Goal: Task Accomplishment & Management: Complete application form

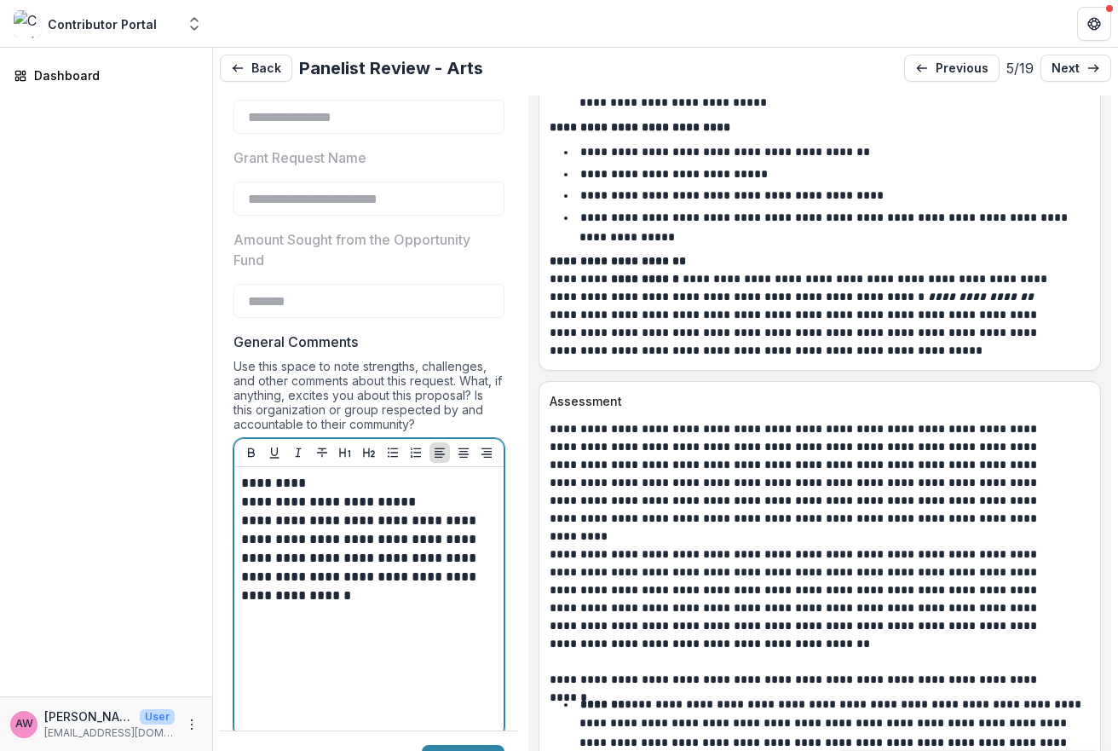
scroll to position [5333, 0]
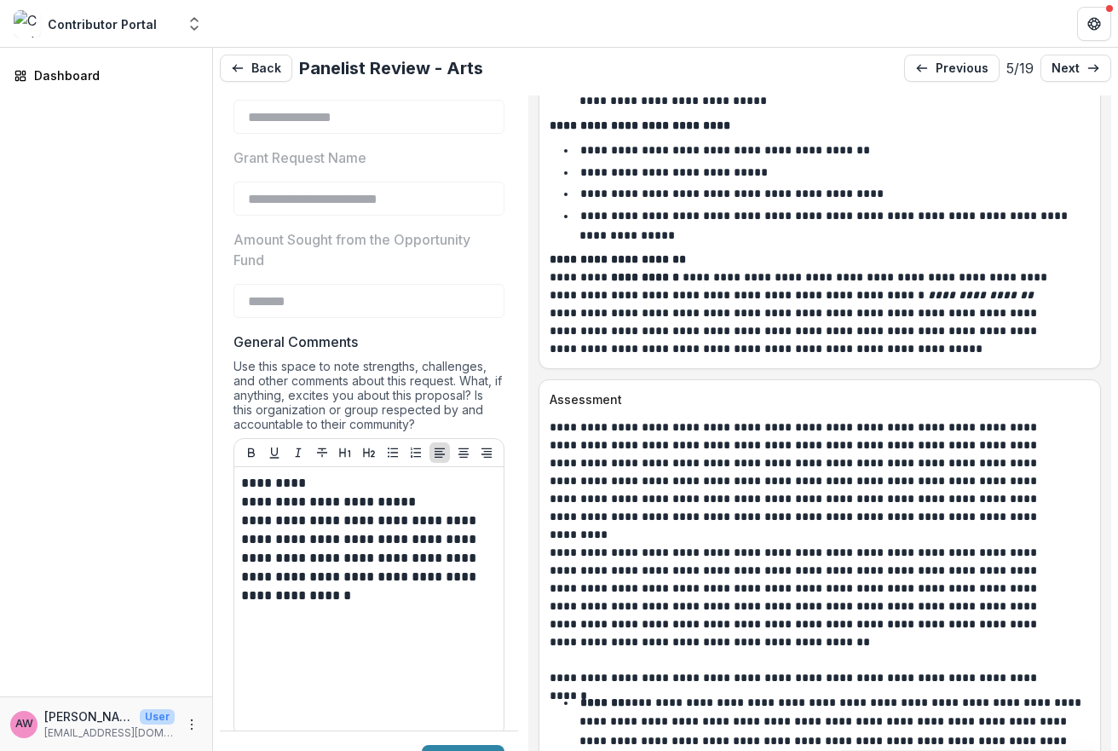
click at [650, 390] on p "Assessment" at bounding box center [817, 399] width 534 height 18
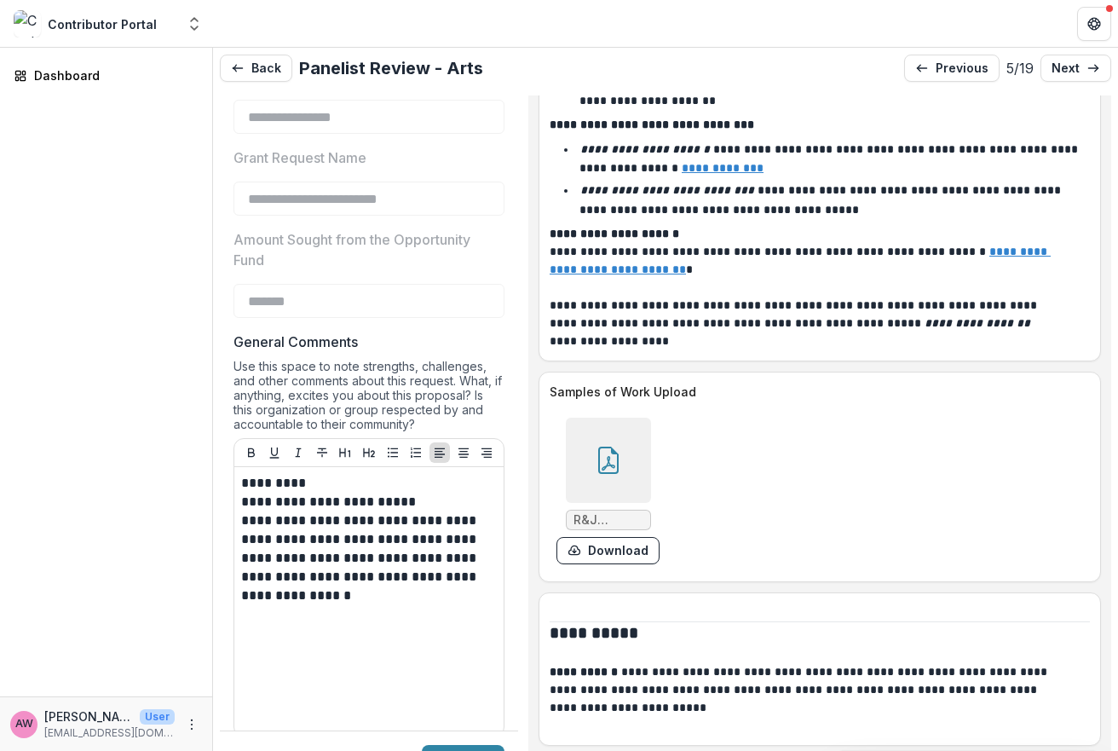
scroll to position [8582, 0]
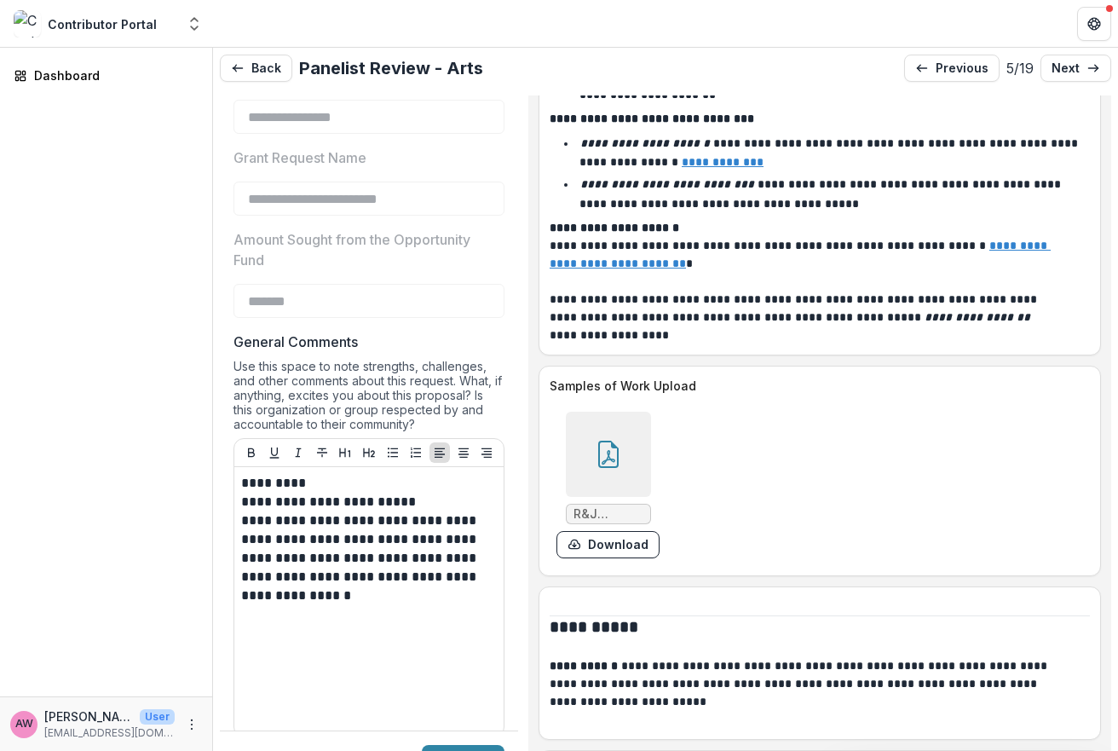
click at [622, 441] on icon at bounding box center [608, 454] width 27 height 27
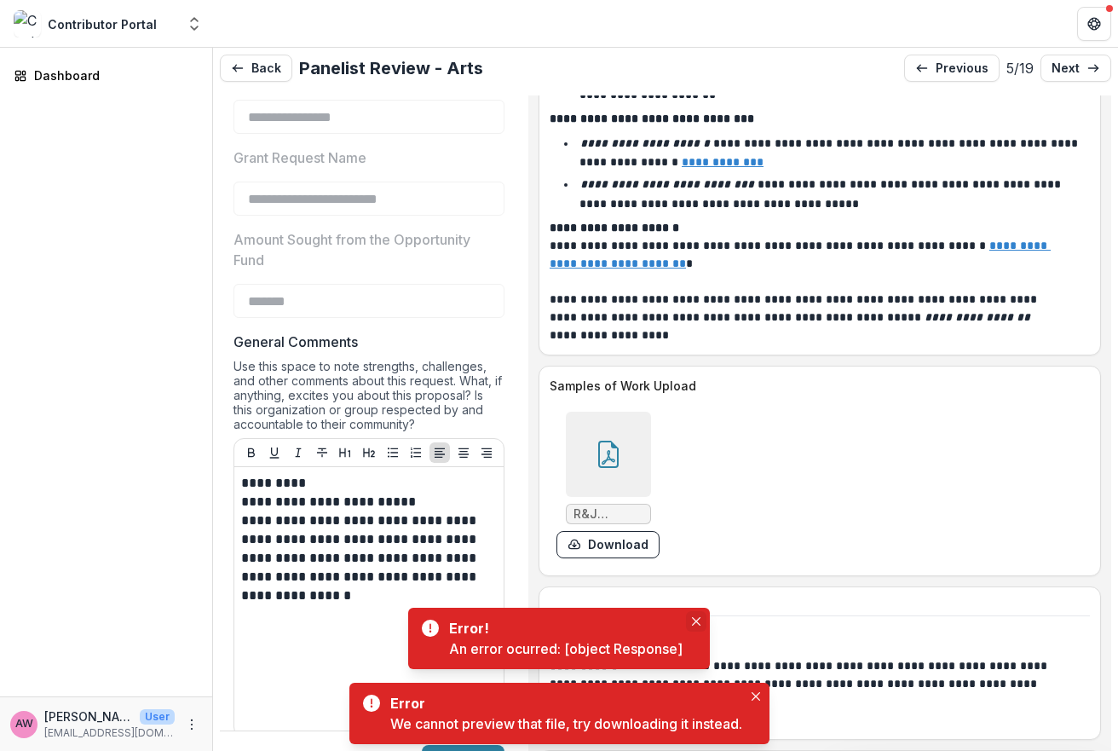
click at [698, 622] on icon "Close" at bounding box center [696, 621] width 9 height 9
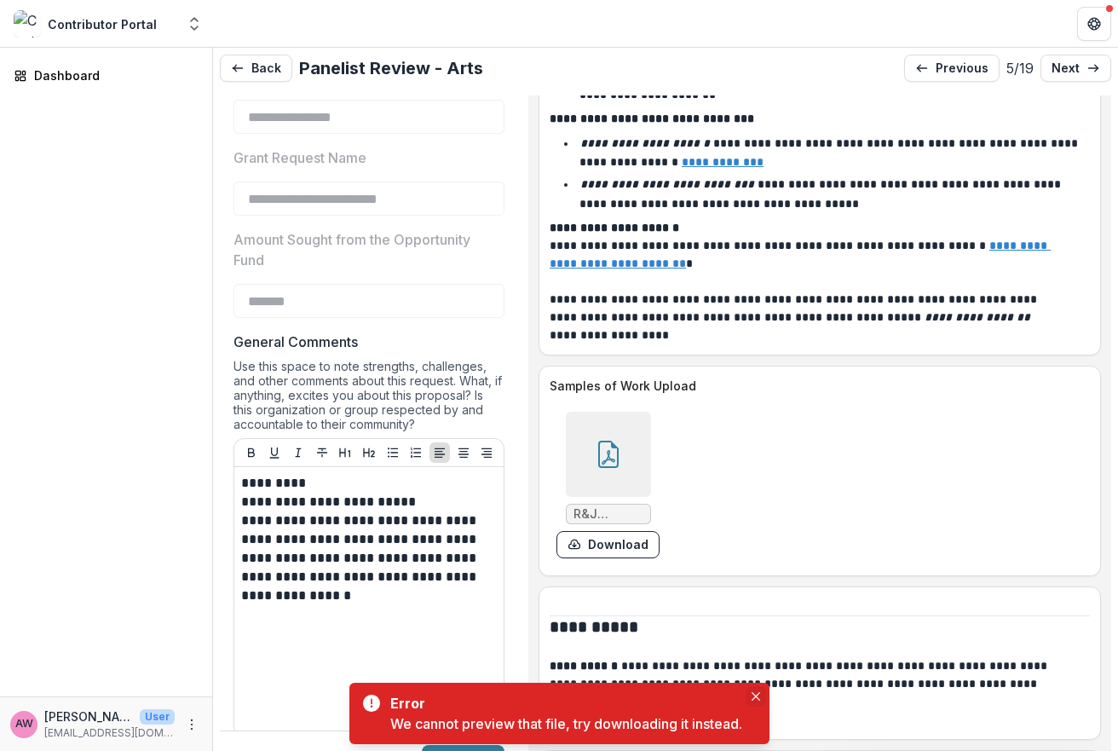
click at [757, 688] on button "Close" at bounding box center [756, 696] width 20 height 20
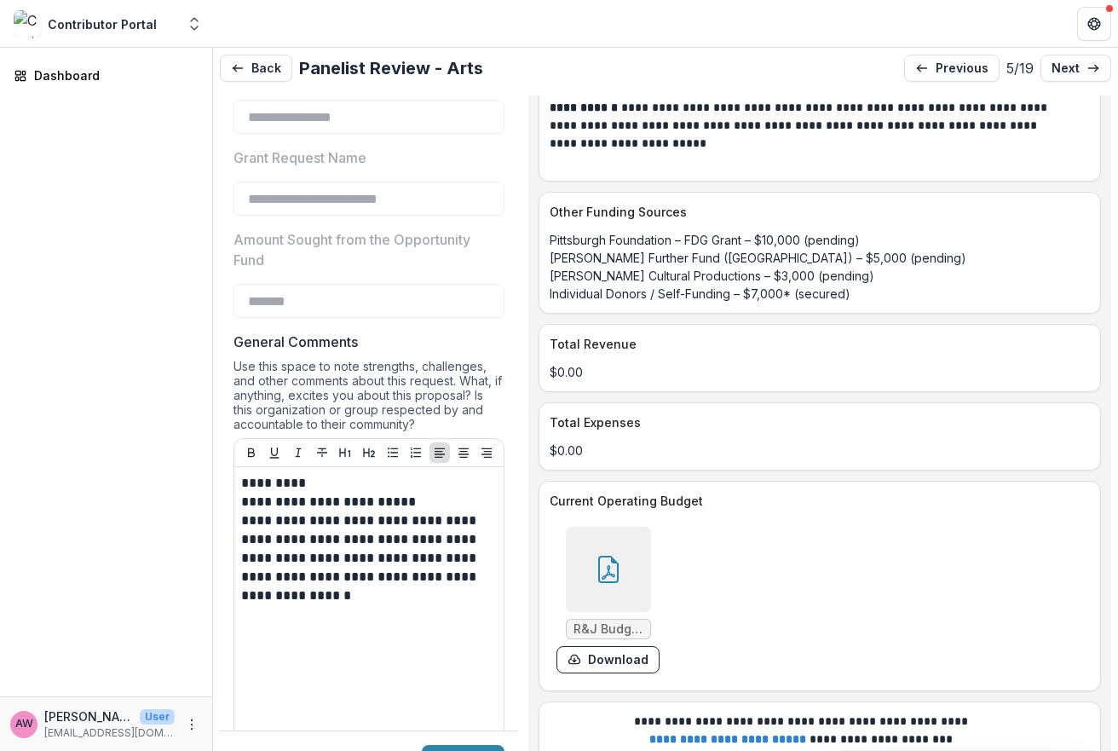
scroll to position [9305, 0]
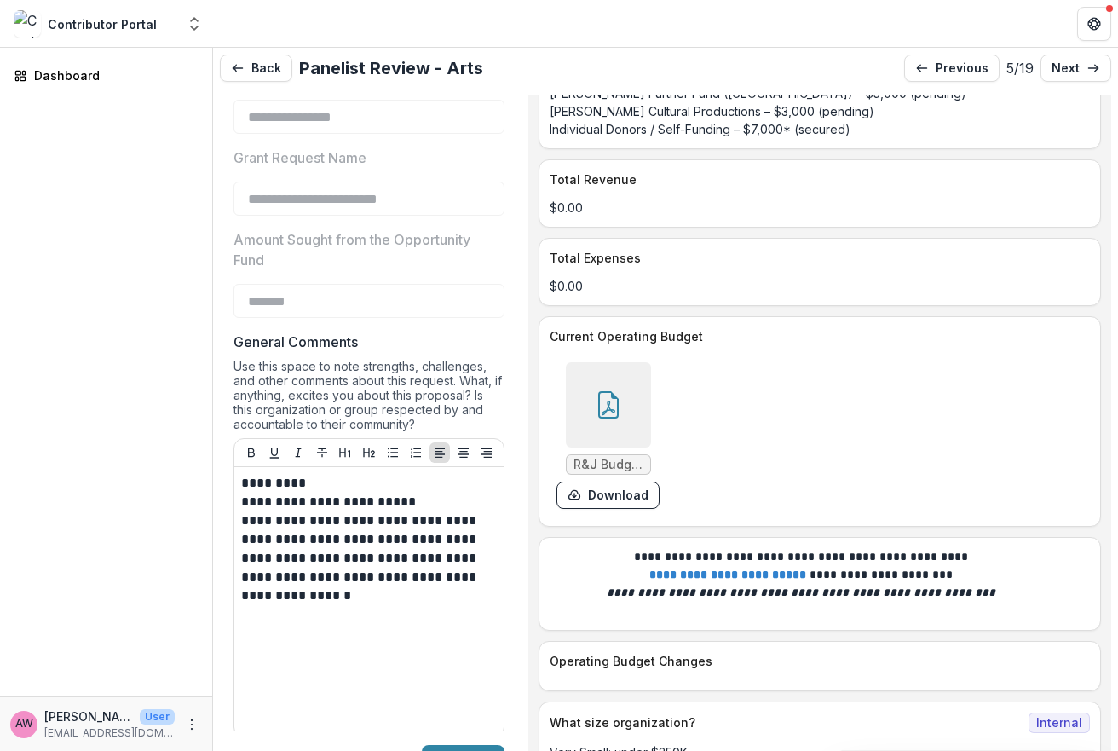
click at [622, 391] on icon at bounding box center [608, 404] width 27 height 27
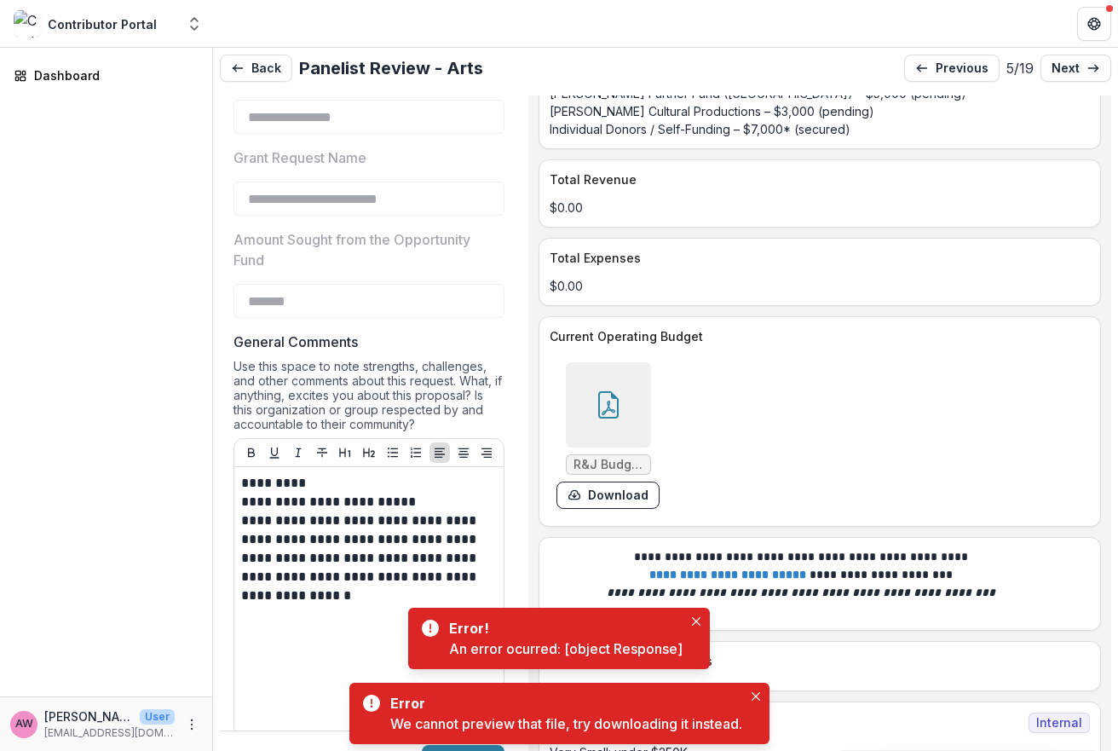
click at [622, 391] on icon at bounding box center [608, 404] width 27 height 27
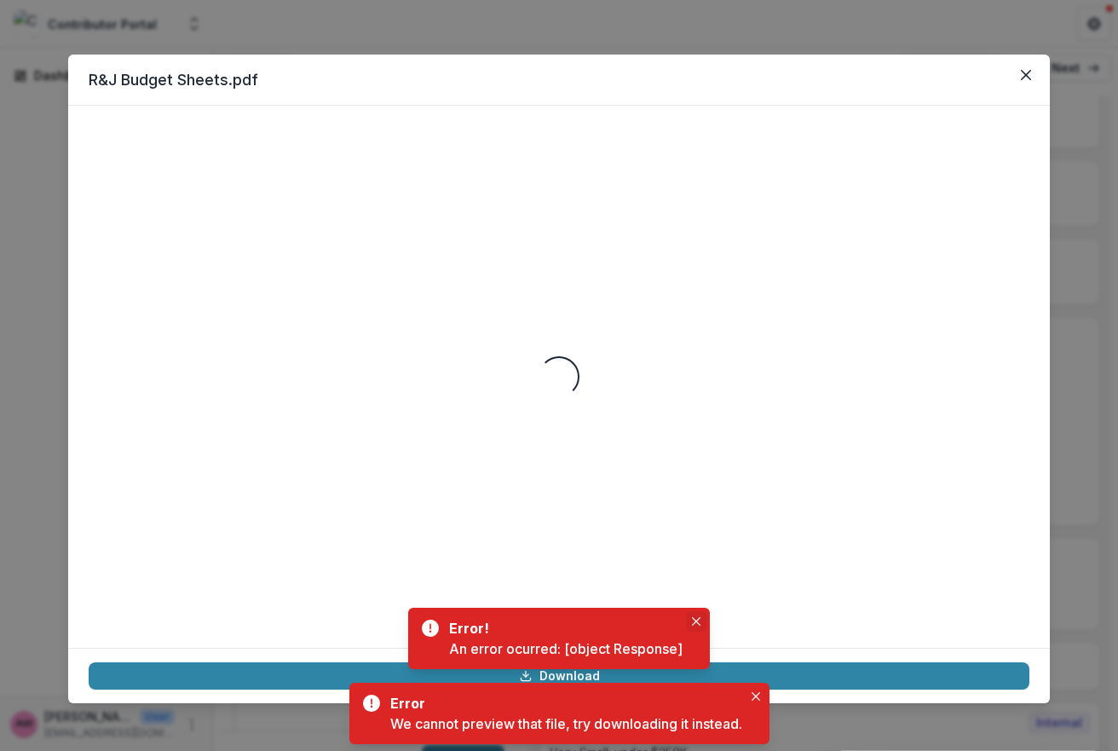
click at [690, 624] on button "Close" at bounding box center [696, 621] width 20 height 20
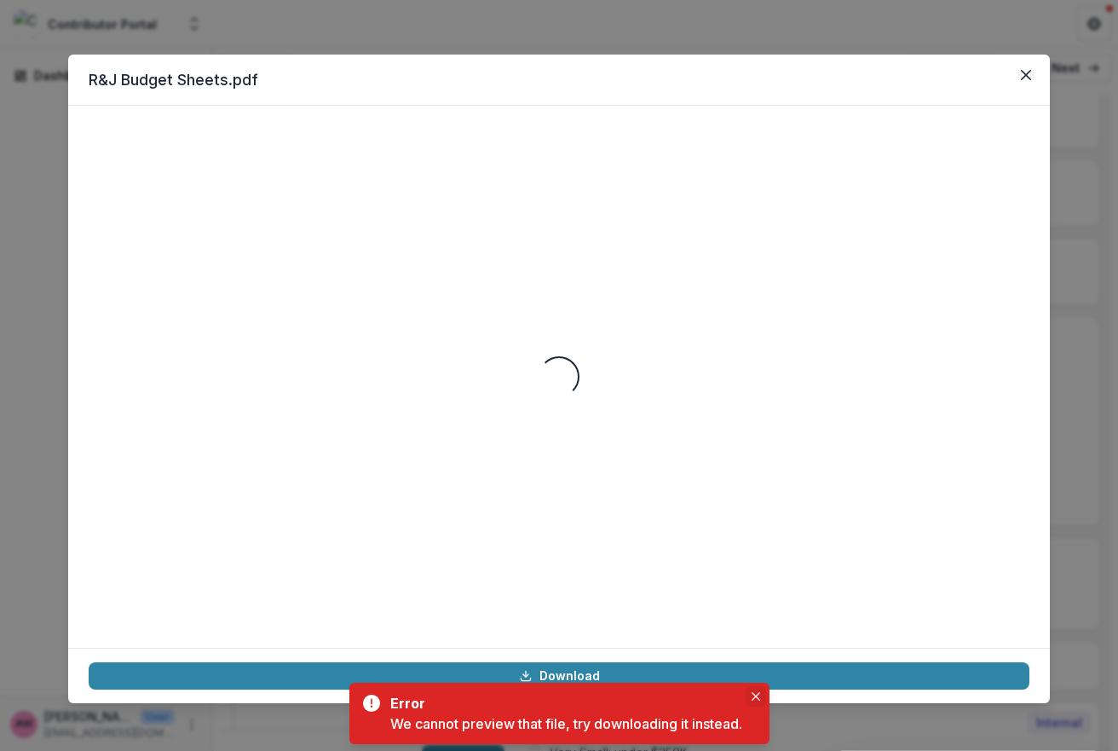
click at [760, 692] on icon "Close" at bounding box center [756, 696] width 9 height 9
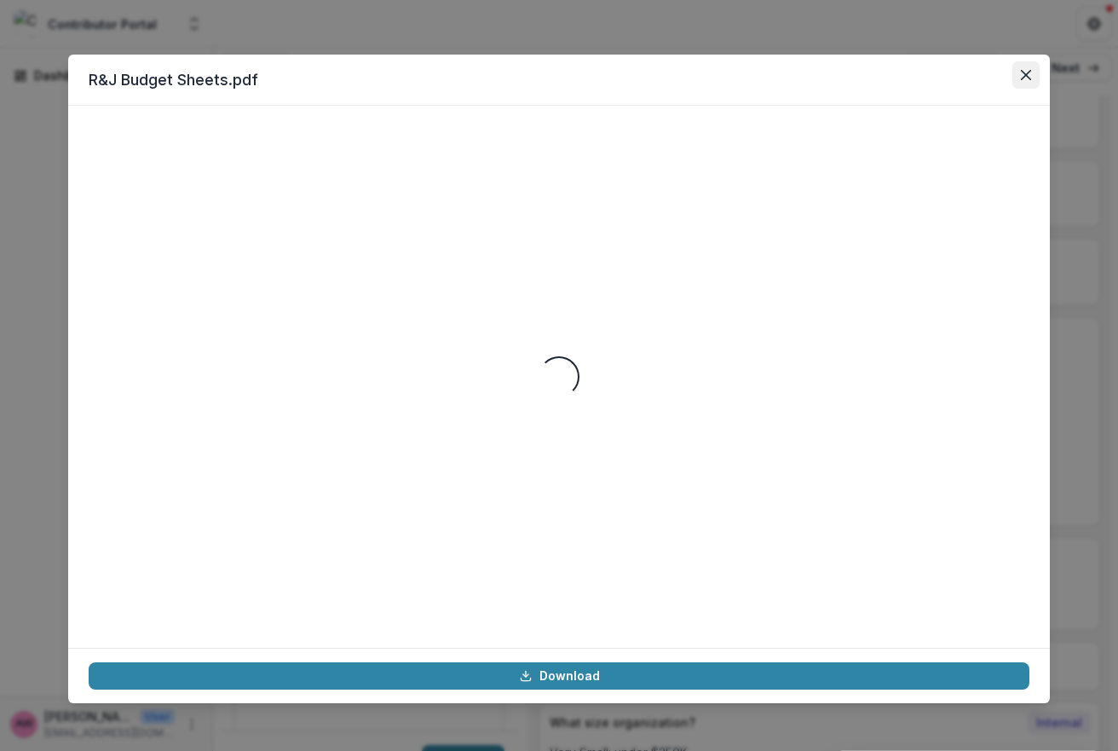
click at [1029, 75] on icon "Close" at bounding box center [1026, 75] width 10 height 10
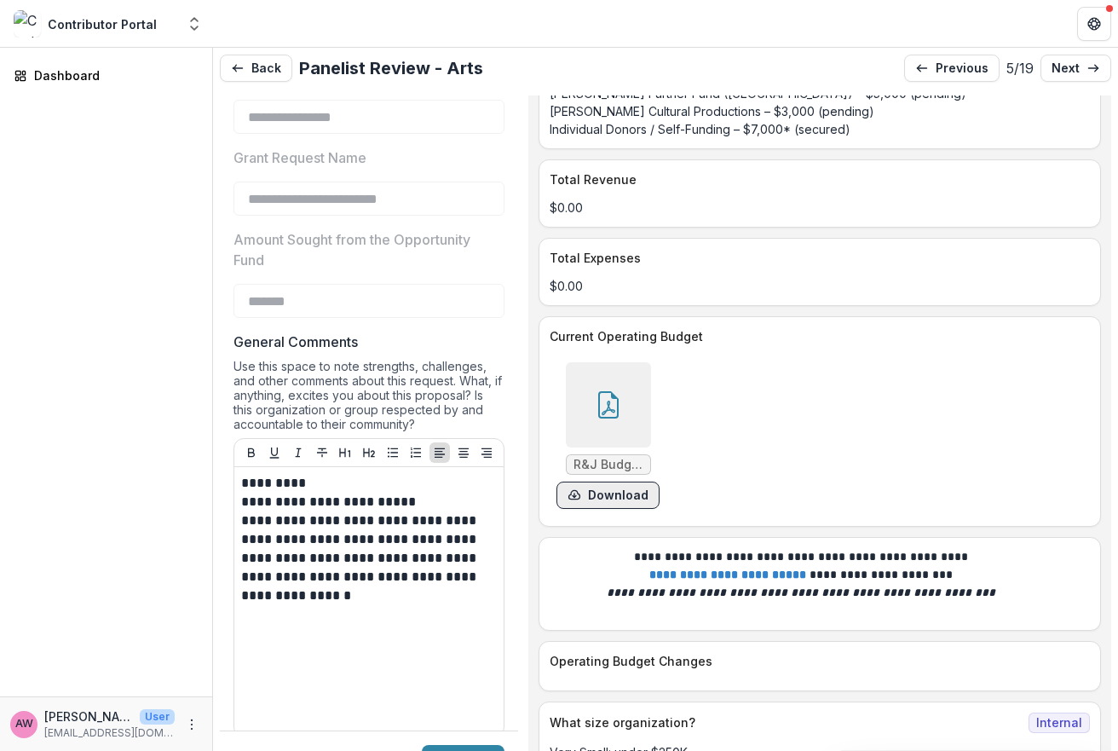
click at [620, 482] on button "Download" at bounding box center [608, 495] width 103 height 27
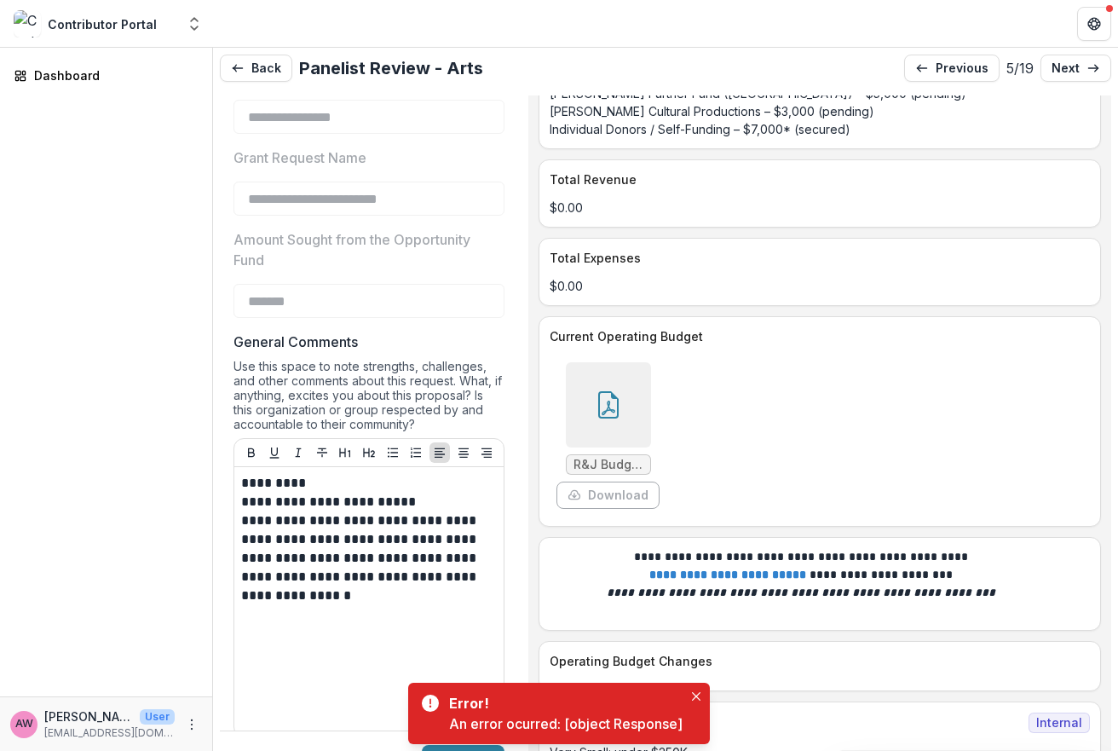
click at [730, 460] on div "R&J Budget Sheets.pdf Download" at bounding box center [805, 435] width 511 height 160
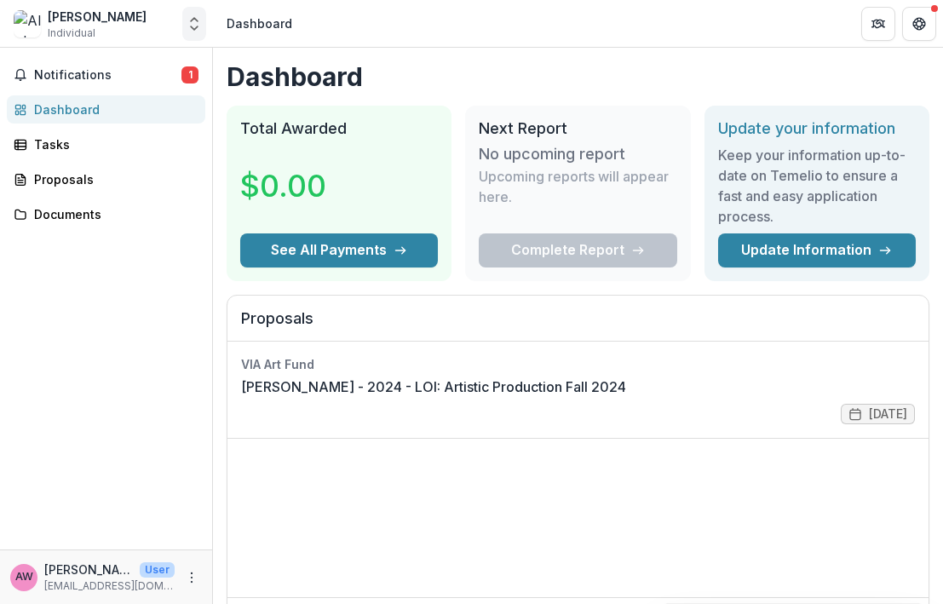
click at [190, 30] on icon "Open entity switcher" at bounding box center [194, 23] width 17 height 17
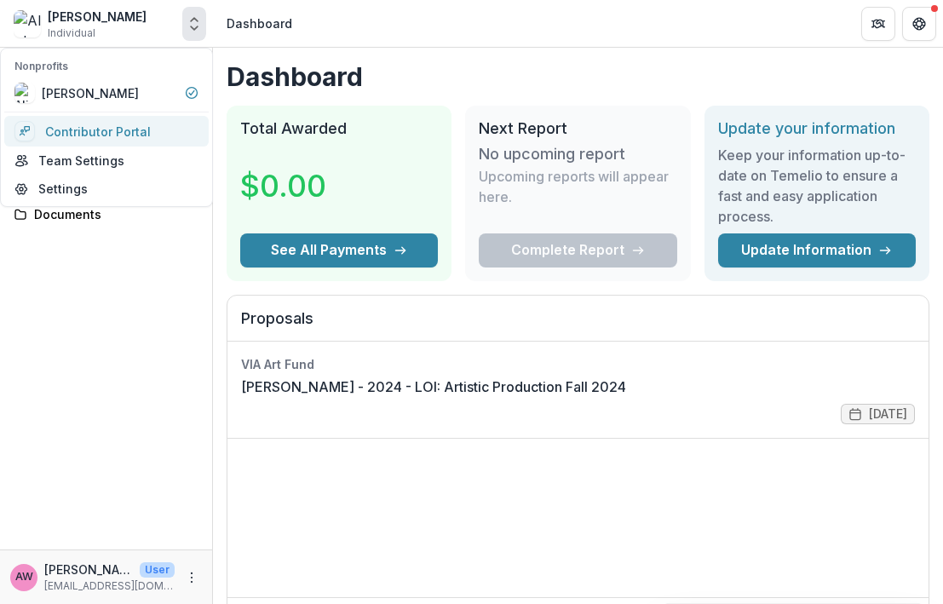
click at [117, 131] on link "Contributor Portal" at bounding box center [106, 131] width 205 height 31
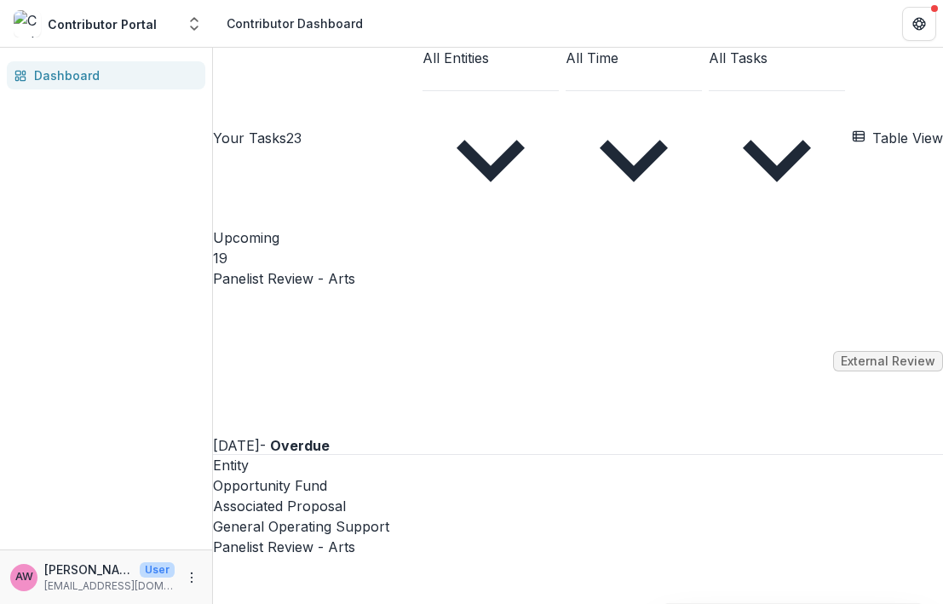
scroll to position [487, 0]
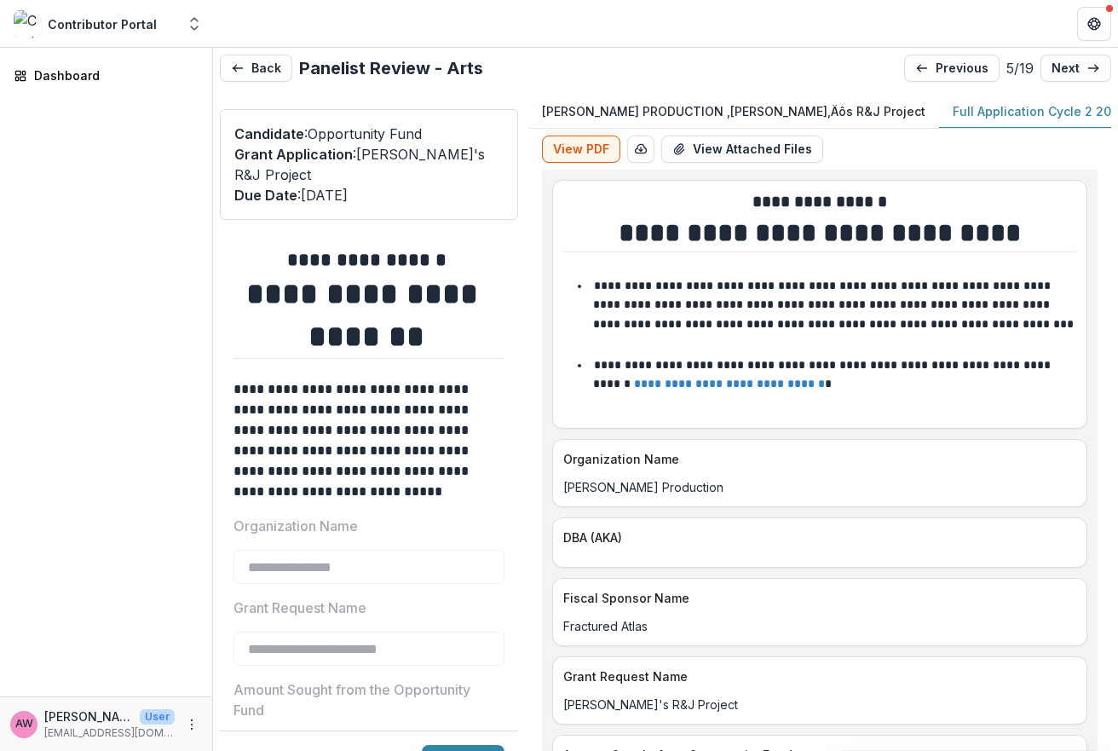
click at [953, 119] on p "Full Application Cycle 2 2025" at bounding box center [1039, 111] width 173 height 18
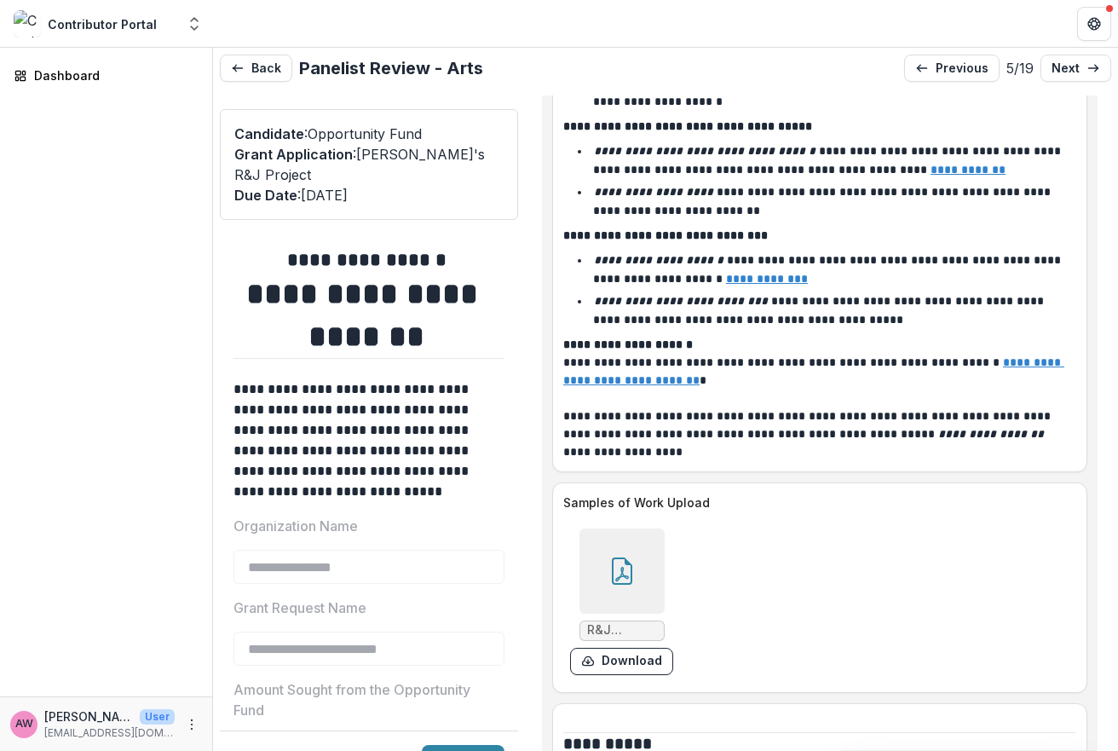
scroll to position [8620, 0]
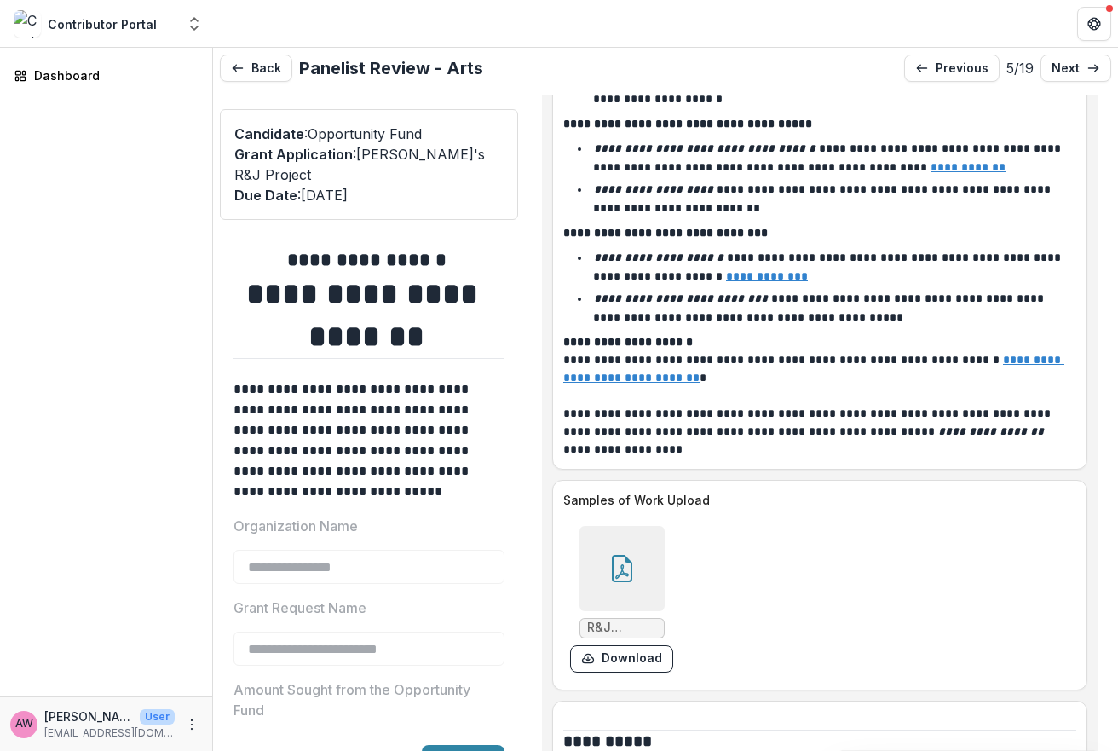
click at [622, 555] on icon at bounding box center [622, 568] width 27 height 27
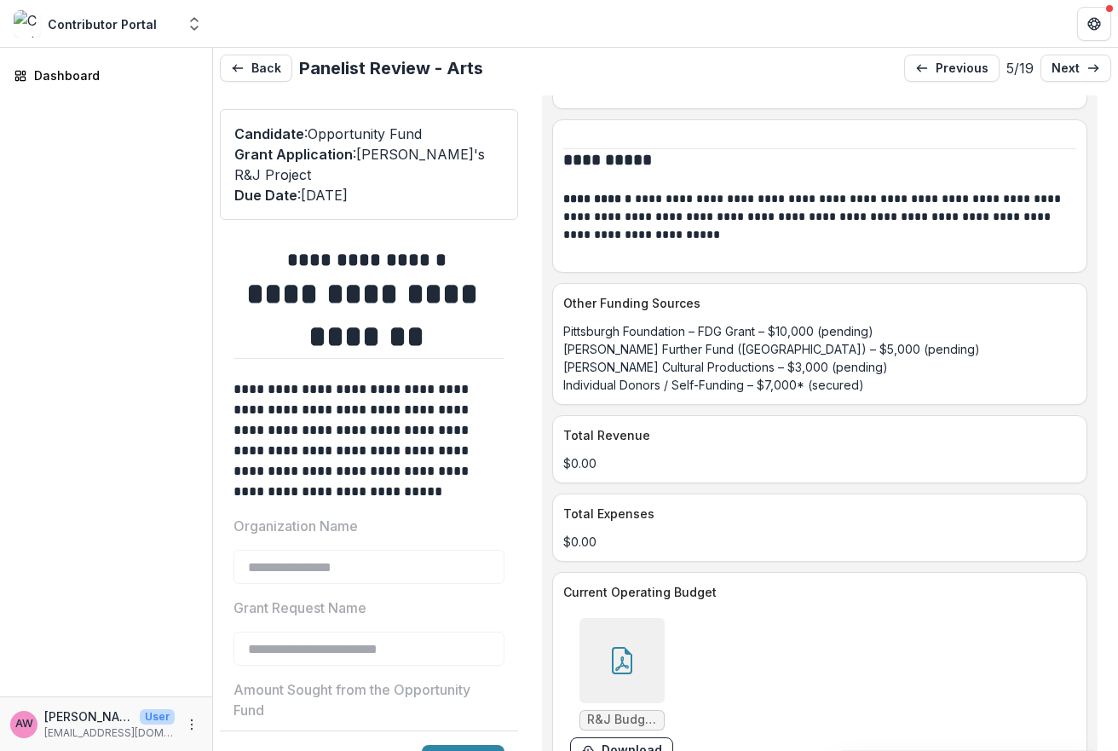
scroll to position [9204, 0]
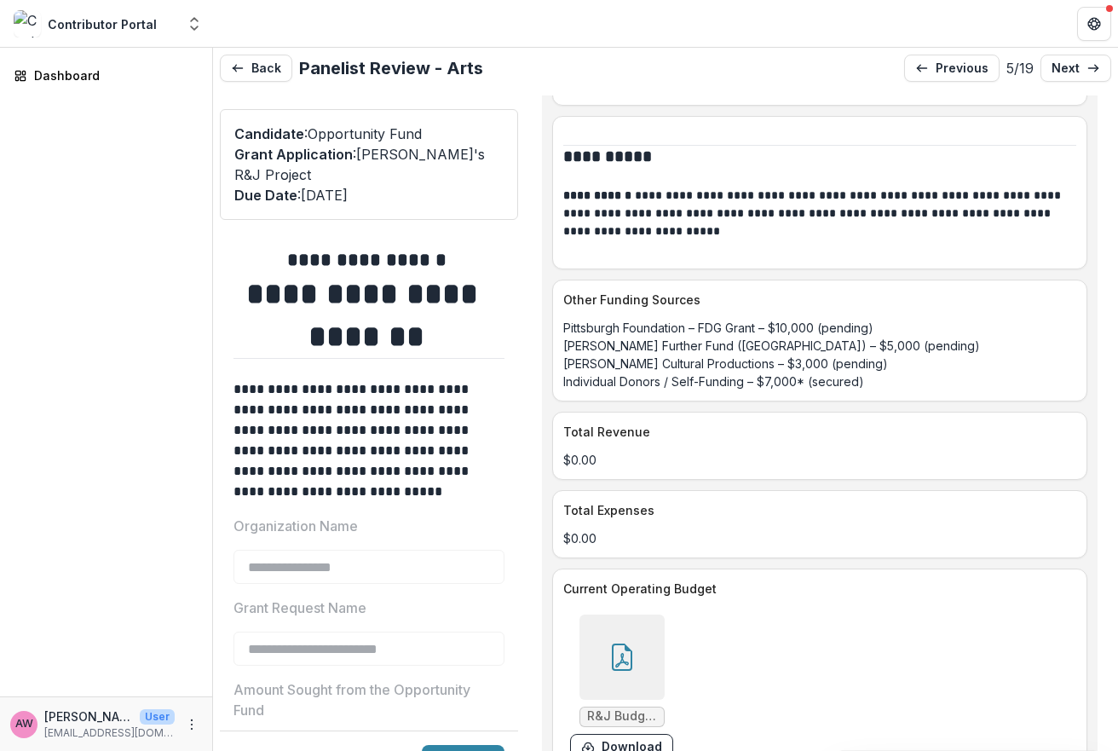
click at [601, 614] on div at bounding box center [622, 656] width 85 height 85
click at [0, 750] on button "Close" at bounding box center [0, 766] width 0 height 0
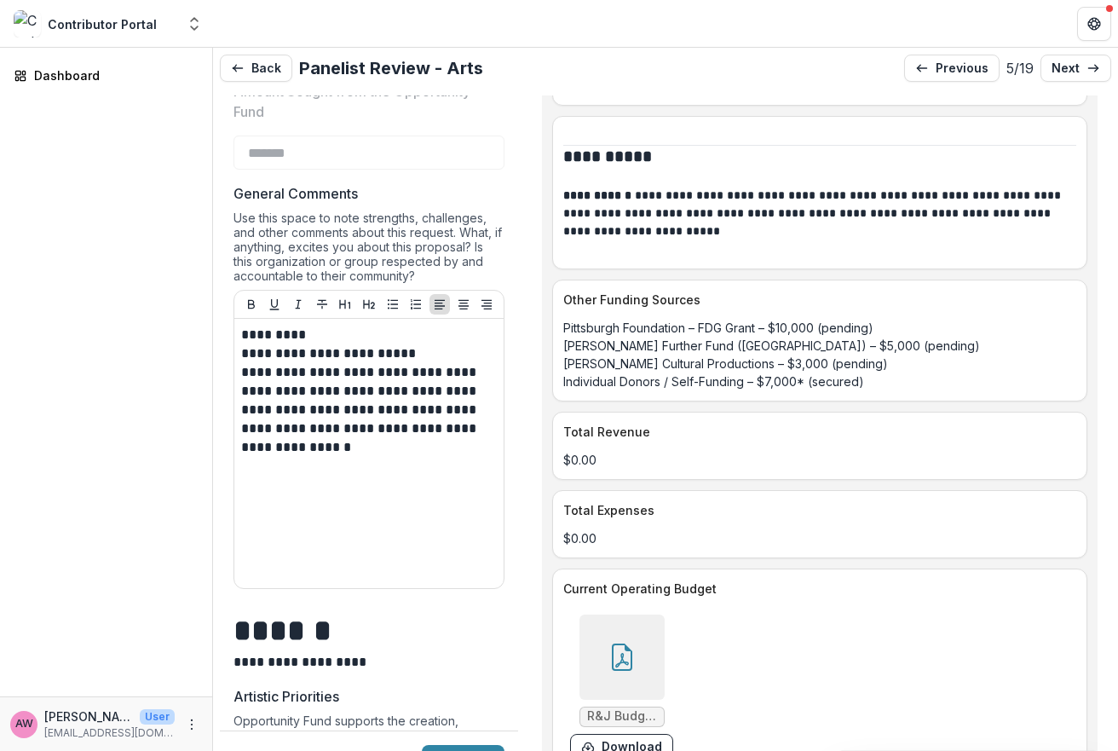
scroll to position [603, 0]
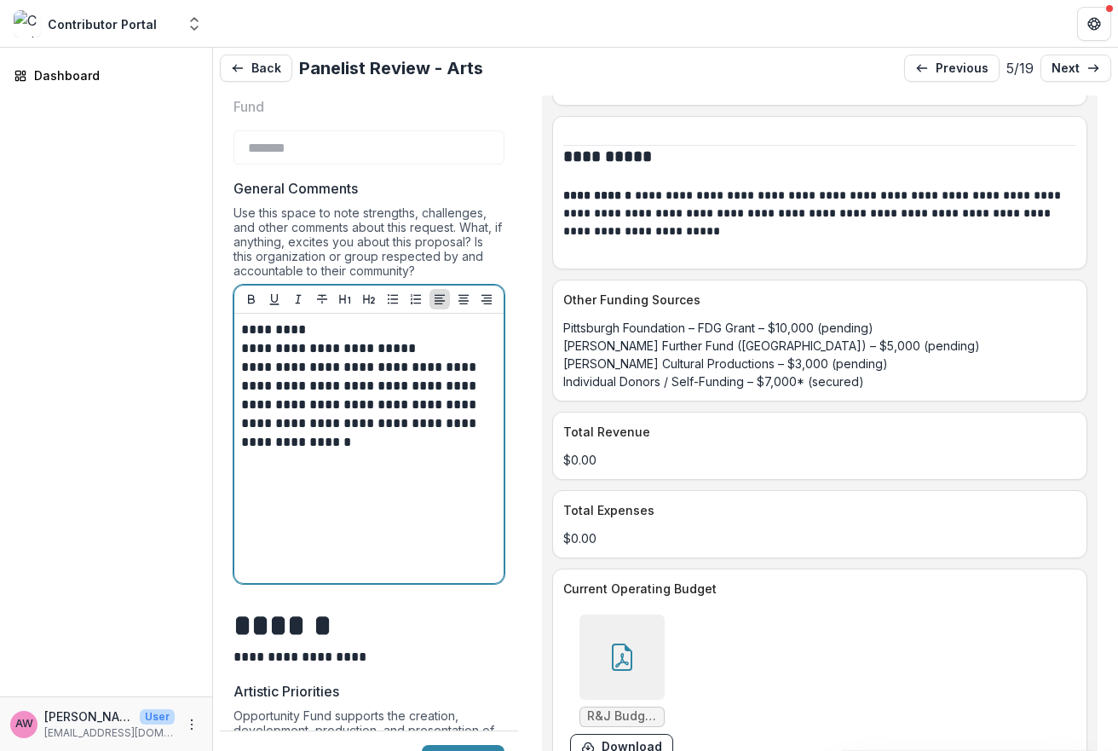
click at [281, 498] on div "**********" at bounding box center [369, 448] width 256 height 256
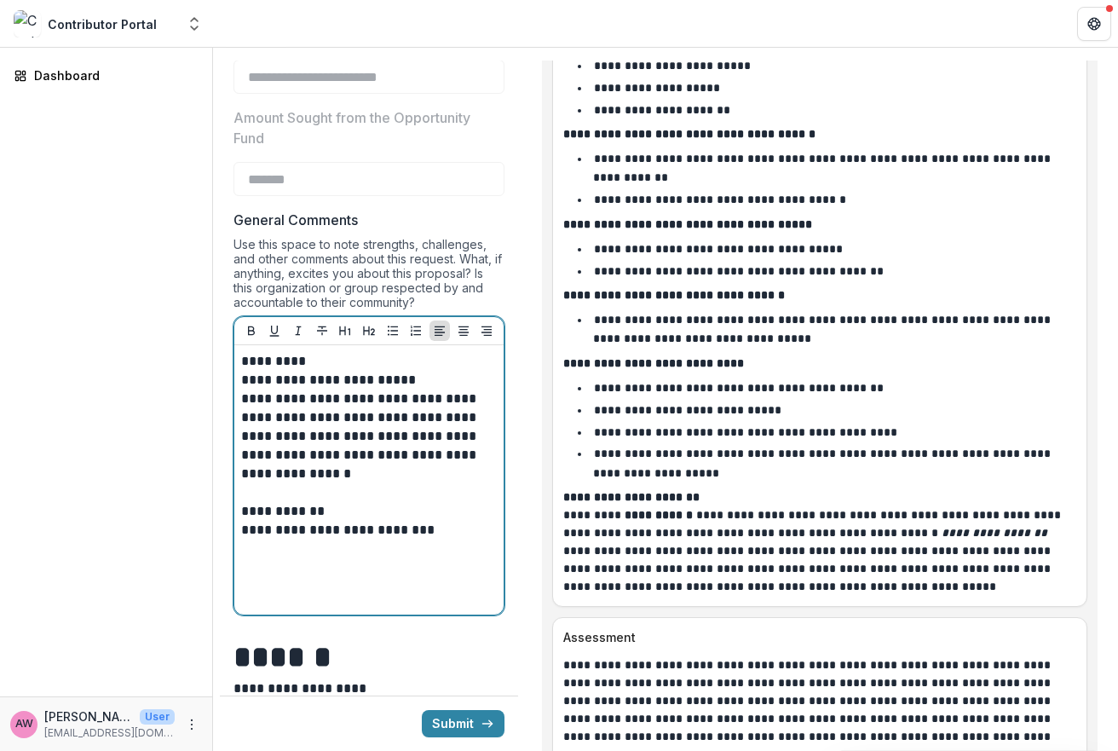
scroll to position [5125, 0]
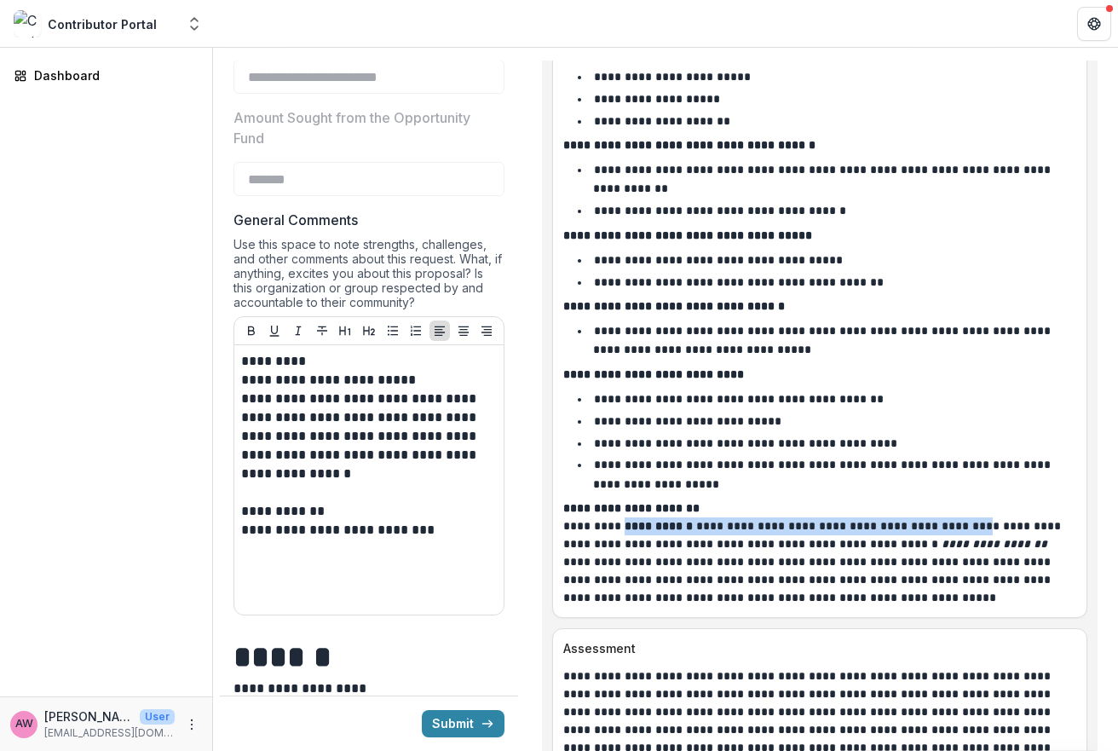
drag, startPoint x: 615, startPoint y: 434, endPoint x: 958, endPoint y: 430, distance: 342.6
click at [958, 517] on p "**********" at bounding box center [814, 561] width 503 height 89
copy p "**********"
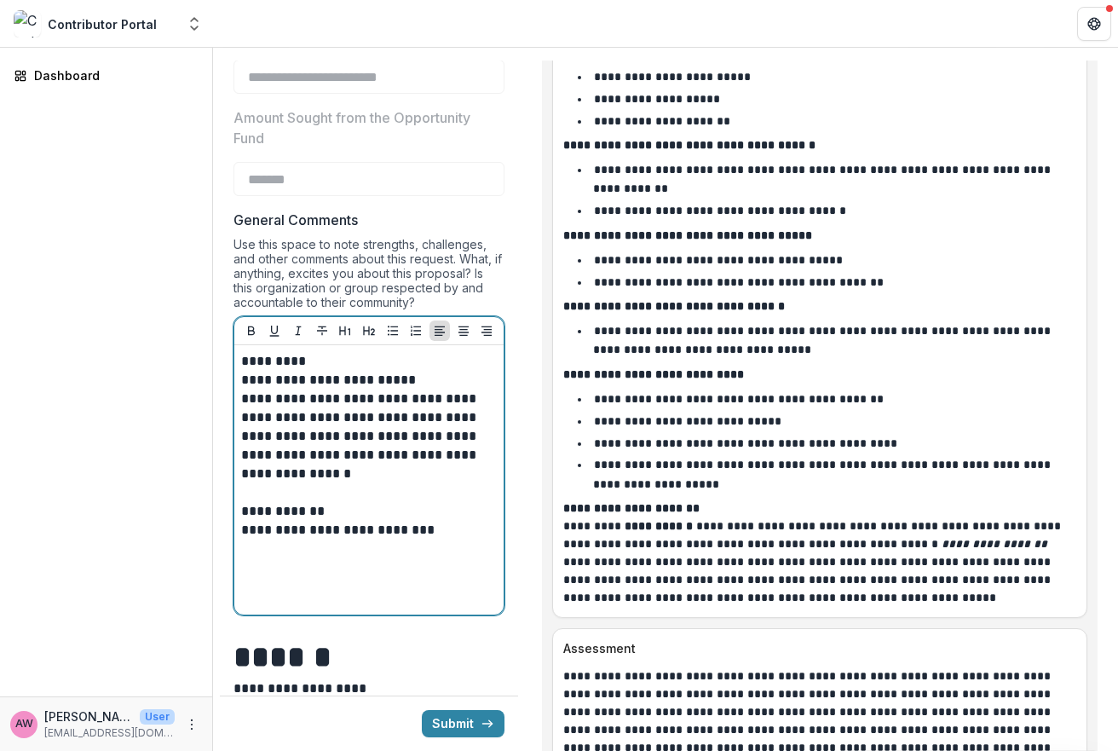
click at [257, 569] on p at bounding box center [369, 567] width 256 height 19
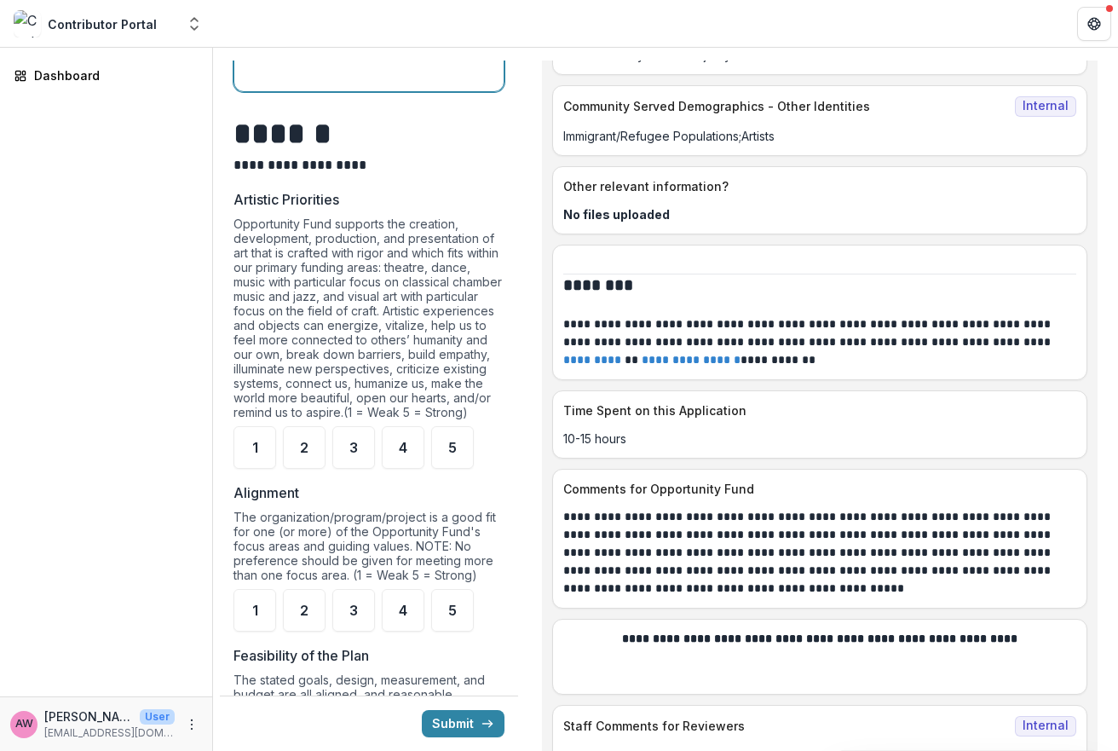
scroll to position [1076, 0]
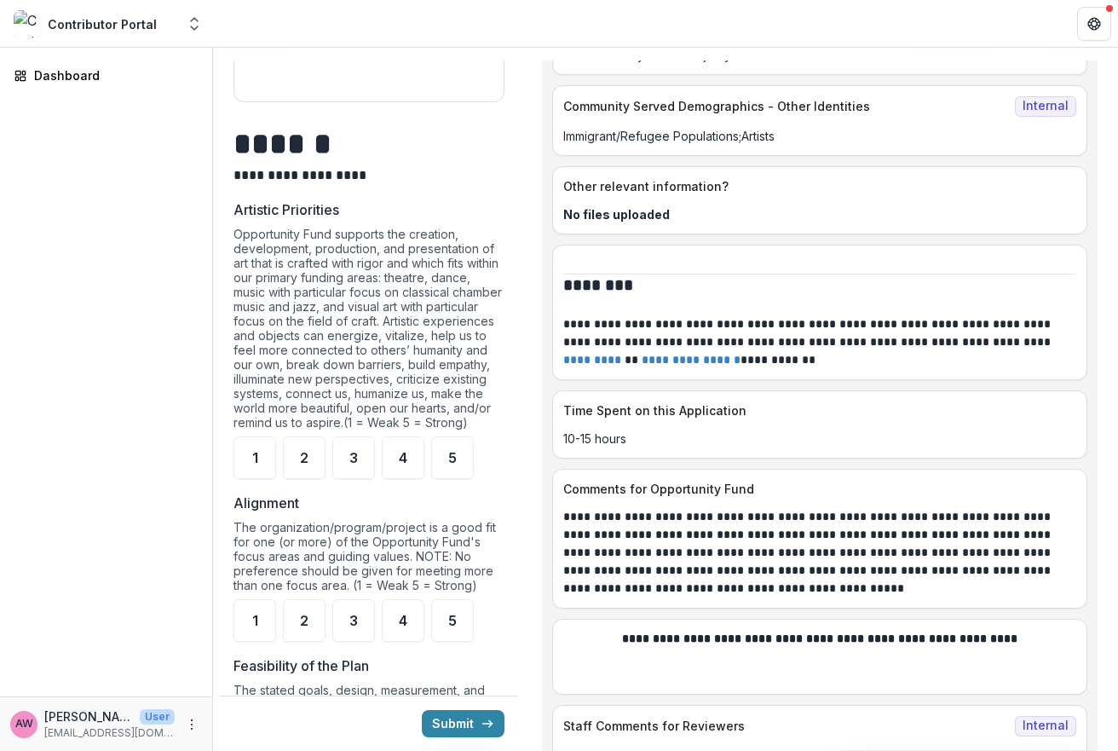
drag, startPoint x: 798, startPoint y: 631, endPoint x: 771, endPoint y: 668, distance: 45.9
copy p "APAP New Work Pitch Session (APAP = the Association of Performing Arts Professi…"
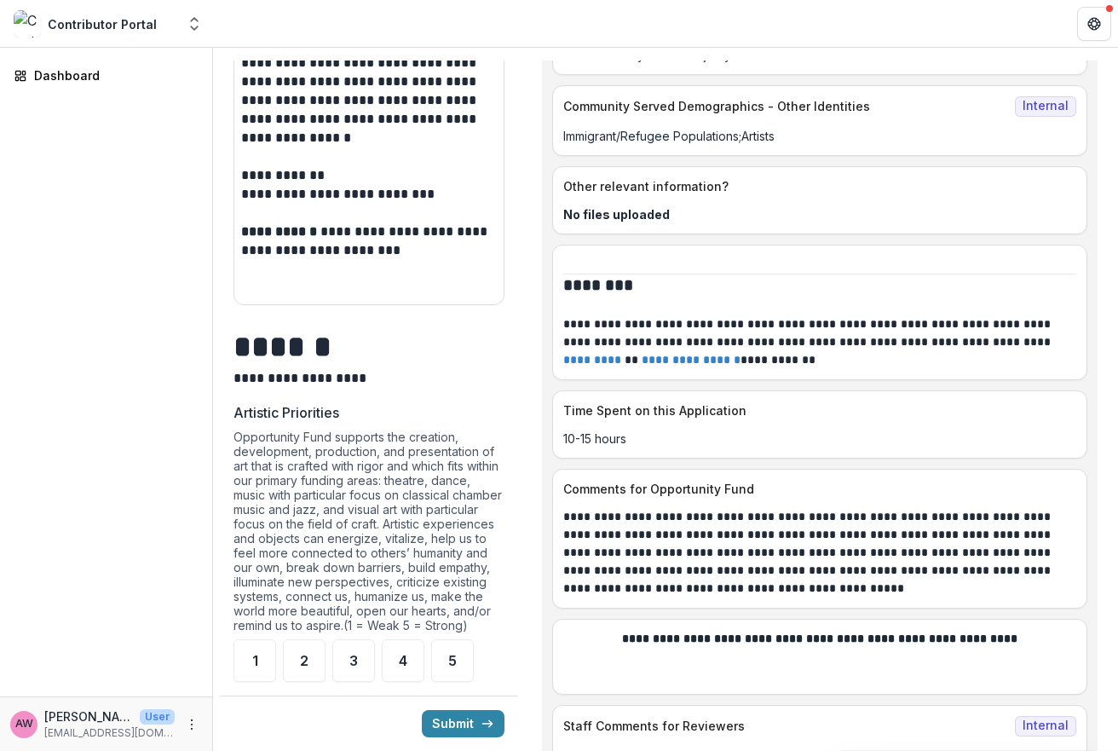
scroll to position [868, 0]
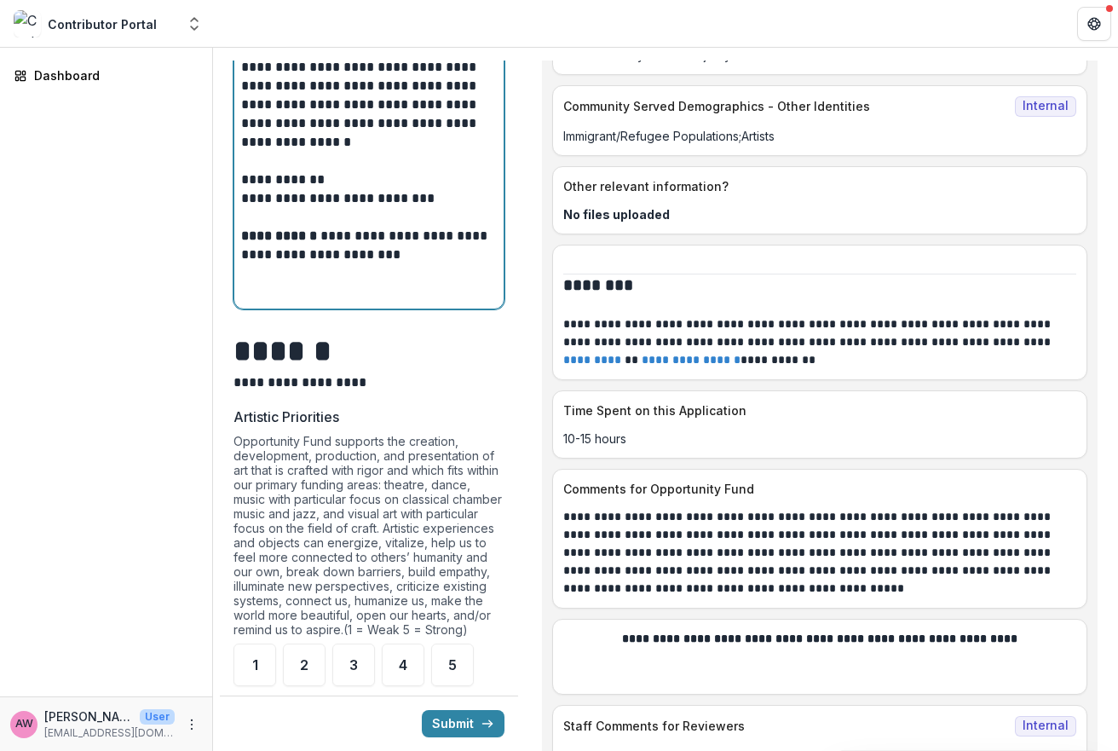
click at [257, 292] on p at bounding box center [369, 292] width 256 height 19
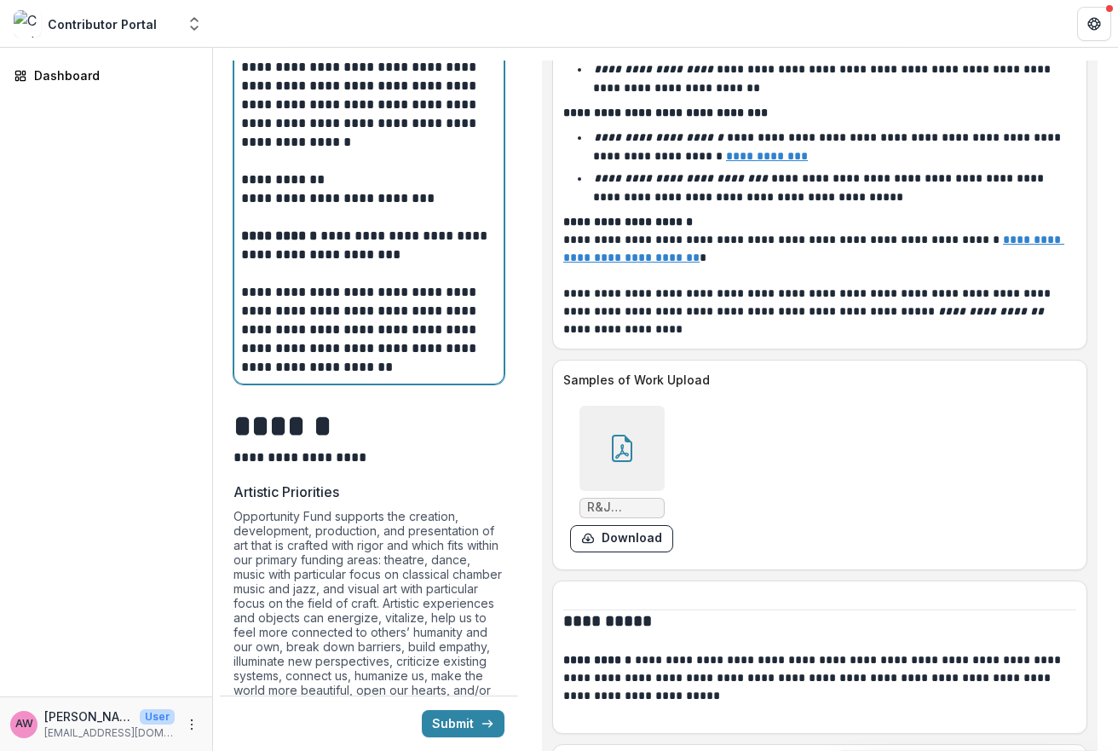
scroll to position [8711, 0]
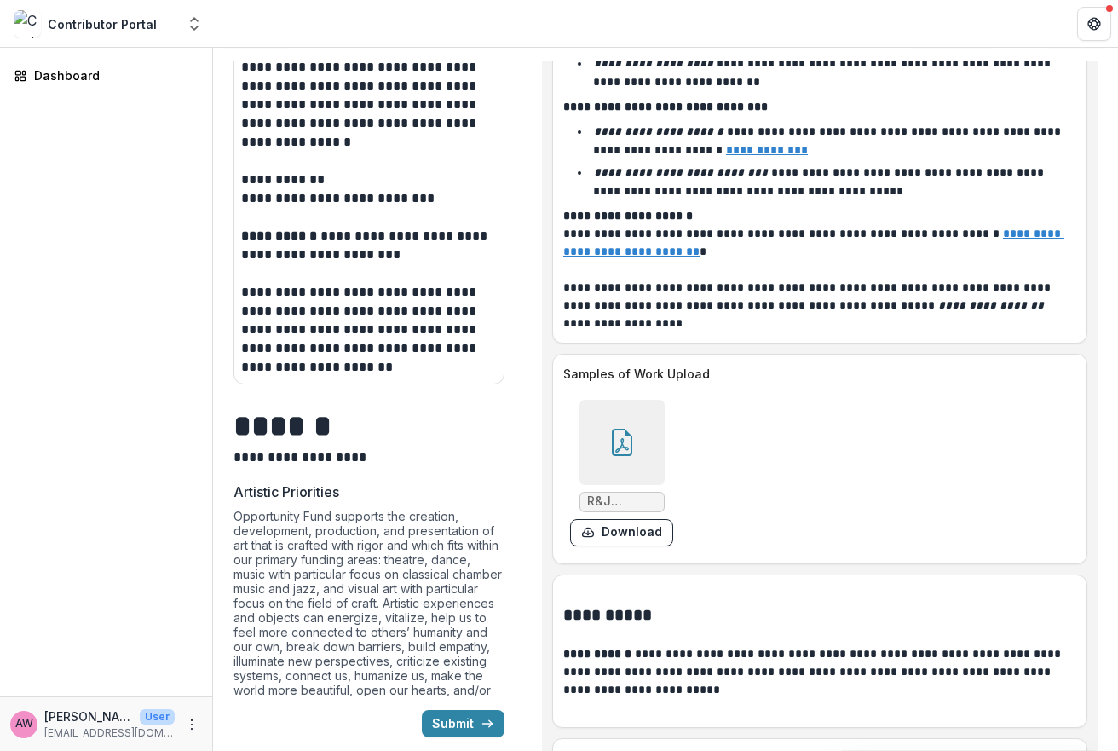
click at [613, 429] on icon at bounding box center [622, 442] width 27 height 27
click at [0, 750] on button "Close" at bounding box center [0, 766] width 0 height 0
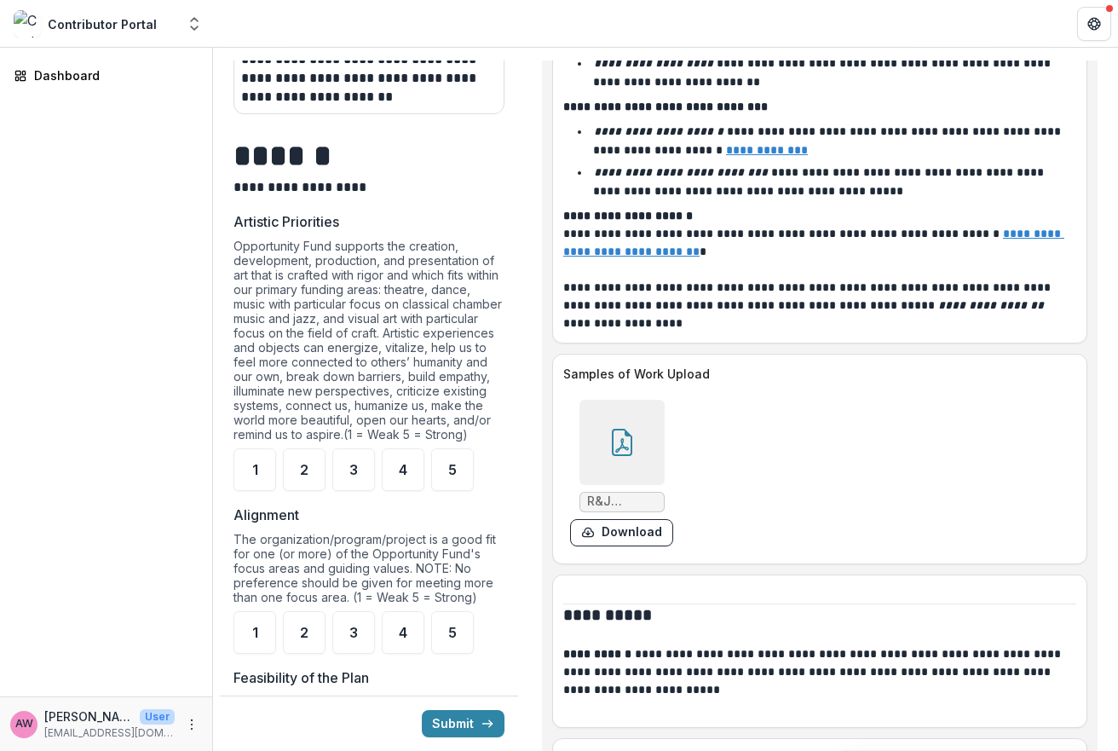
scroll to position [1189, 0]
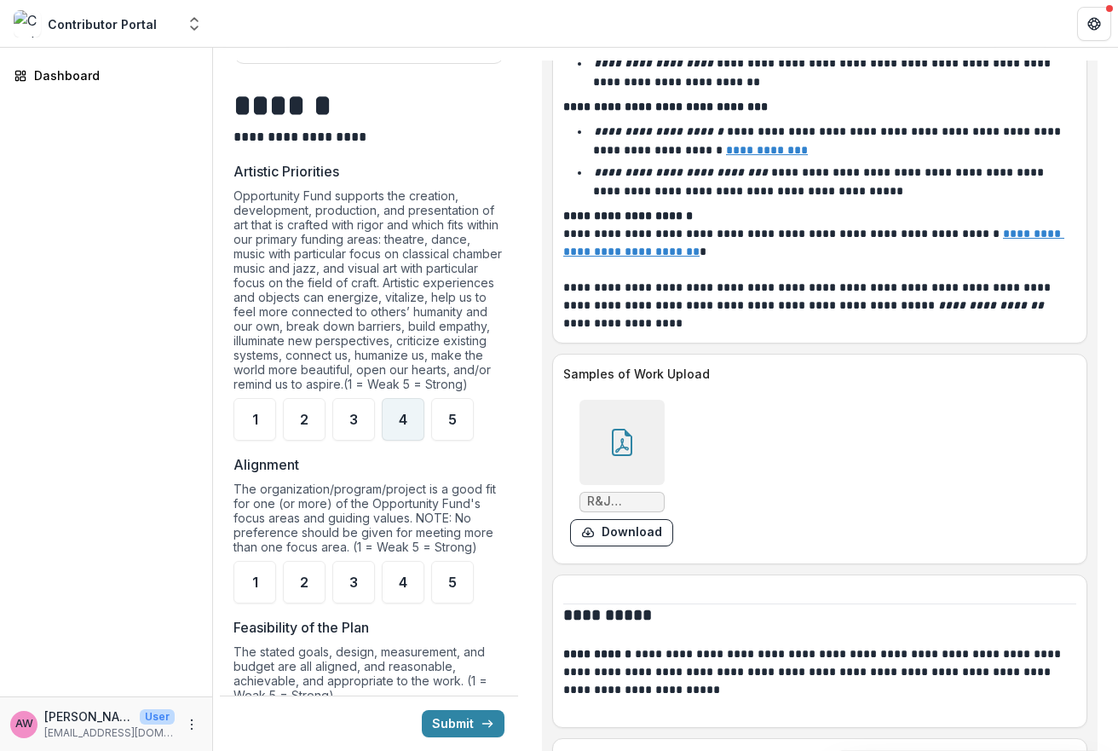
click at [397, 435] on div "4" at bounding box center [403, 419] width 43 height 43
click at [441, 441] on div "5" at bounding box center [419, 419] width 43 height 43
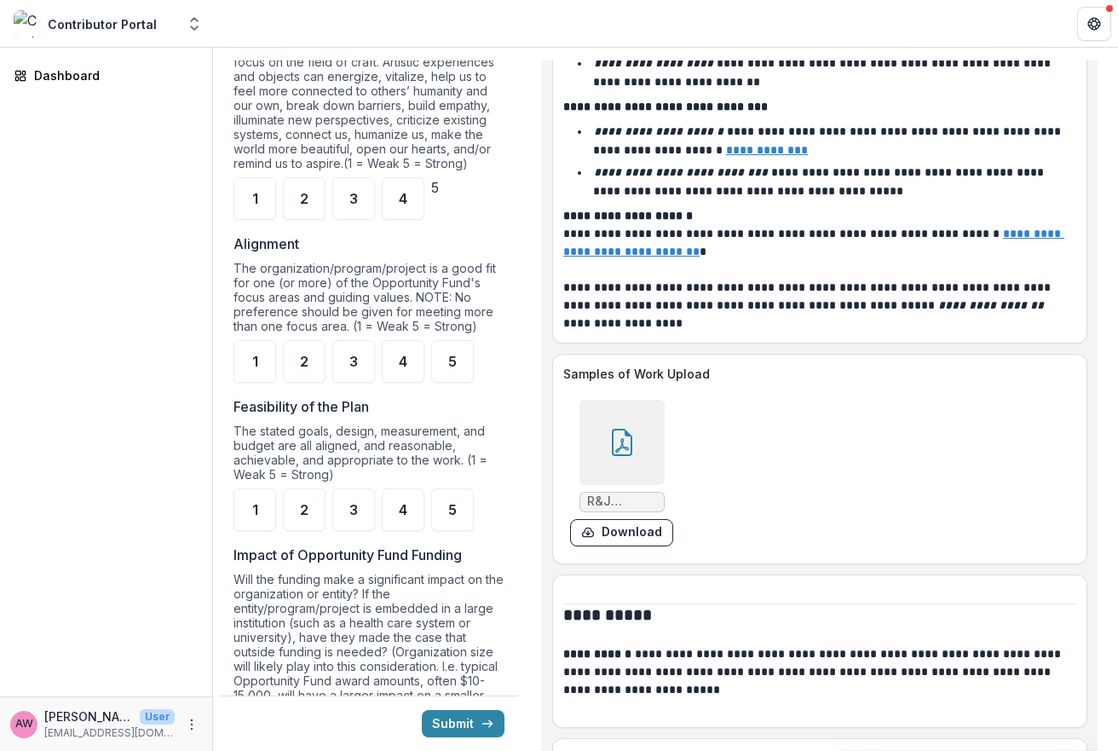
scroll to position [1432, 0]
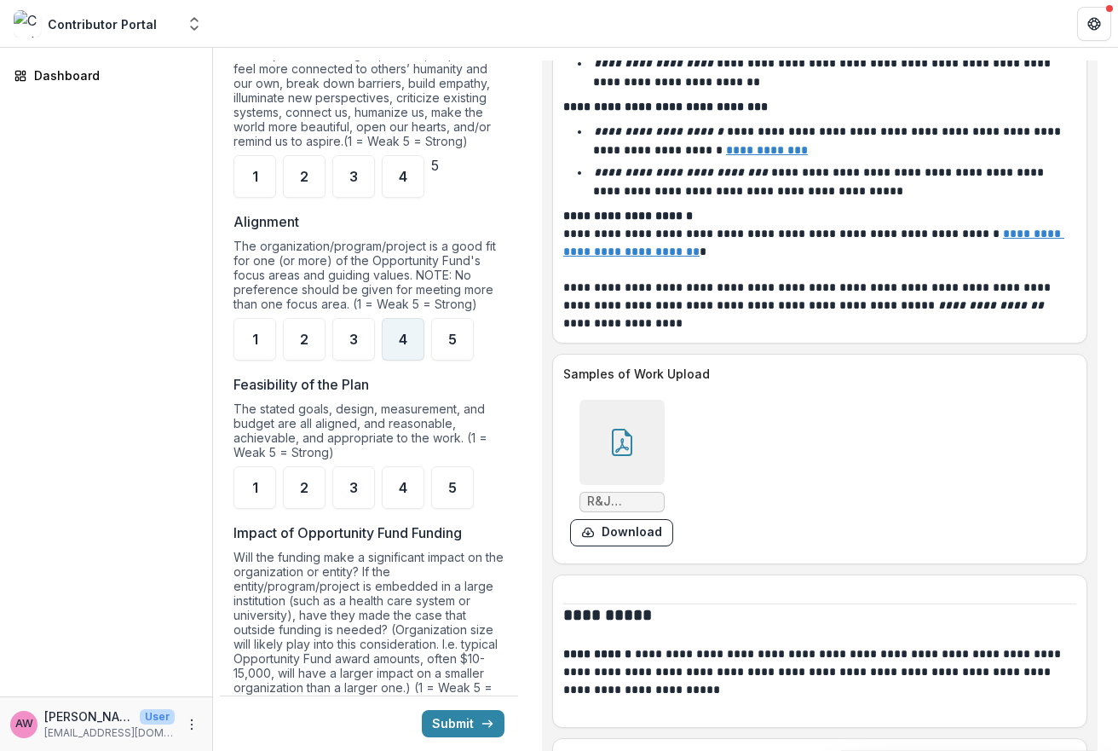
click at [403, 346] on span "4" at bounding box center [403, 339] width 9 height 14
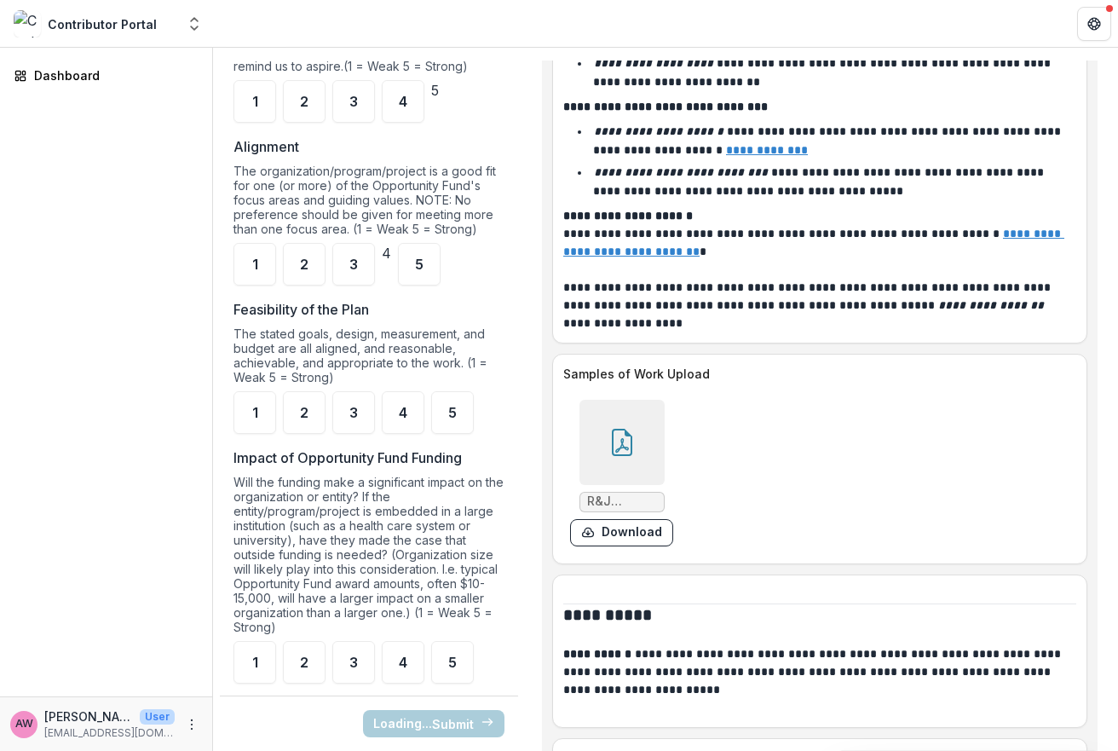
scroll to position [1531, 0]
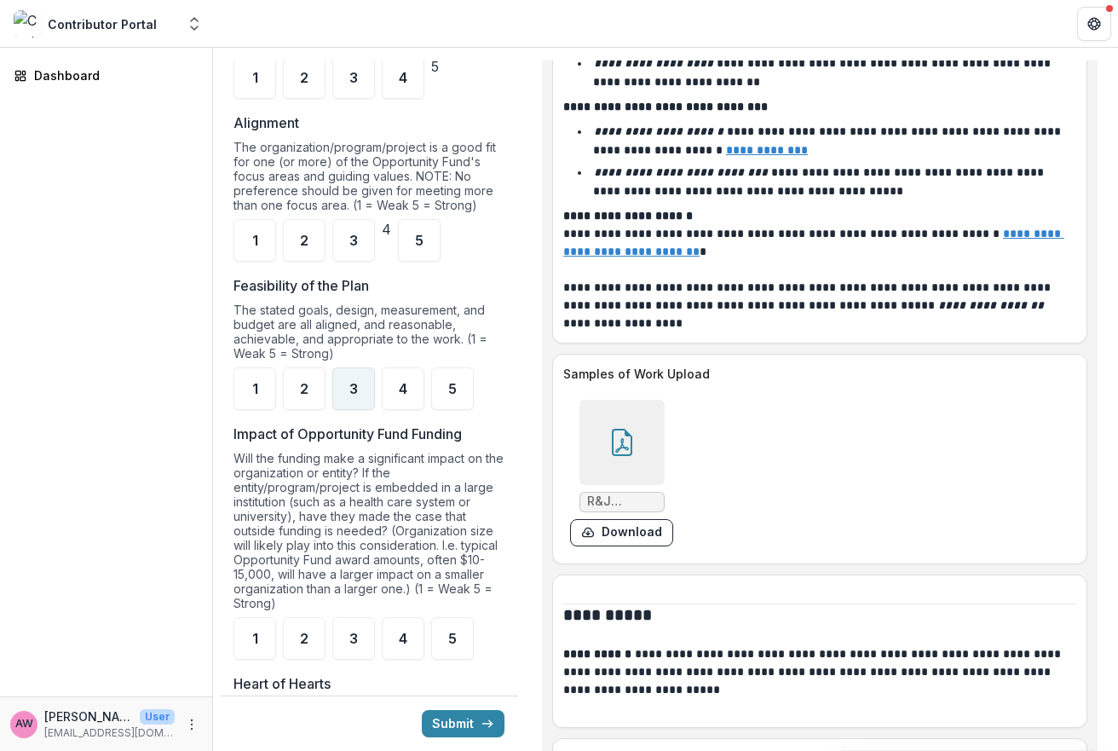
click at [357, 395] on span "3" at bounding box center [353, 389] width 9 height 14
click at [372, 395] on span "4" at bounding box center [368, 389] width 9 height 14
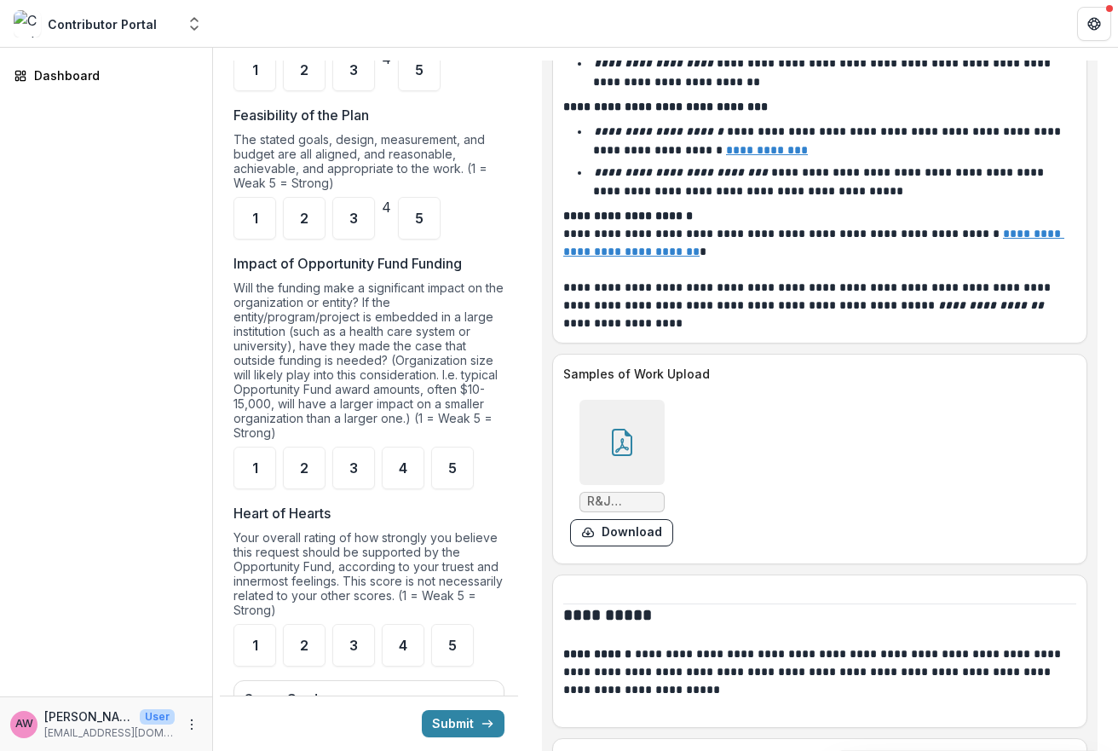
scroll to position [1717, 0]
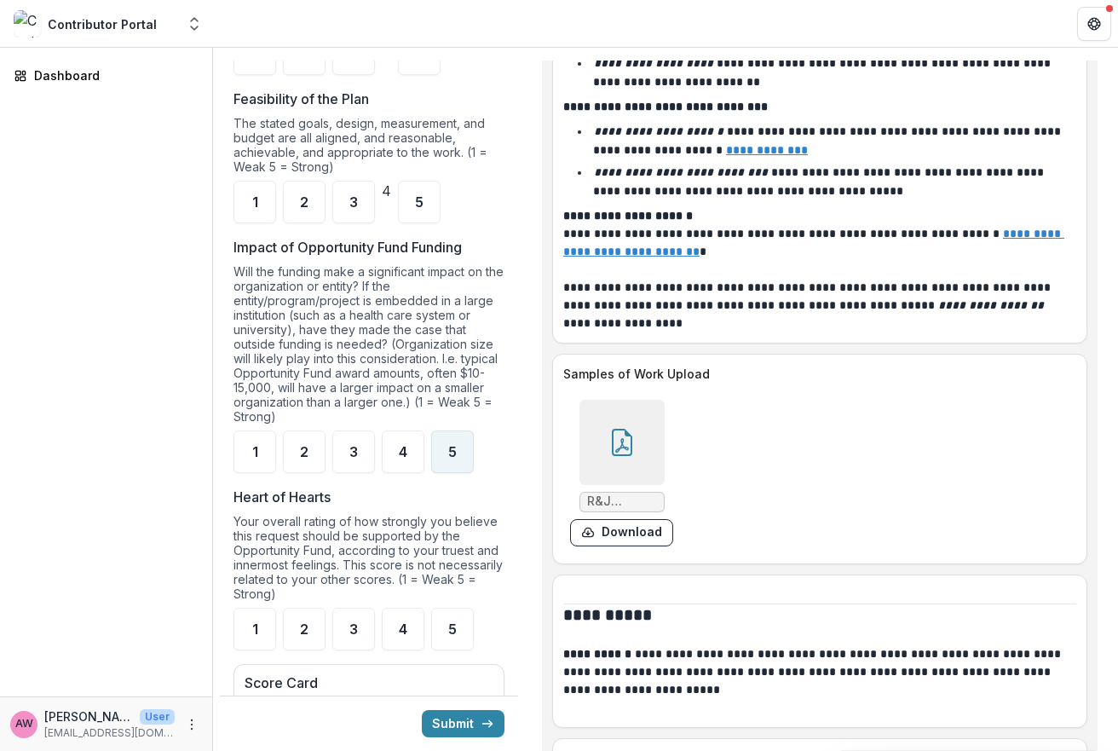
click at [453, 459] on span "5" at bounding box center [452, 452] width 9 height 14
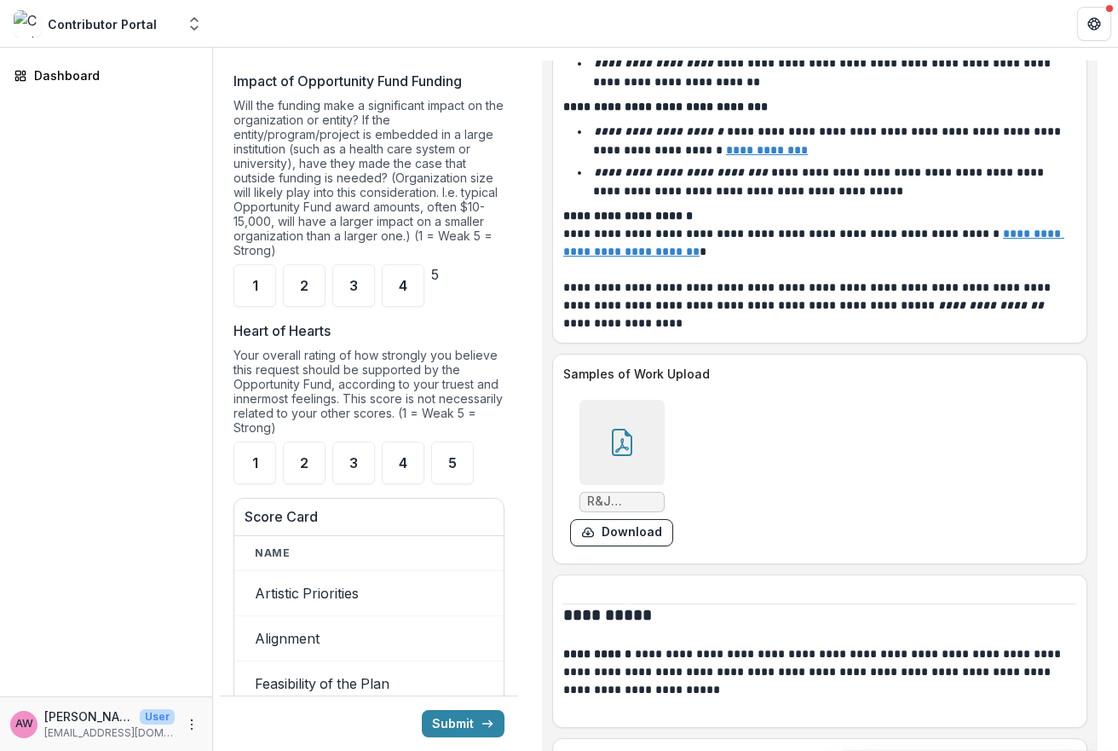
scroll to position [1948, 0]
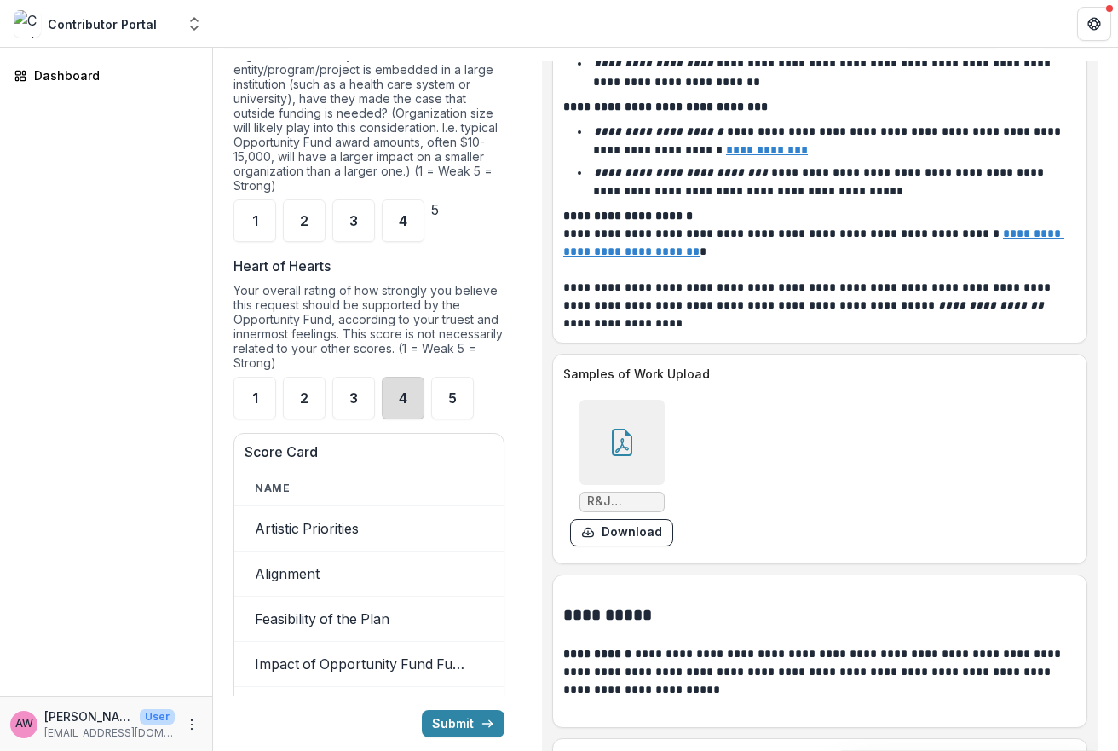
click at [393, 412] on div "4" at bounding box center [403, 398] width 43 height 43
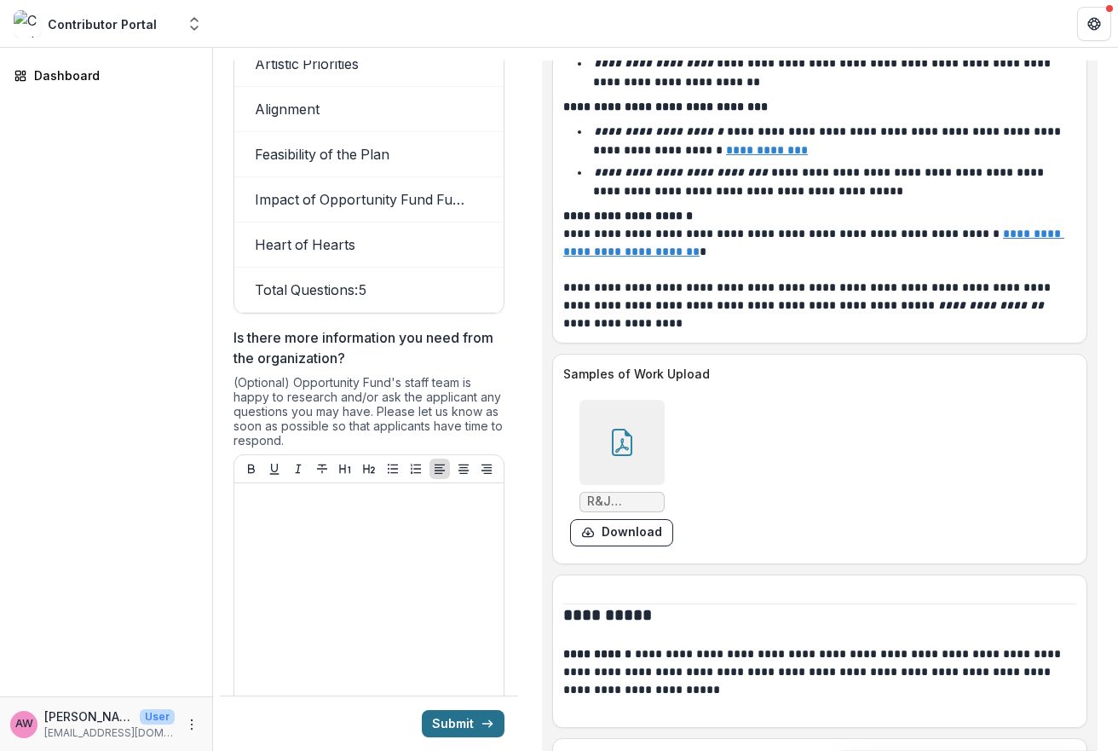
scroll to position [2432, 0]
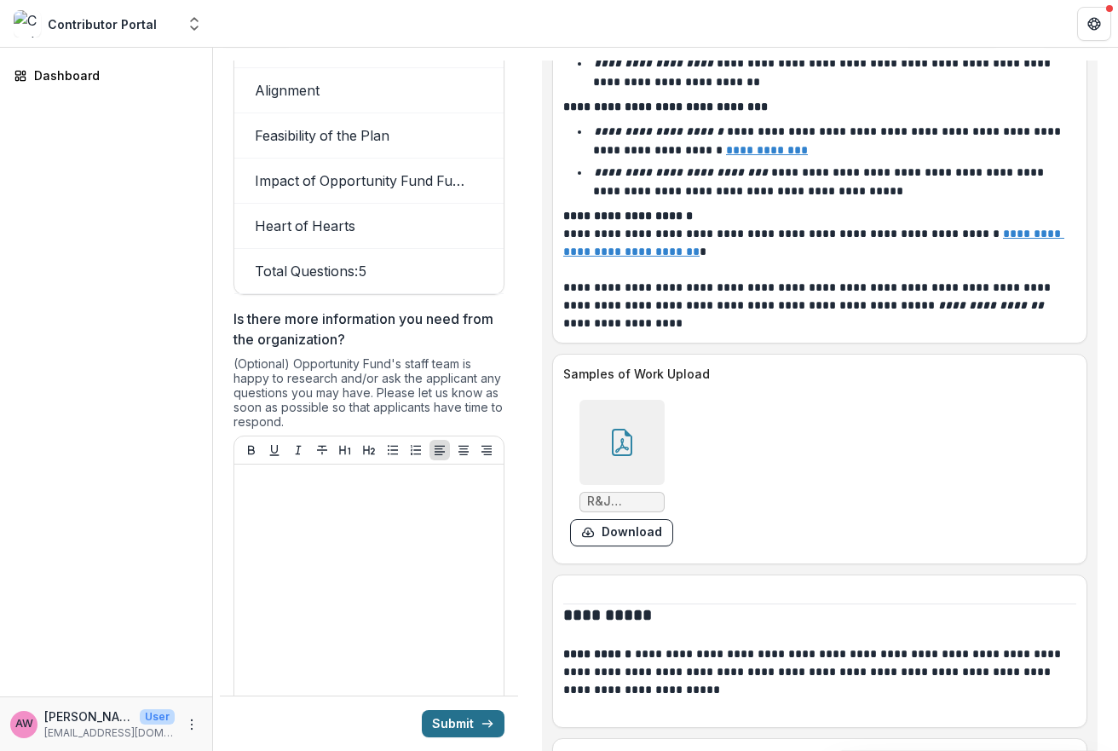
click at [464, 721] on button "Submit" at bounding box center [463, 723] width 83 height 27
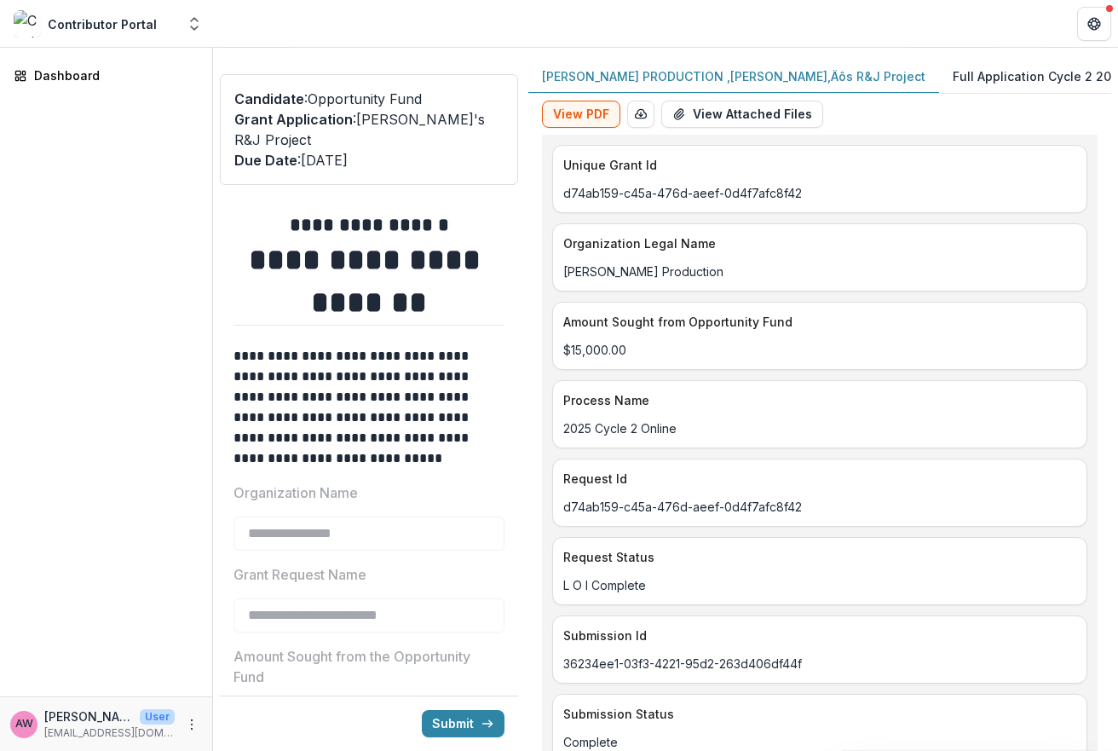
type input "*******"
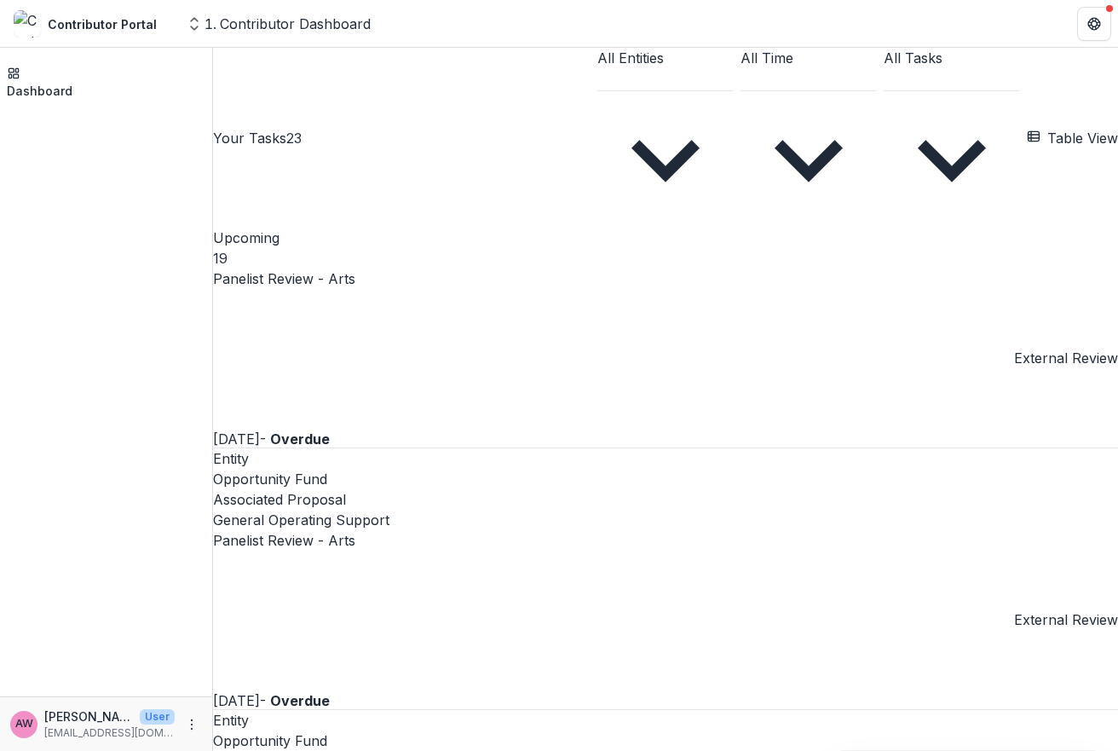
scroll to position [632, 0]
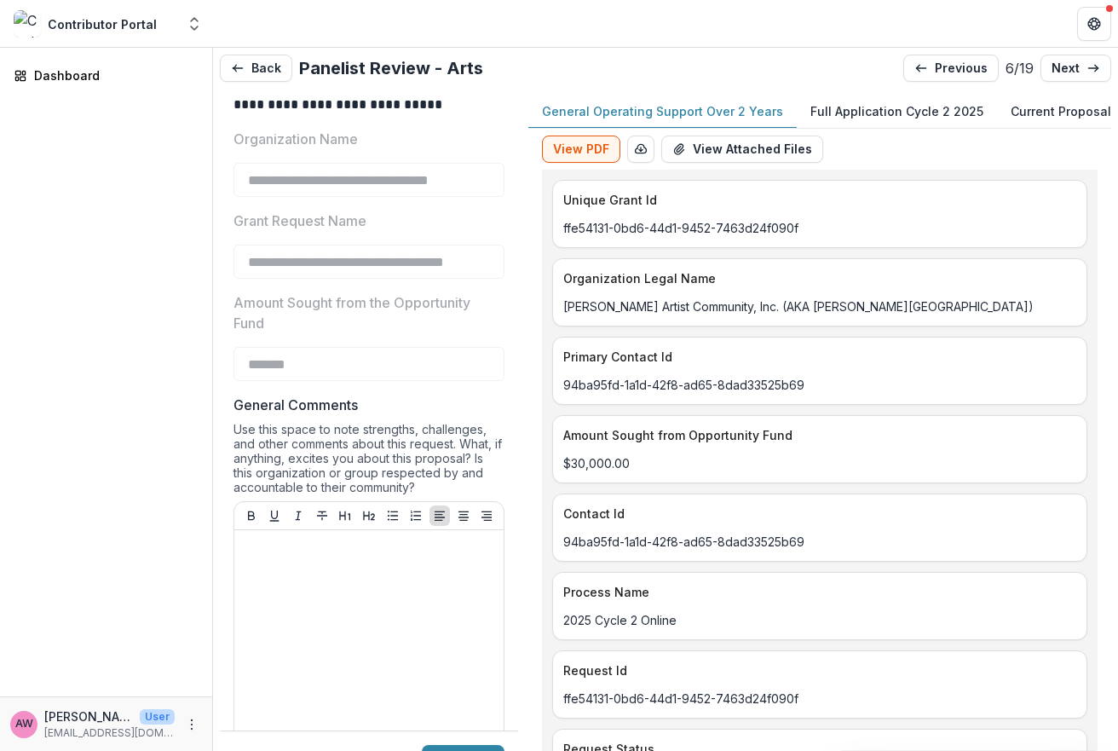
scroll to position [388, 0]
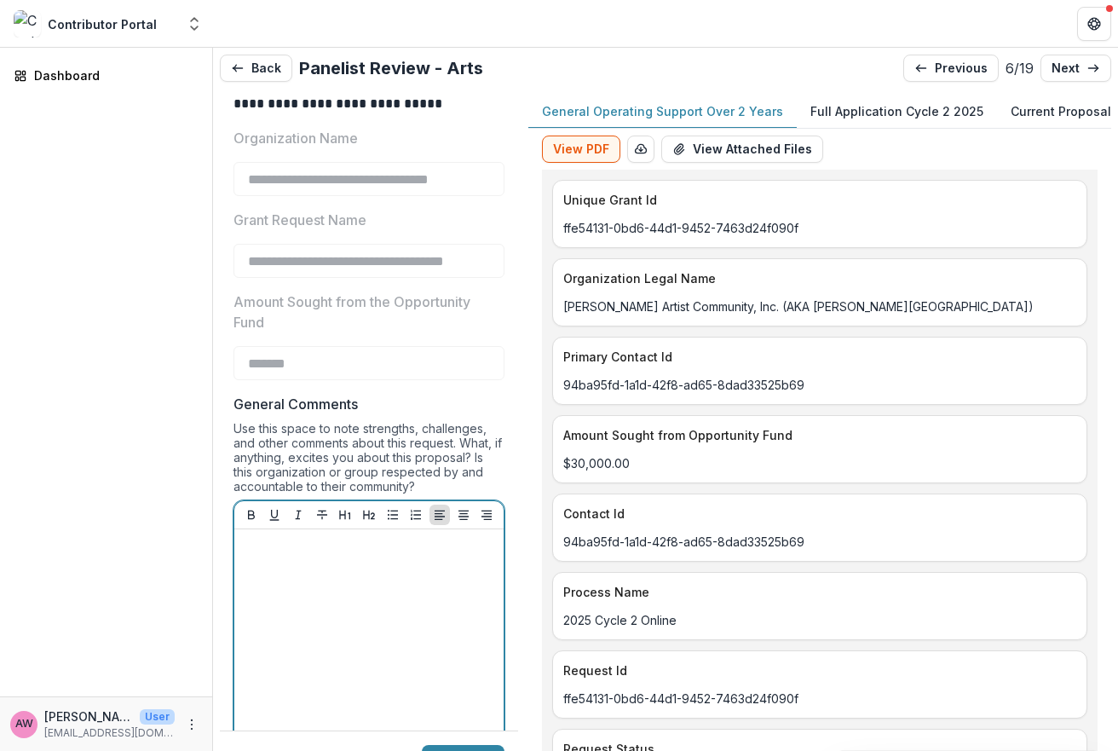
click at [304, 552] on p at bounding box center [369, 545] width 256 height 19
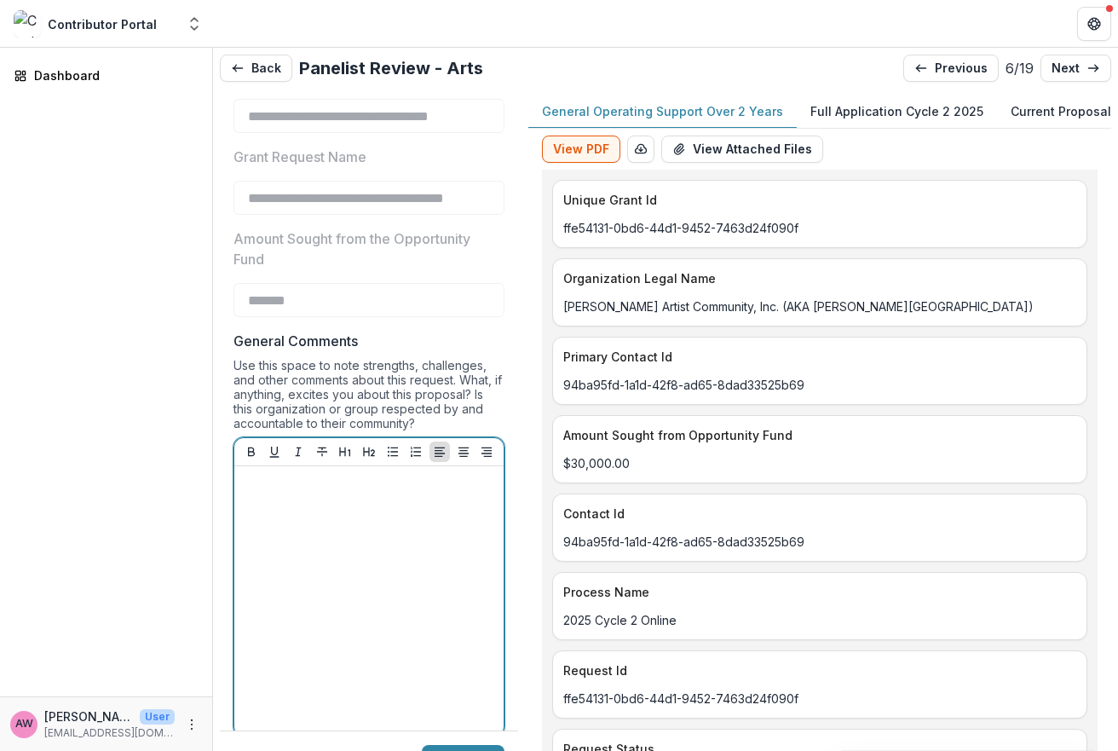
scroll to position [453, 0]
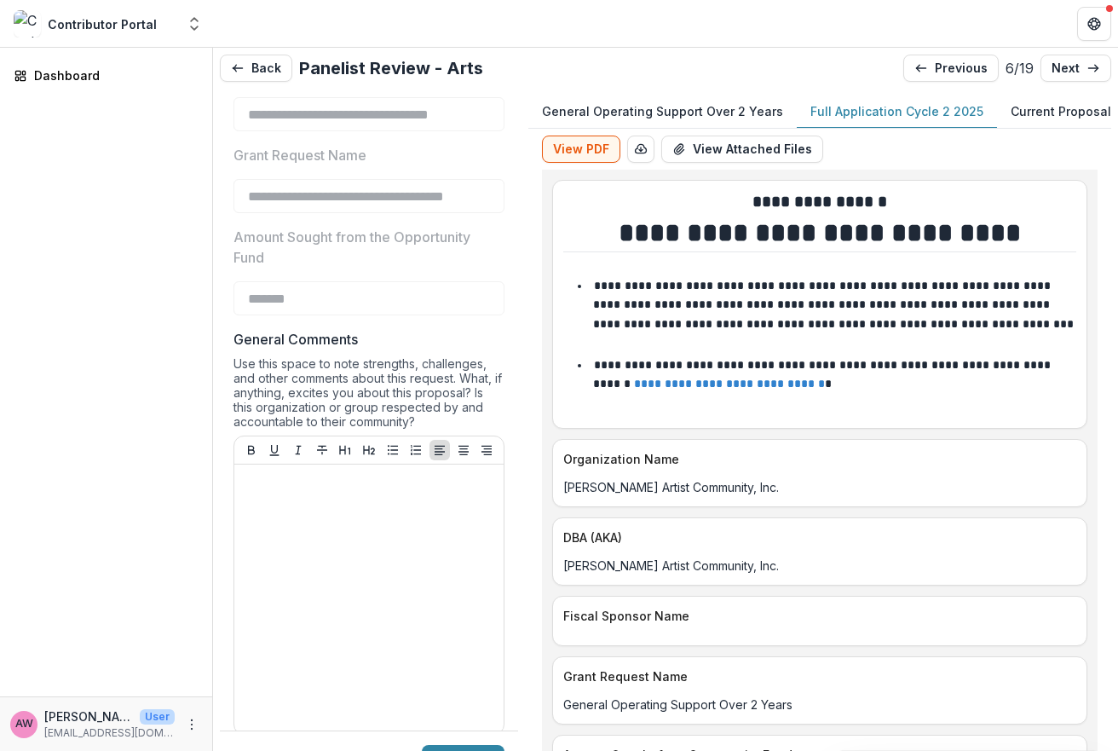
click at [841, 112] on p "Full Application Cycle 2 2025" at bounding box center [897, 111] width 173 height 18
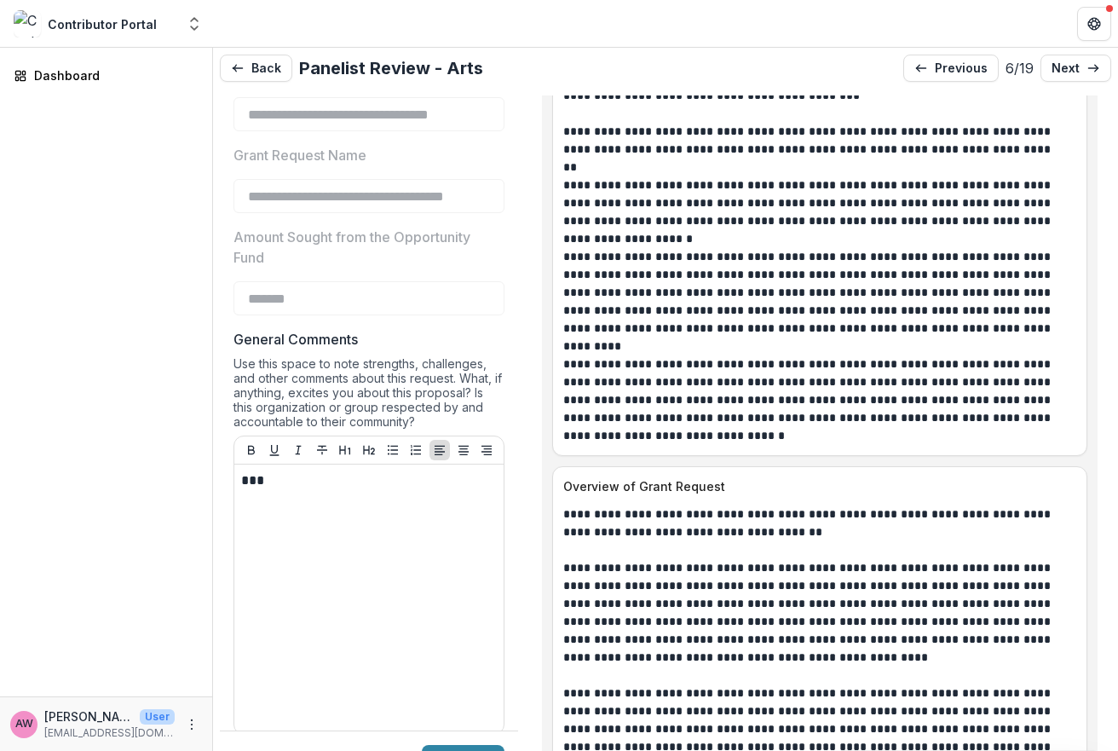
scroll to position [1790, 0]
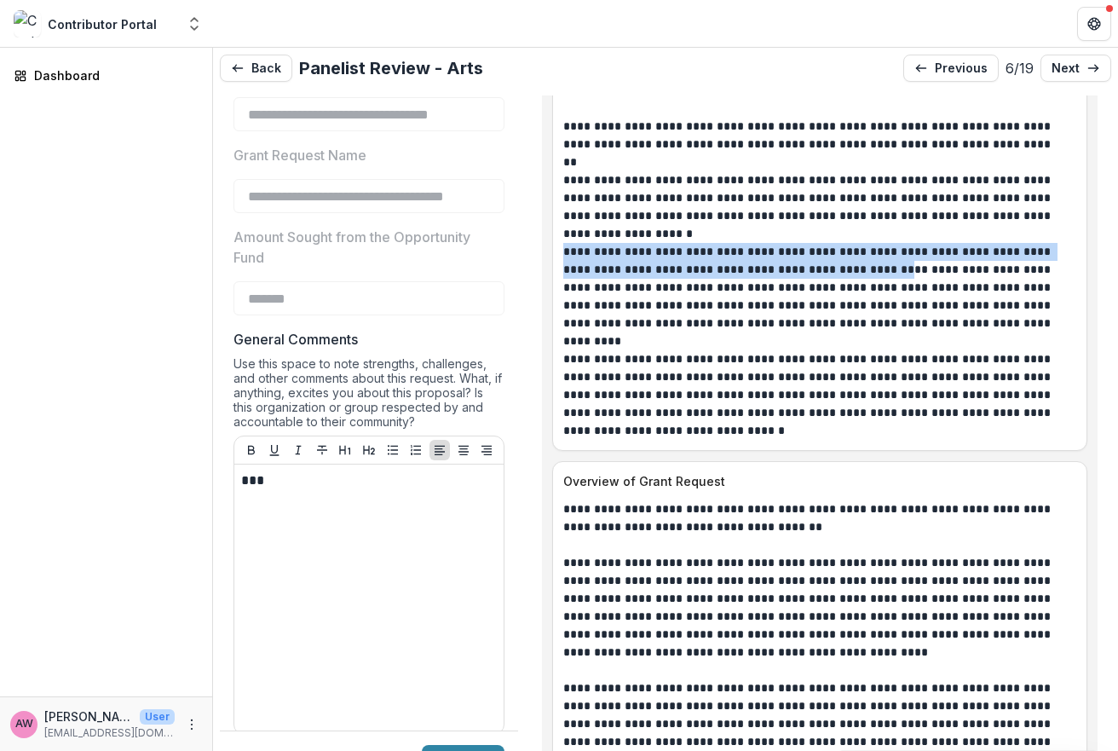
drag, startPoint x: 566, startPoint y: 252, endPoint x: 840, endPoint y: 270, distance: 275.0
click at [840, 270] on p "**********" at bounding box center [814, 287] width 503 height 89
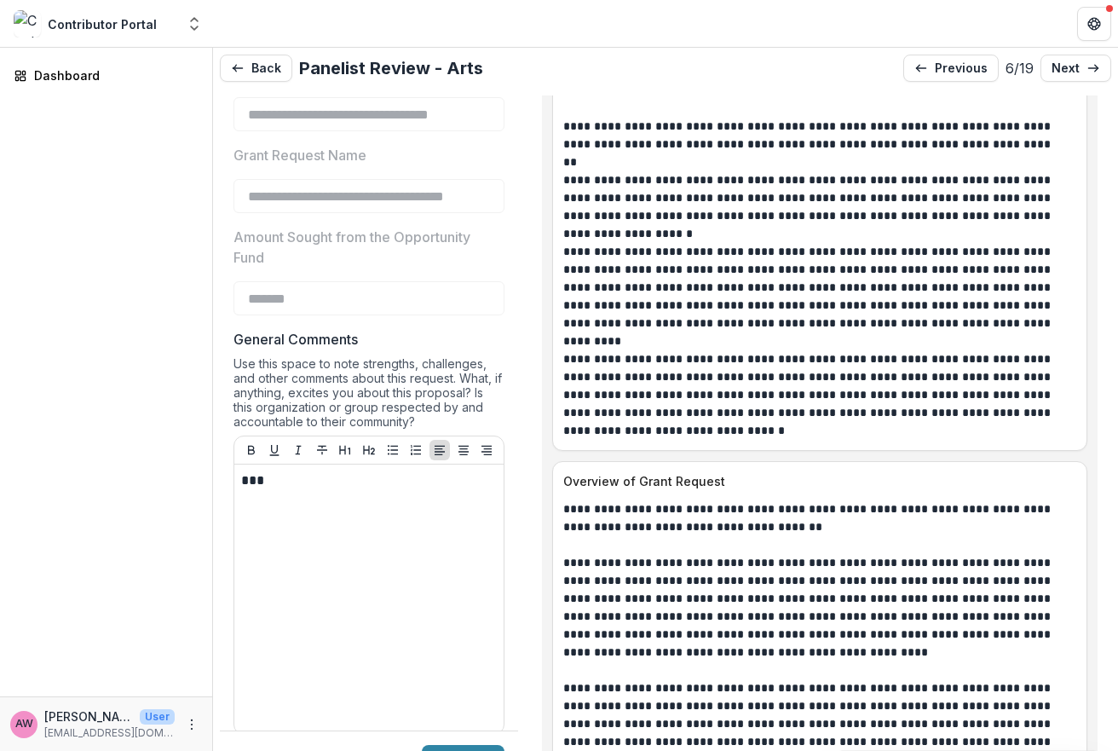
click at [906, 202] on p "**********" at bounding box center [814, 198] width 503 height 54
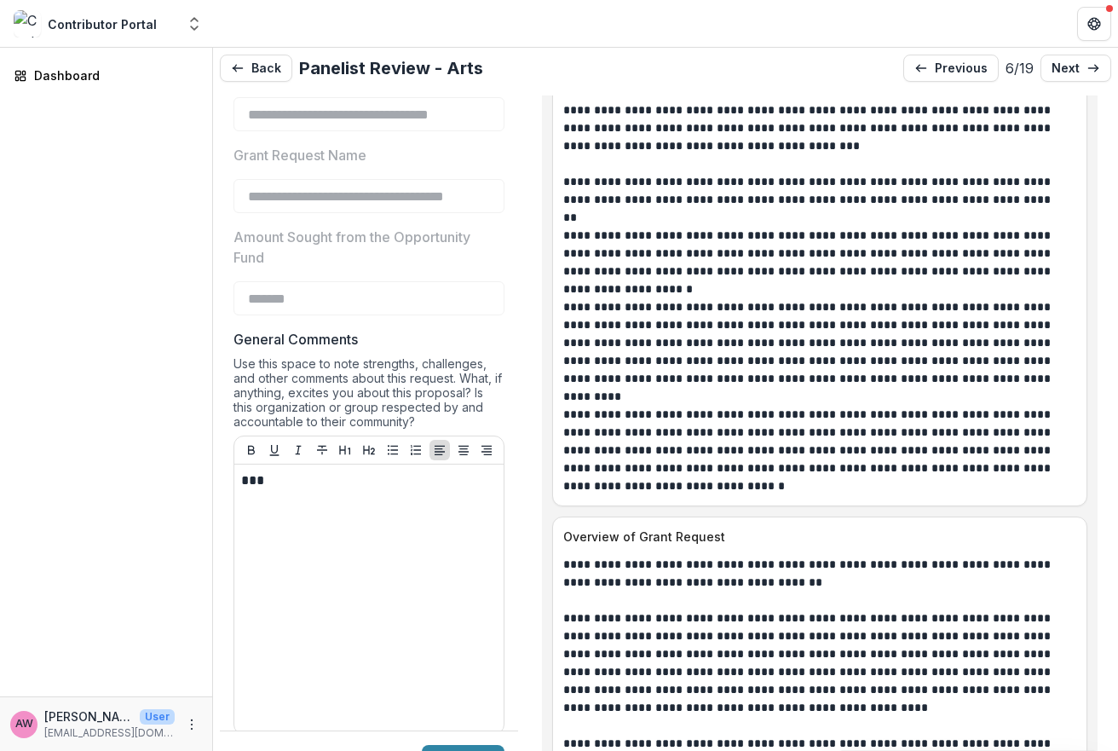
scroll to position [1728, 0]
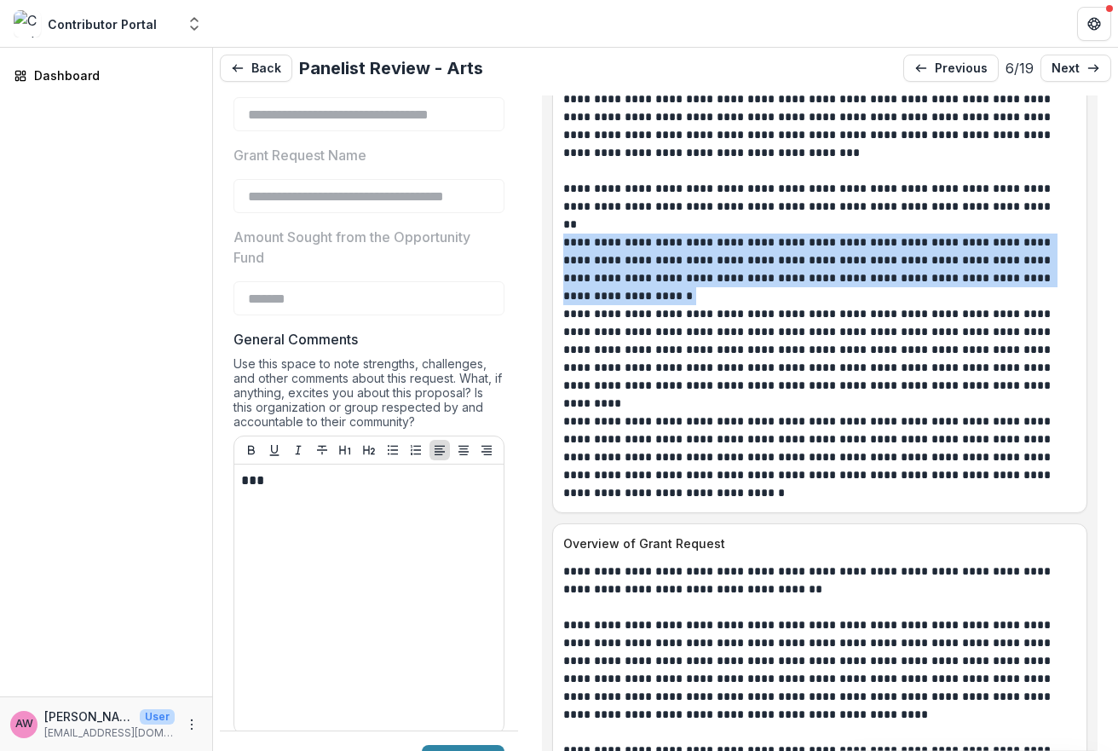
drag, startPoint x: 565, startPoint y: 240, endPoint x: 1059, endPoint y: 279, distance: 495.8
click at [1059, 279] on p "**********" at bounding box center [814, 261] width 503 height 54
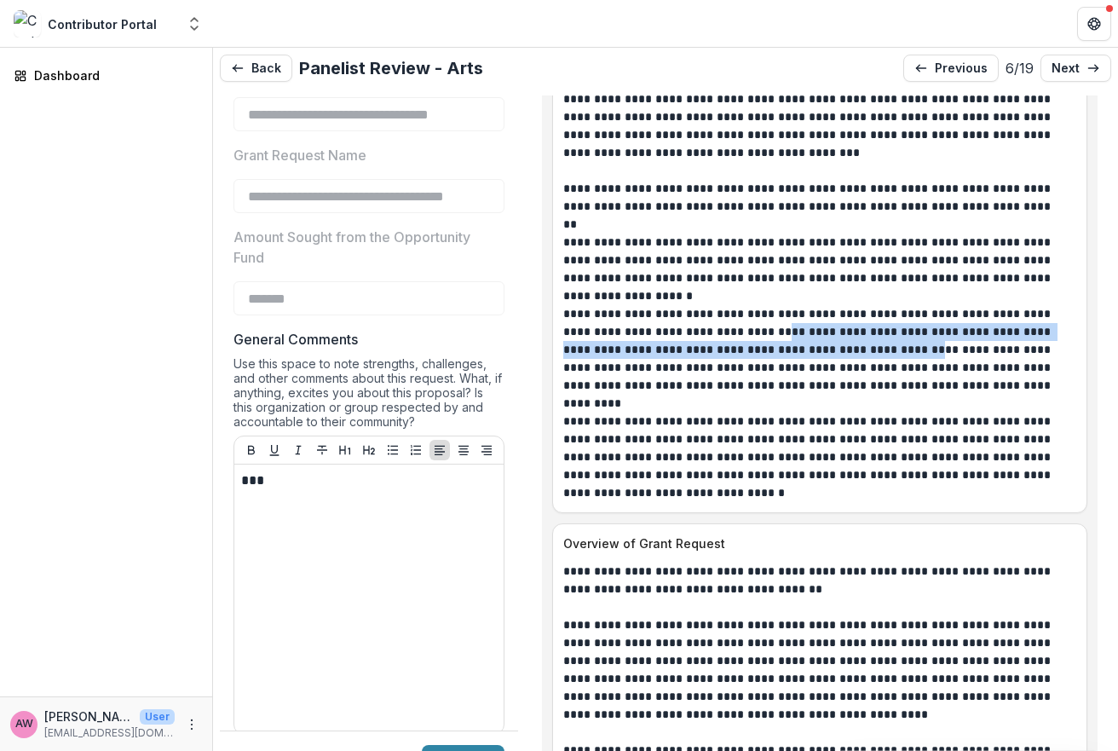
drag, startPoint x: 726, startPoint y: 332, endPoint x: 841, endPoint y: 349, distance: 116.2
click at [841, 349] on p "**********" at bounding box center [814, 349] width 503 height 89
copy p "**********"
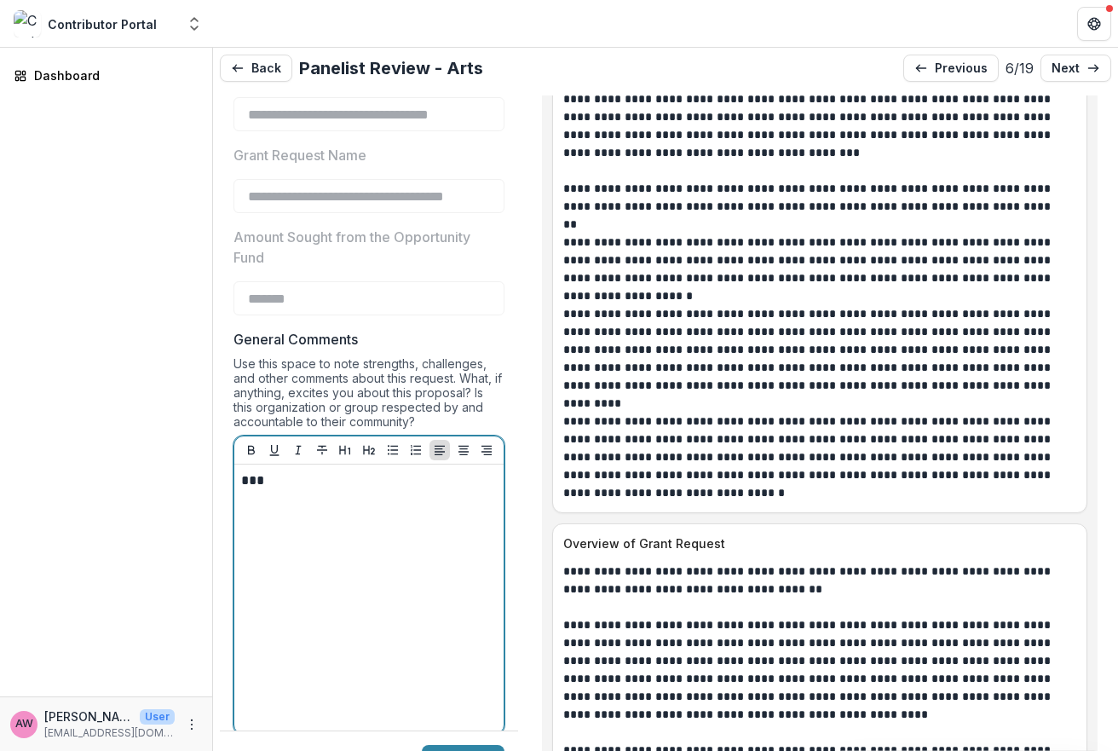
click at [266, 579] on div "***" at bounding box center [369, 599] width 256 height 256
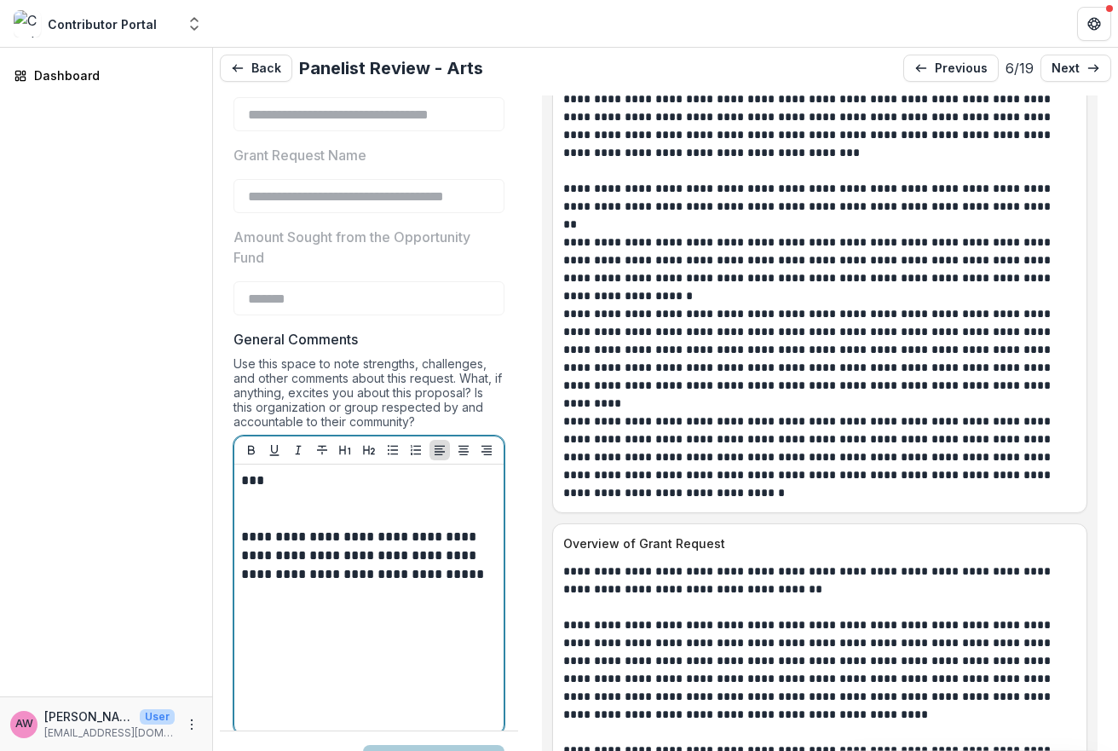
click at [245, 522] on p at bounding box center [369, 518] width 256 height 19
click at [280, 607] on div "**********" at bounding box center [369, 599] width 256 height 256
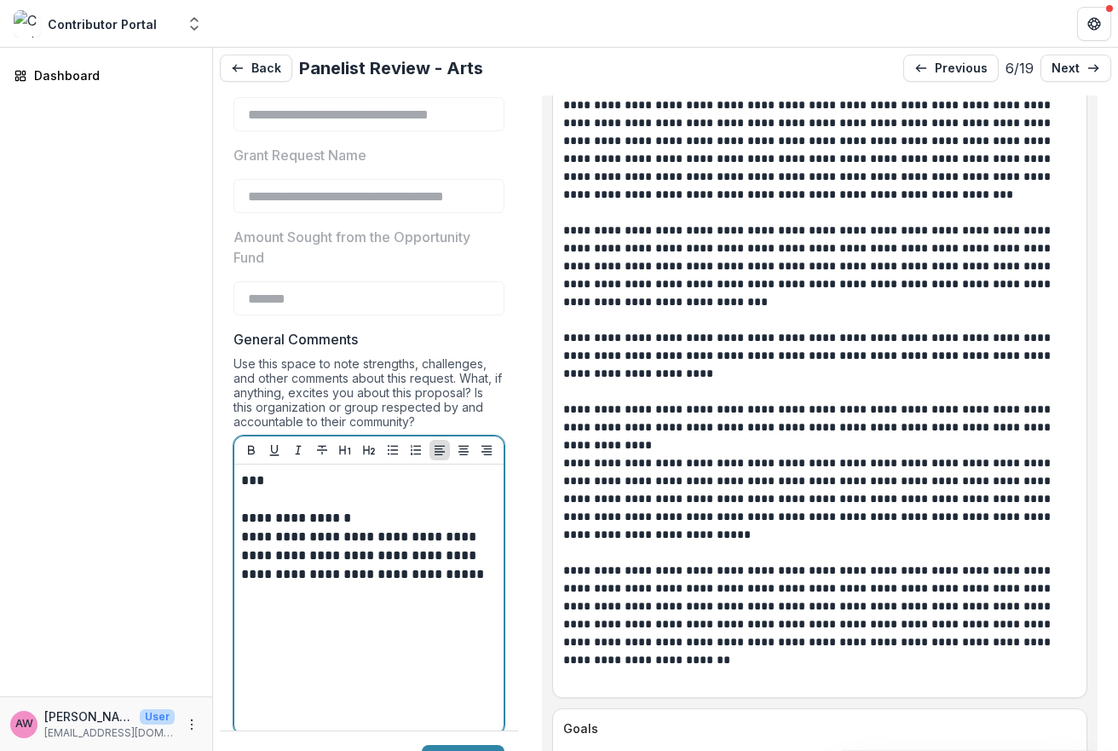
scroll to position [2378, 0]
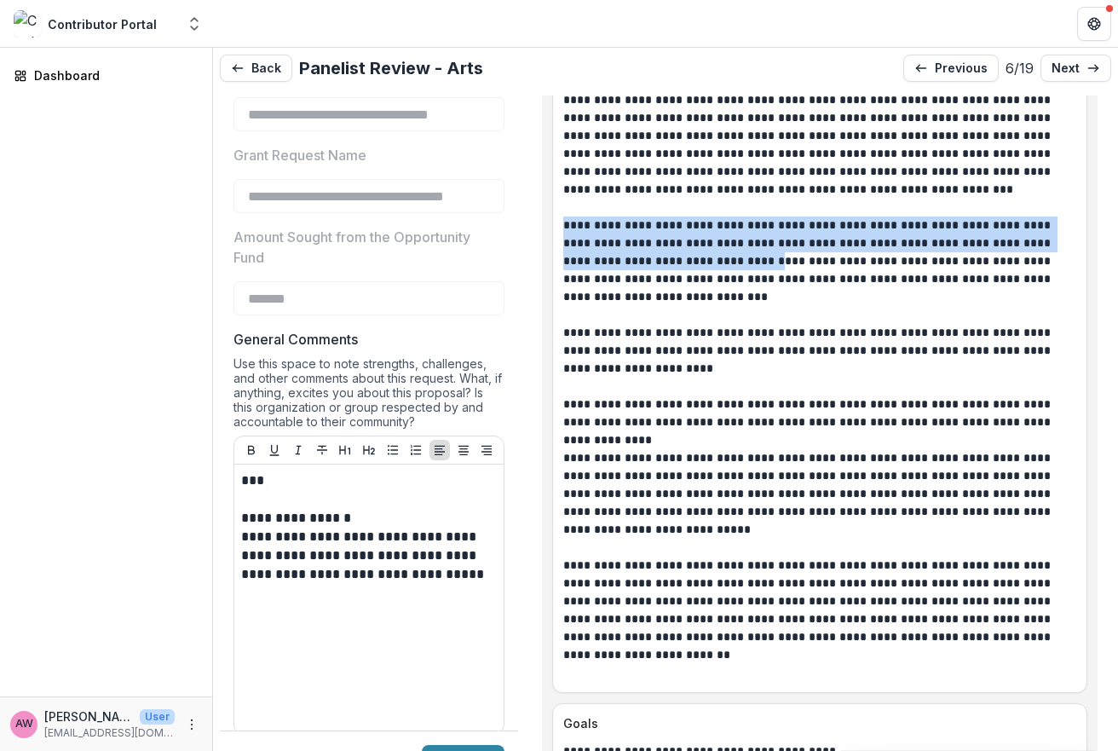
drag, startPoint x: 566, startPoint y: 225, endPoint x: 720, endPoint y: 256, distance: 157.3
click at [720, 256] on p "**********" at bounding box center [814, 260] width 503 height 89
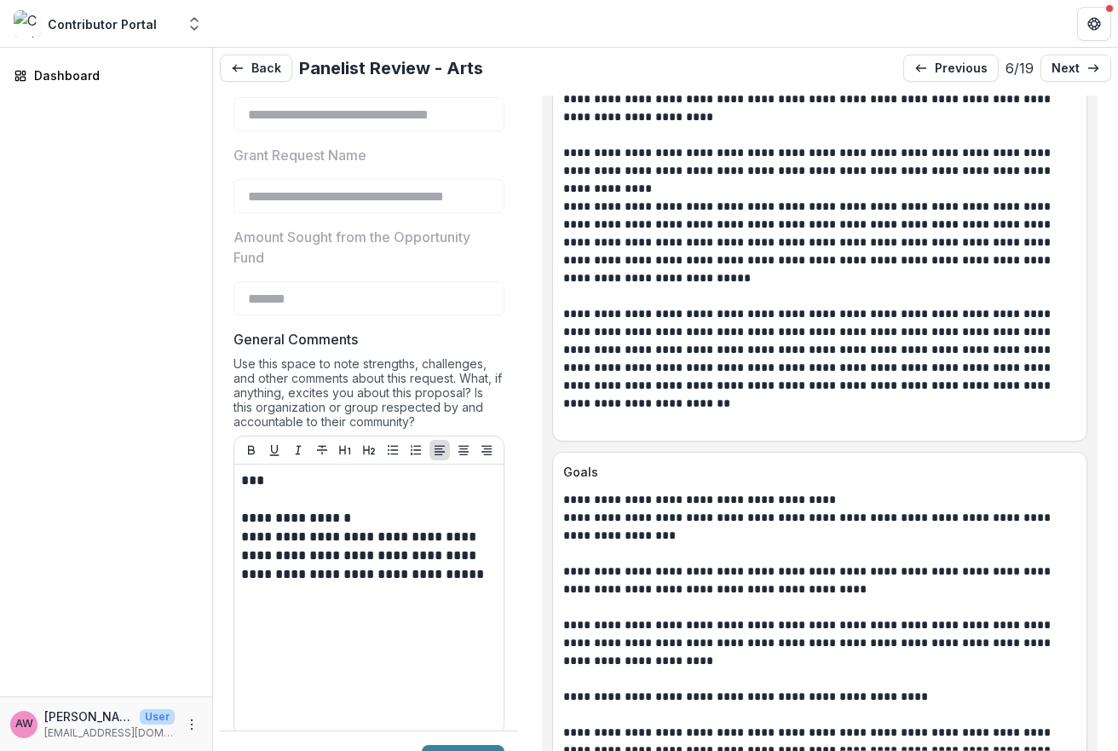
scroll to position [2541, 0]
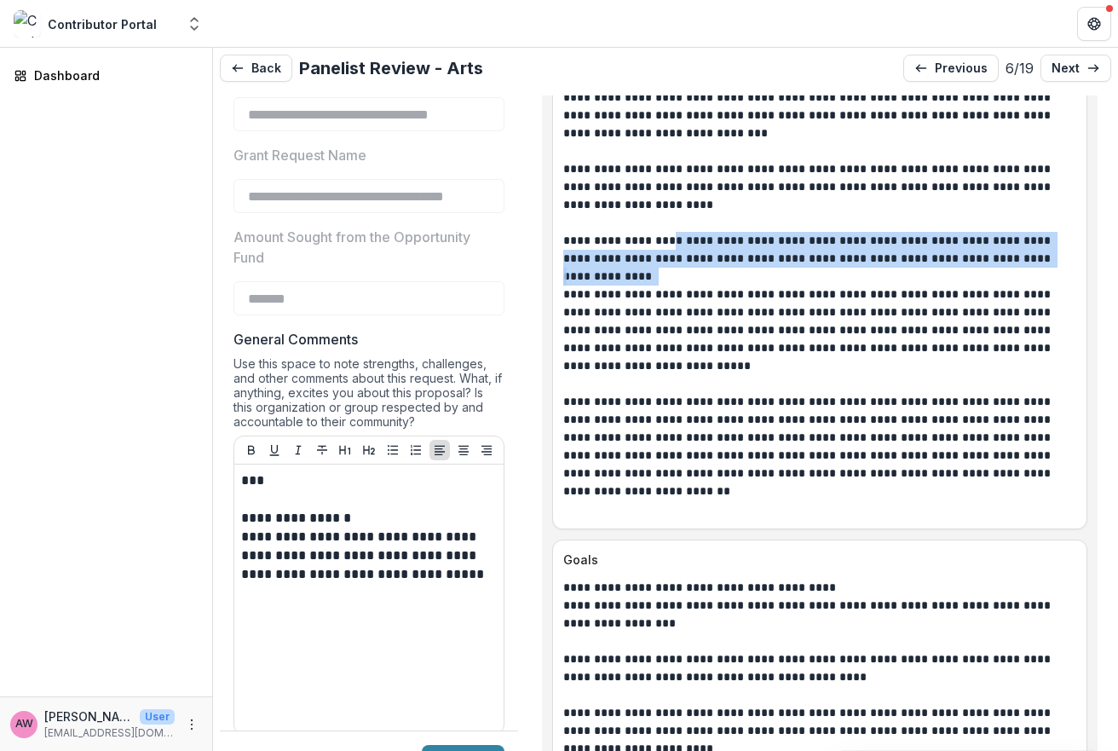
drag, startPoint x: 670, startPoint y: 238, endPoint x: 1069, endPoint y: 269, distance: 400.1
click at [1070, 270] on div "**********" at bounding box center [820, 134] width 534 height 770
click at [1069, 269] on div "**********" at bounding box center [820, 134] width 534 height 770
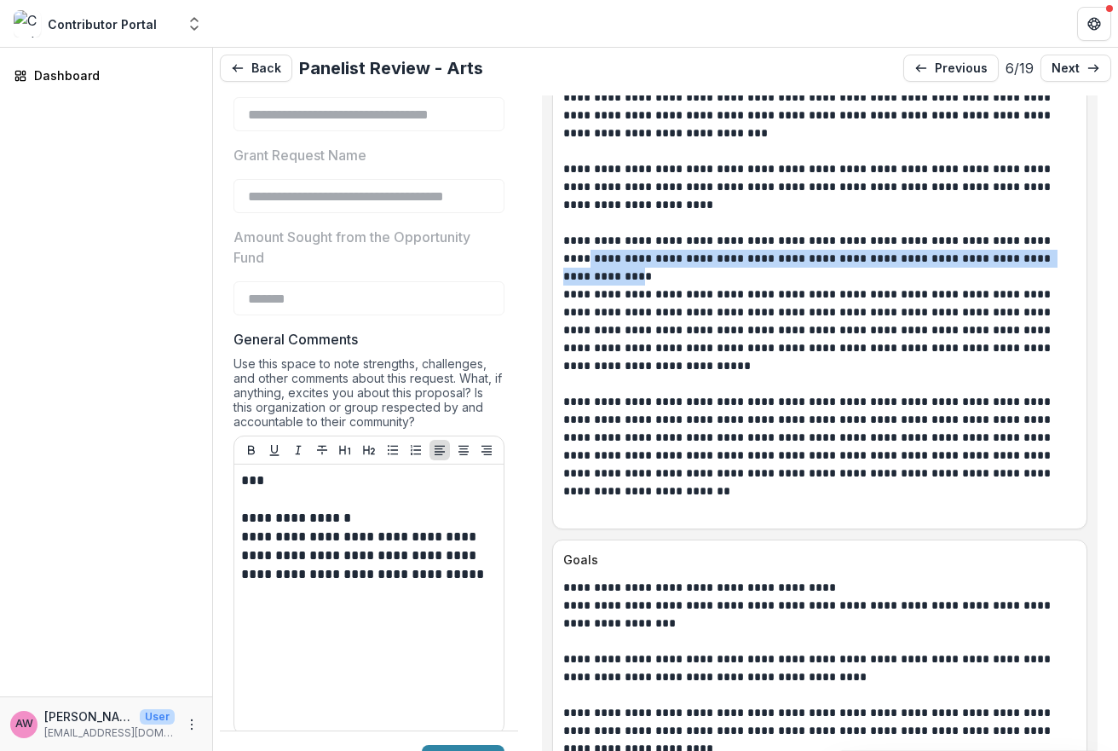
drag, startPoint x: 564, startPoint y: 259, endPoint x: 1045, endPoint y: 256, distance: 480.7
click at [1045, 256] on p "**********" at bounding box center [814, 250] width 503 height 36
copy p "**********"
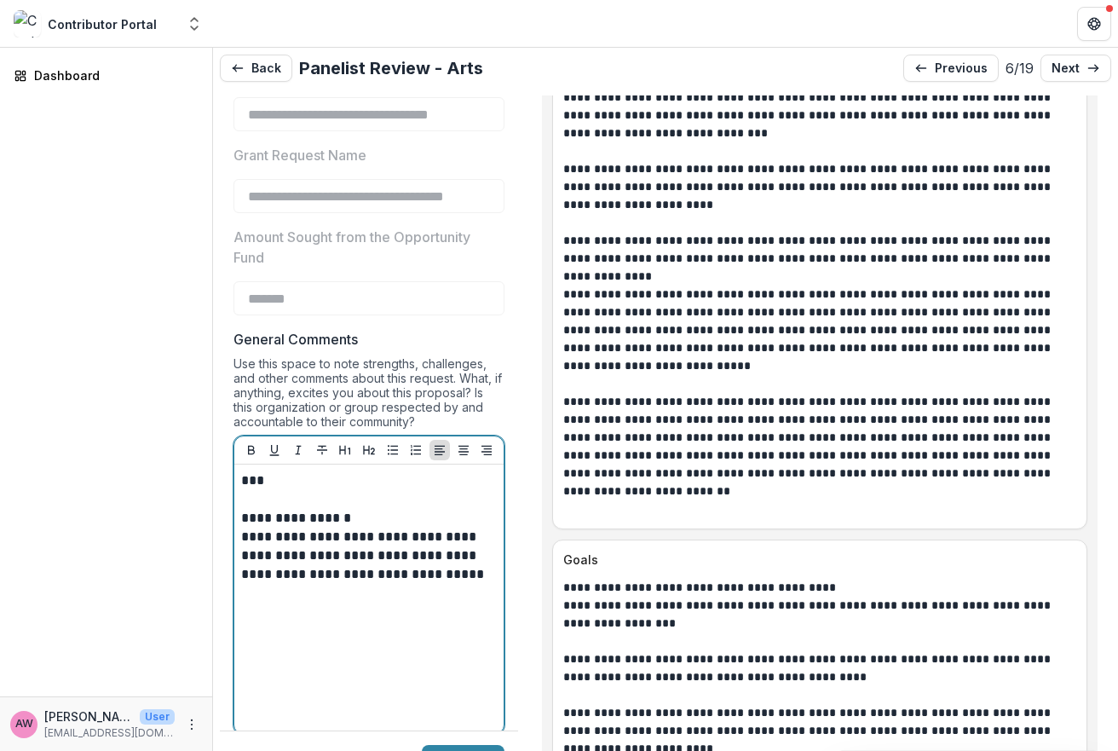
click at [285, 629] on div "**********" at bounding box center [369, 599] width 256 height 256
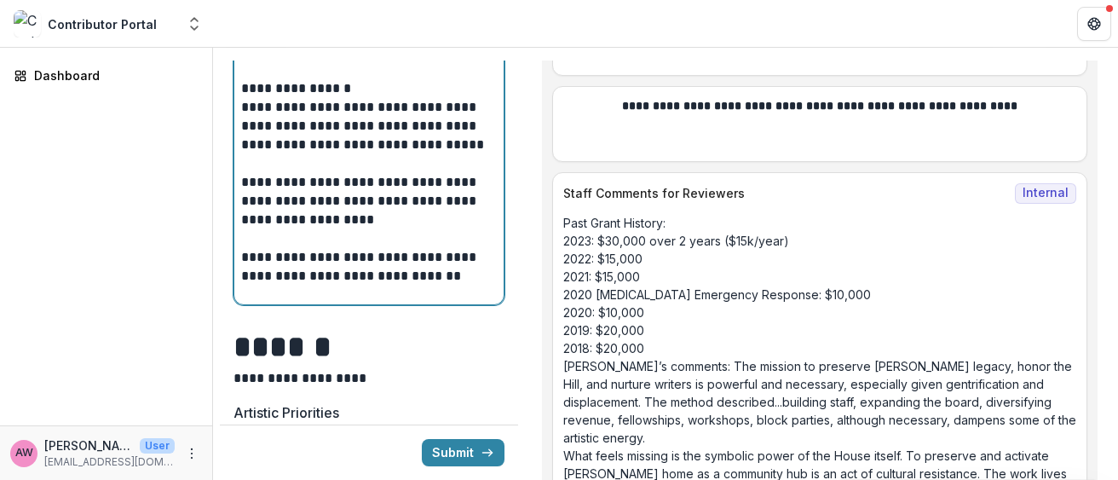
scroll to position [15031, 0]
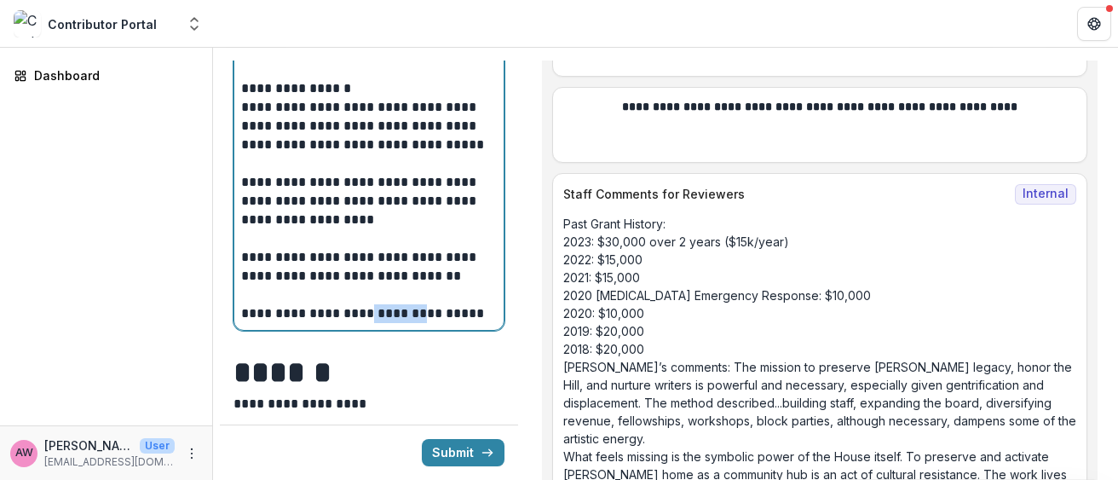
drag, startPoint x: 428, startPoint y: 314, endPoint x: 371, endPoint y: 314, distance: 57.1
click at [371, 314] on p "**********" at bounding box center [366, 313] width 251 height 19
click at [432, 314] on p "**********" at bounding box center [366, 313] width 251 height 19
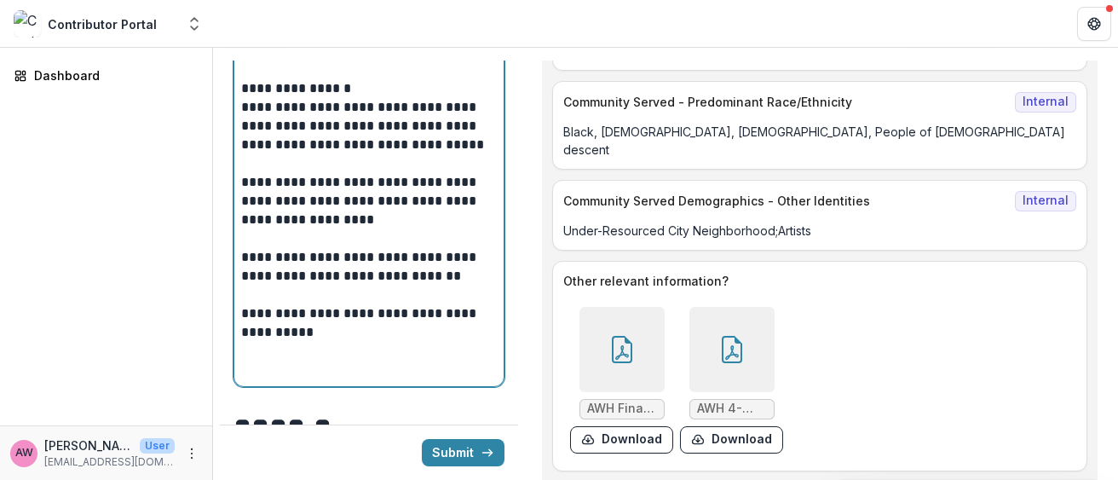
scroll to position [14257, 0]
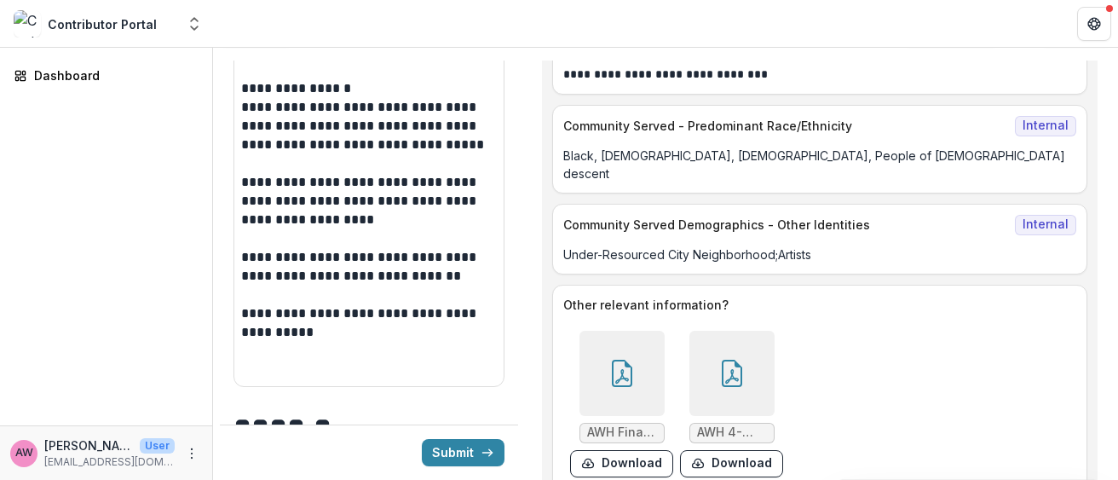
click at [623, 425] on span "AWH Final Strategic Plan - November 2023.pdf" at bounding box center [622, 432] width 70 height 14
click at [628, 331] on div at bounding box center [622, 373] width 85 height 85
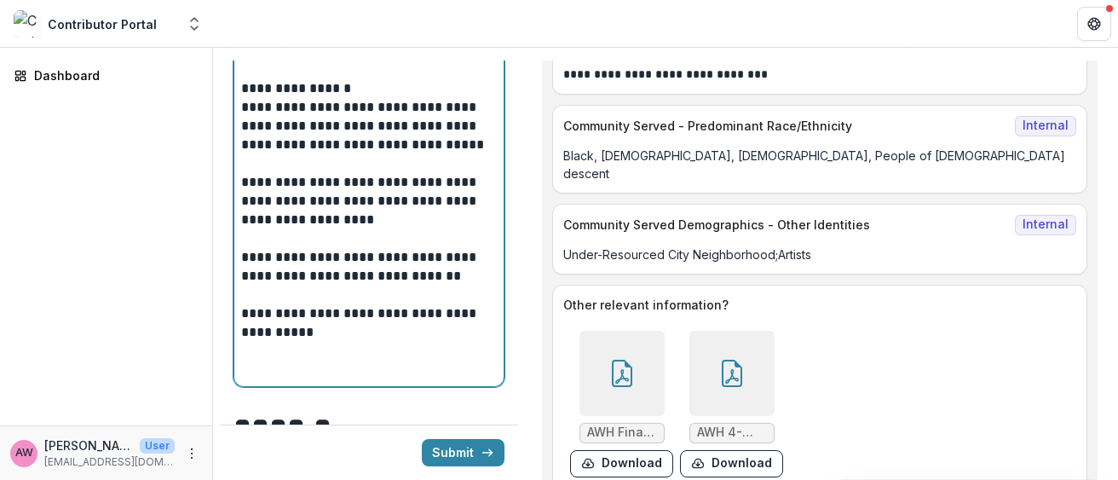
click at [306, 361] on p at bounding box center [369, 370] width 256 height 19
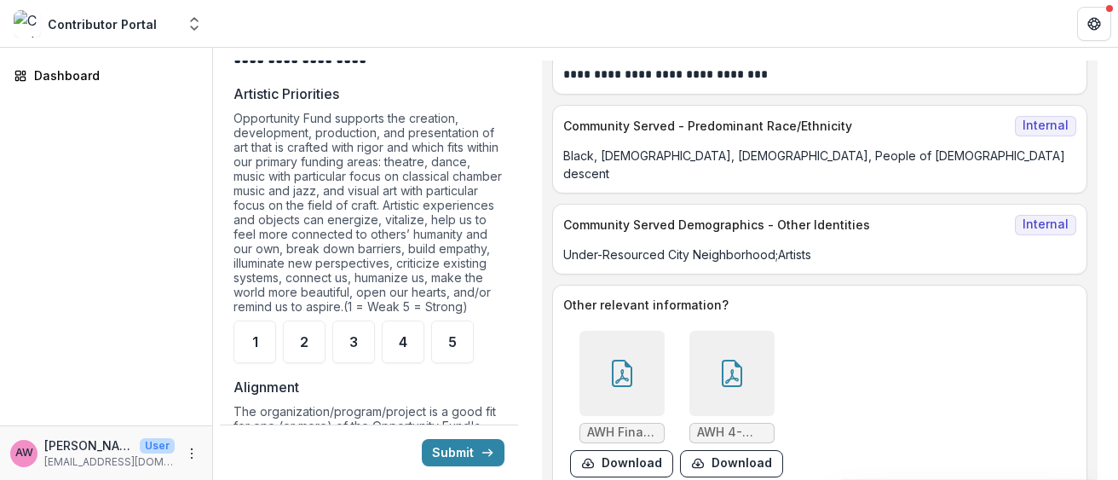
scroll to position [1270, 0]
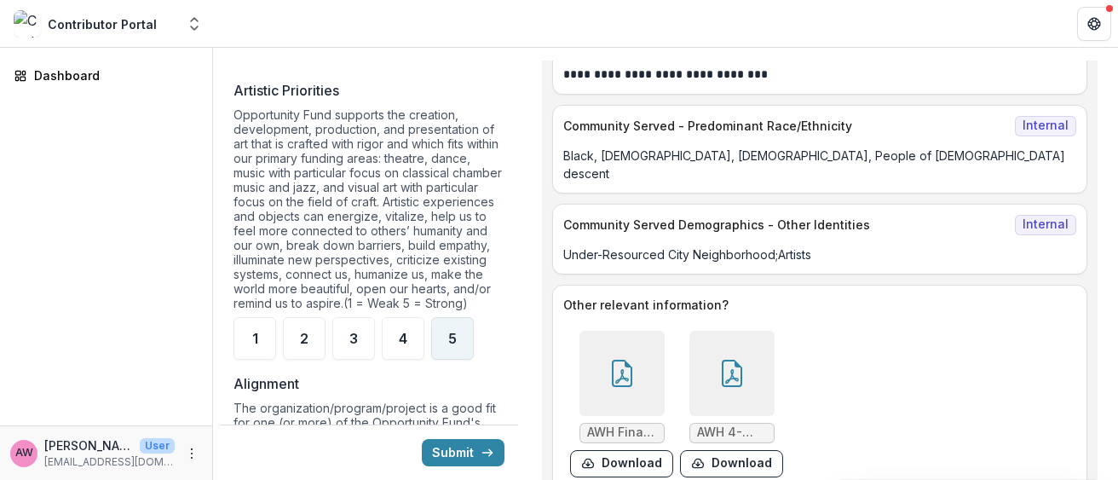
click at [444, 338] on div "5" at bounding box center [452, 338] width 43 height 43
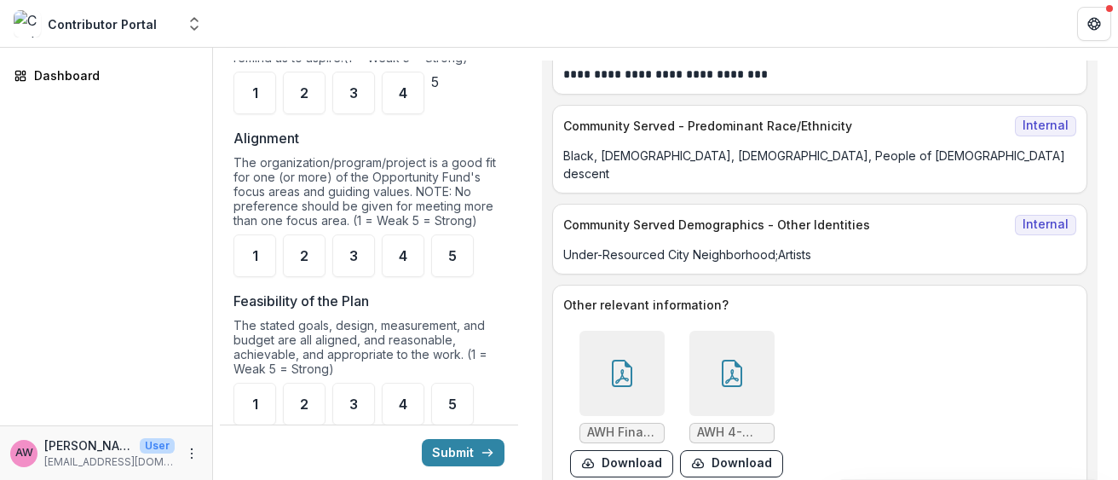
scroll to position [1524, 0]
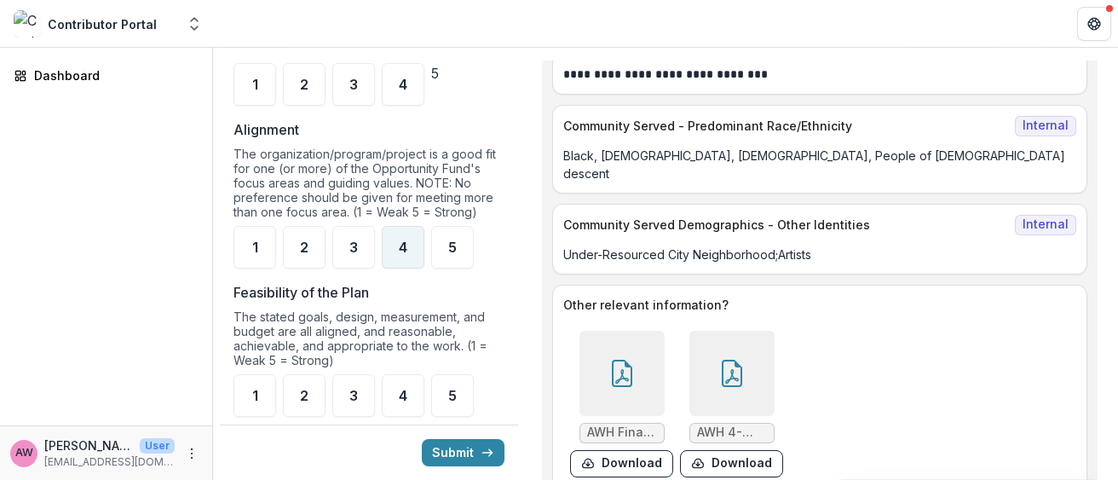
click at [406, 268] on div "4" at bounding box center [403, 247] width 43 height 43
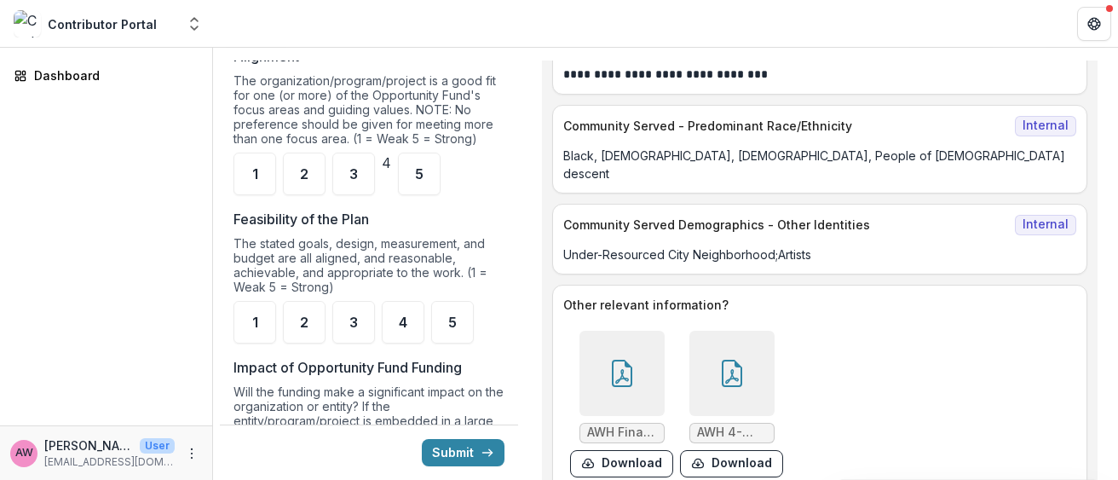
scroll to position [1618, 0]
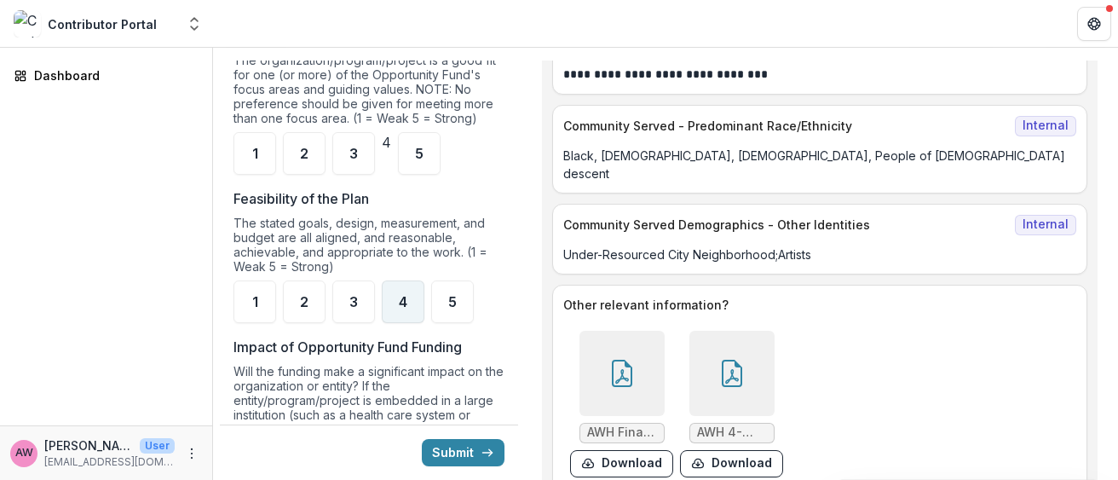
click at [405, 309] on span "4" at bounding box center [403, 302] width 9 height 14
click at [424, 160] on span "5" at bounding box center [419, 154] width 9 height 14
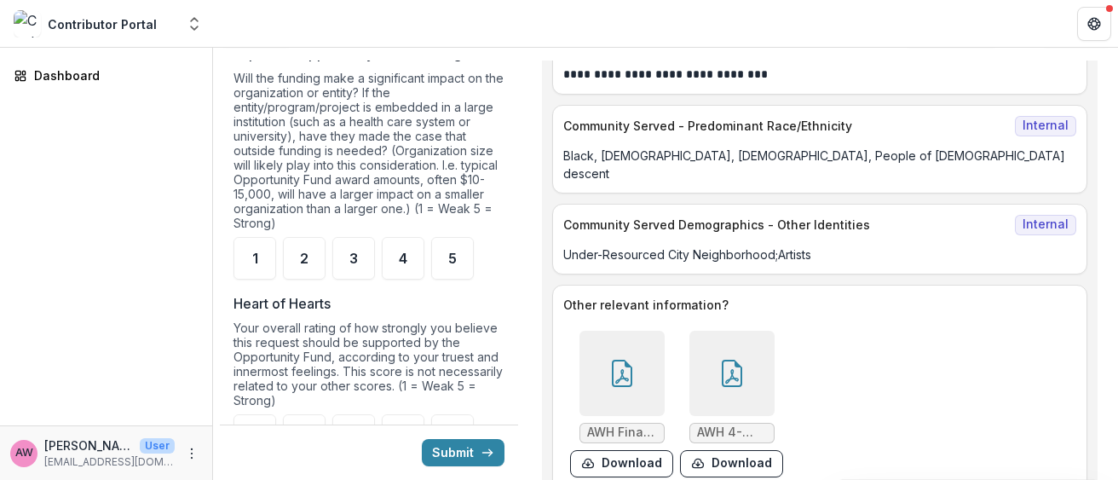
scroll to position [1915, 0]
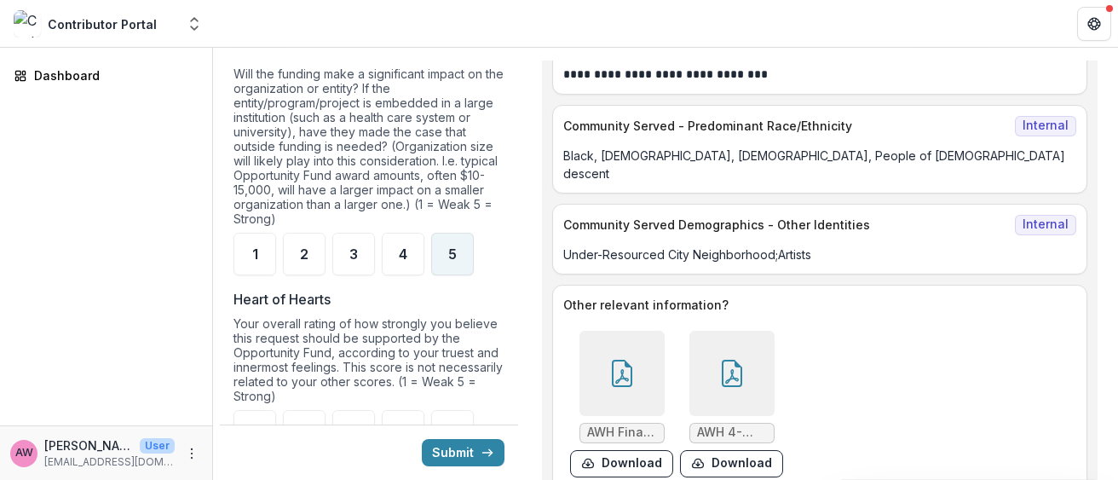
click at [459, 273] on div "5" at bounding box center [452, 254] width 43 height 43
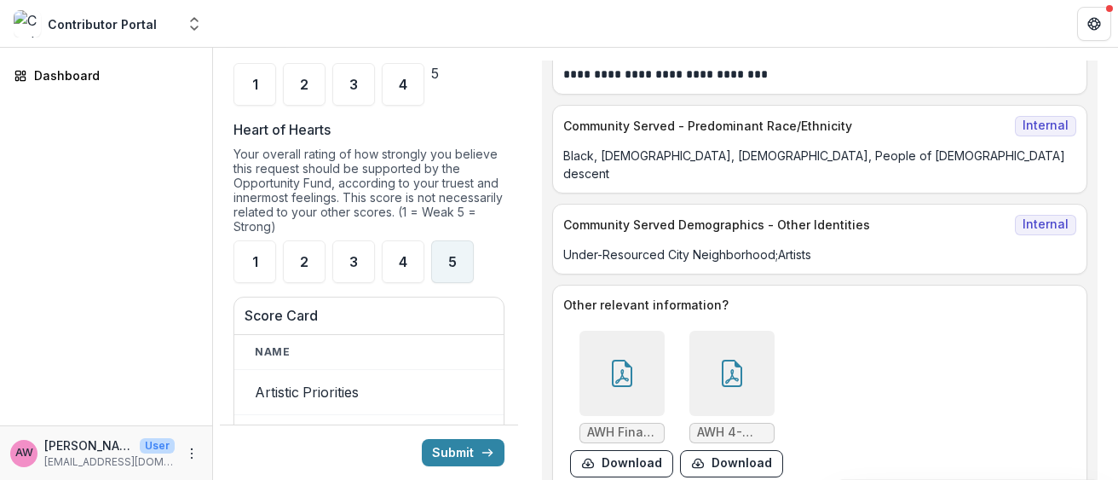
scroll to position [2077, 0]
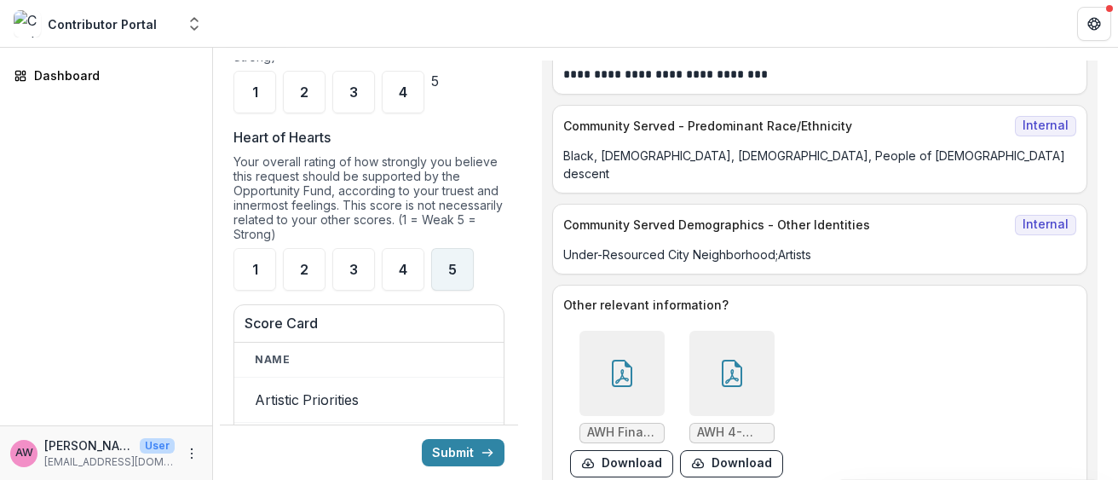
click at [436, 271] on div "5" at bounding box center [452, 269] width 43 height 43
click at [452, 450] on button "Submit" at bounding box center [463, 452] width 83 height 27
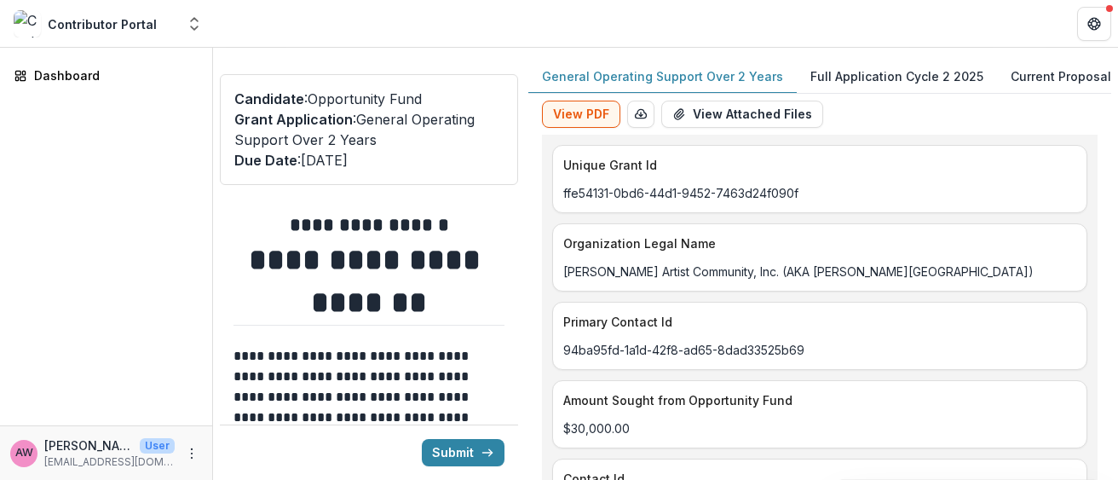
type input "*******"
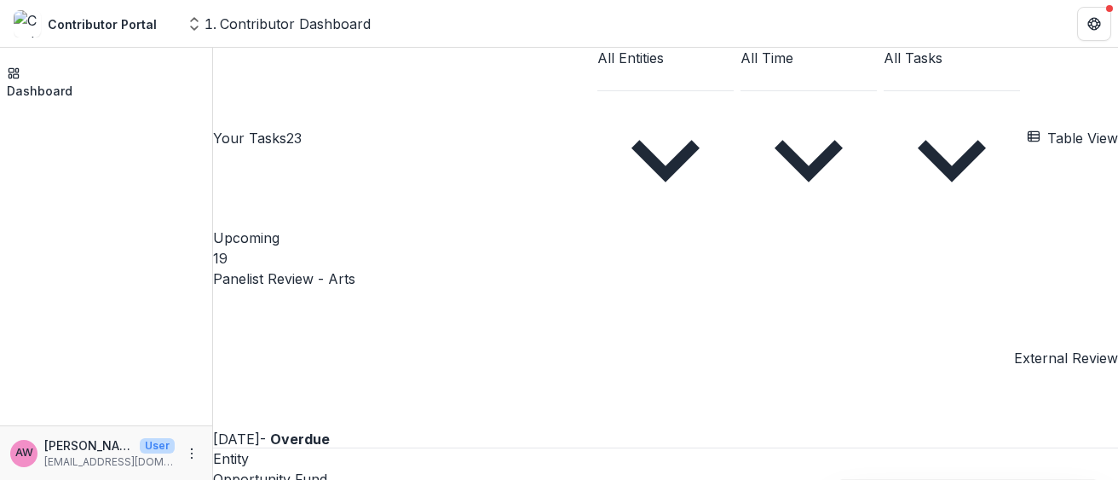
click at [1027, 128] on button "Table View" at bounding box center [1072, 138] width 91 height 20
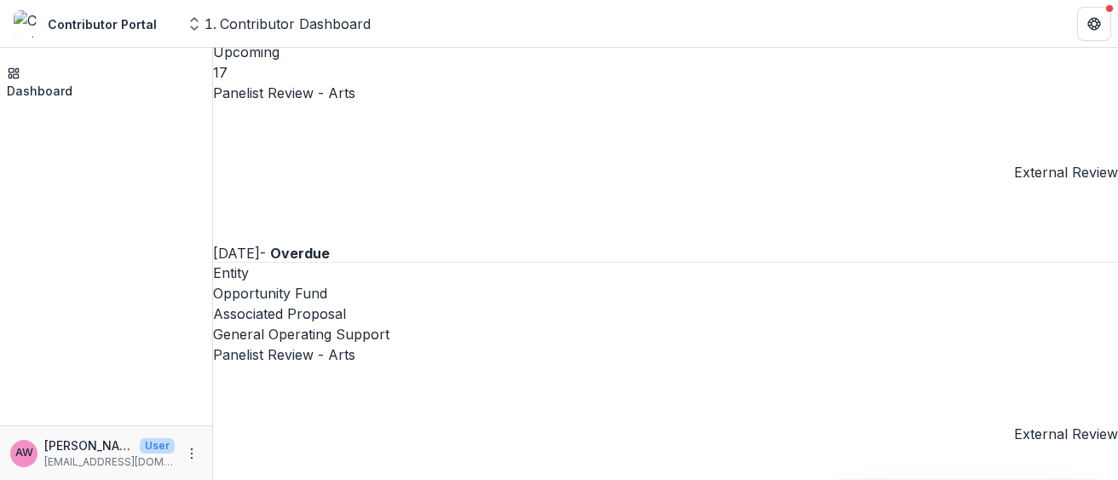
scroll to position [459, 0]
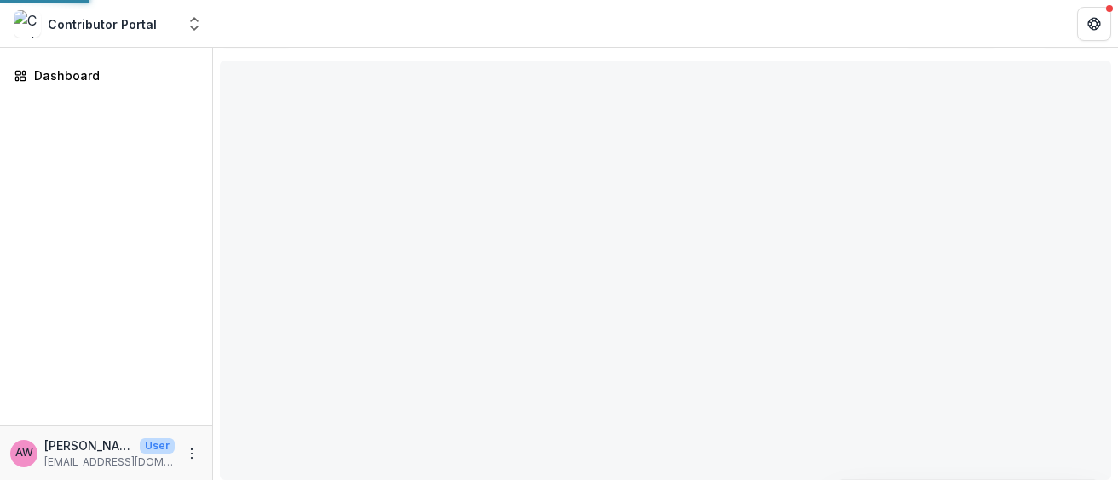
scroll to position [35, 0]
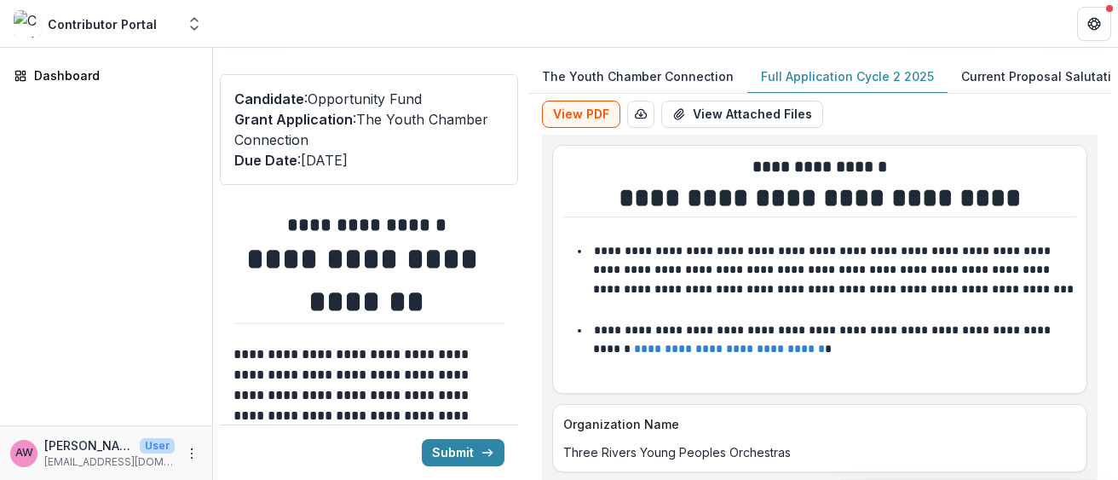
click at [773, 75] on p "Full Application Cycle 2 2025" at bounding box center [847, 76] width 173 height 18
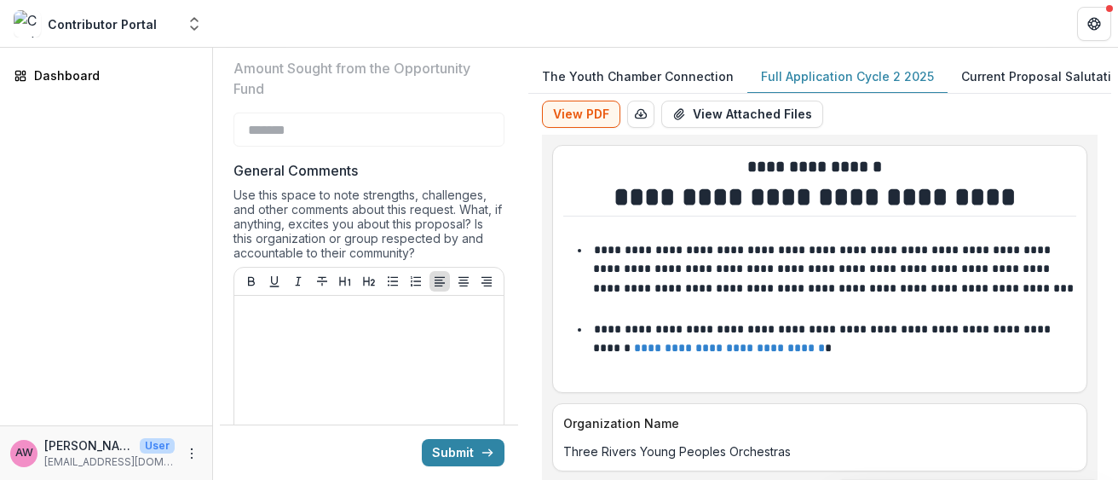
scroll to position [594, 0]
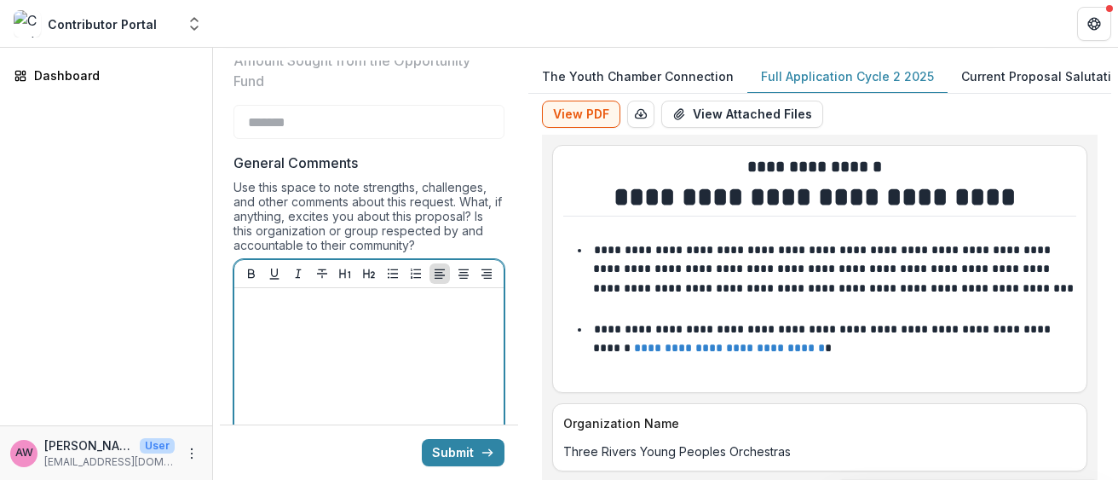
click at [332, 313] on p at bounding box center [369, 304] width 256 height 19
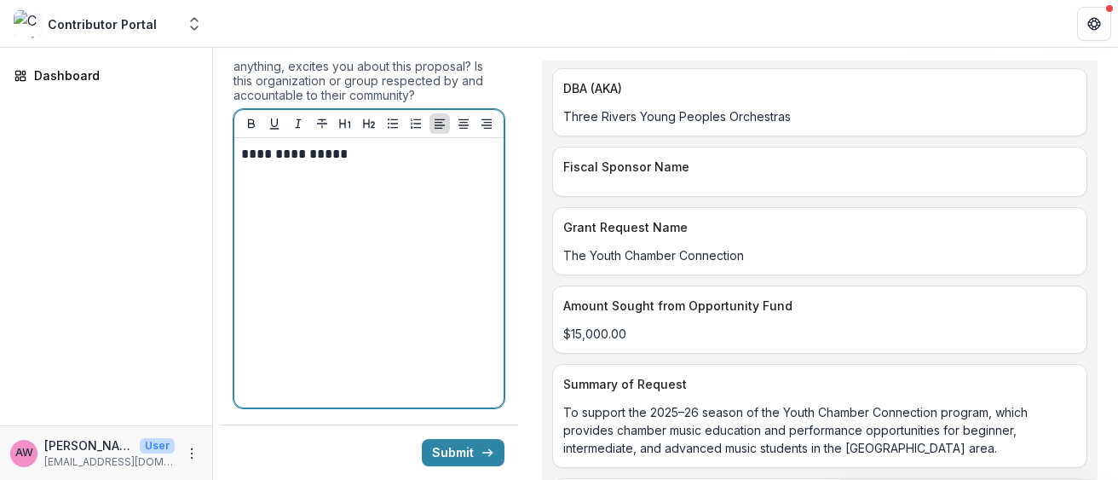
scroll to position [425, 0]
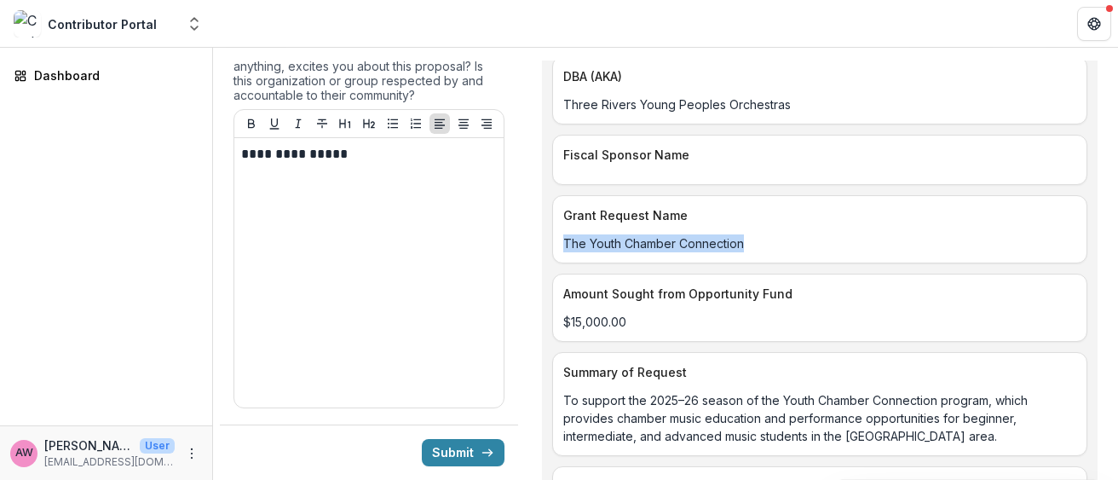
drag, startPoint x: 752, startPoint y: 242, endPoint x: 529, endPoint y: 245, distance: 222.5
click at [529, 245] on div "**********" at bounding box center [819, 270] width 583 height 419
copy p "The Youth Chamber Connection"
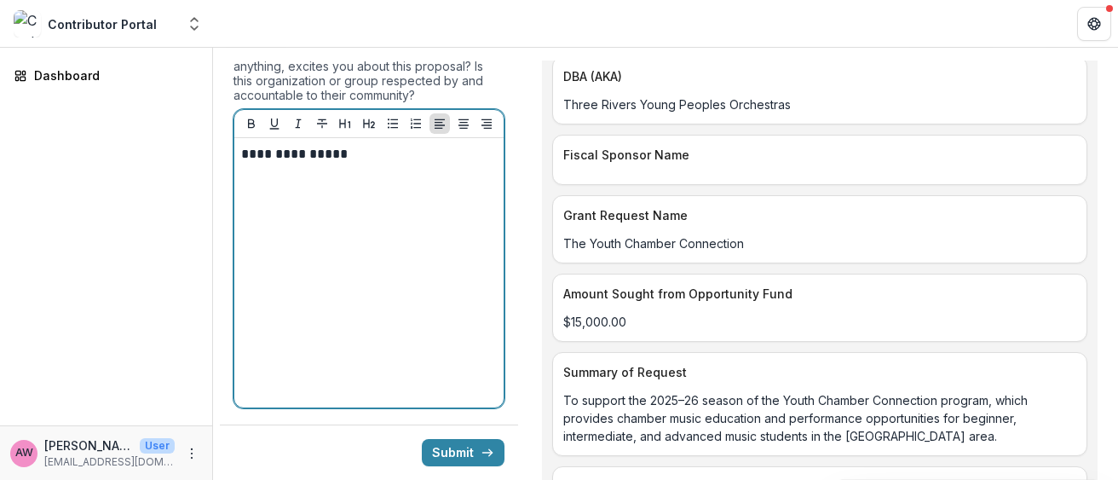
click at [248, 173] on p at bounding box center [369, 173] width 256 height 19
drag, startPoint x: 351, startPoint y: 147, endPoint x: 267, endPoint y: 146, distance: 84.4
click at [265, 147] on p "**********" at bounding box center [366, 154] width 251 height 19
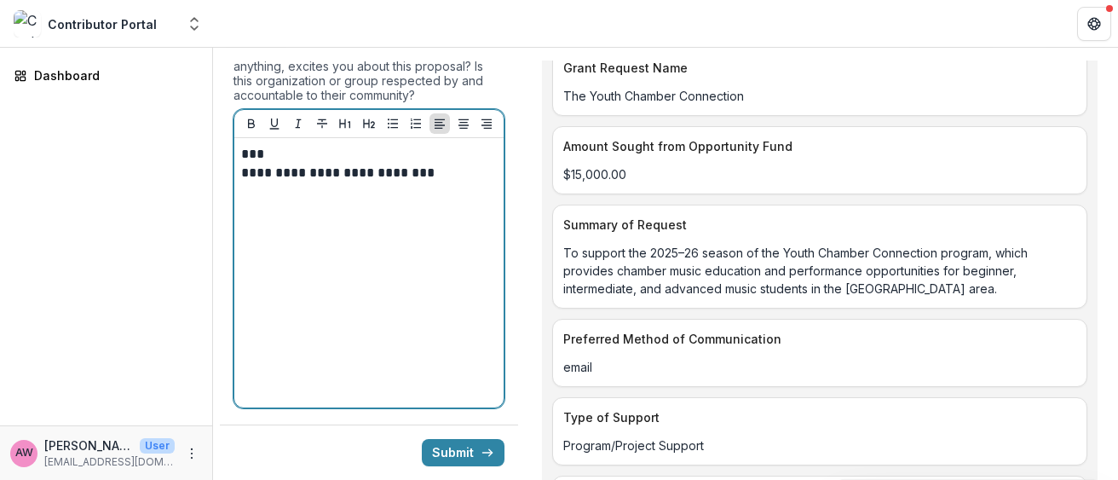
scroll to position [575, 0]
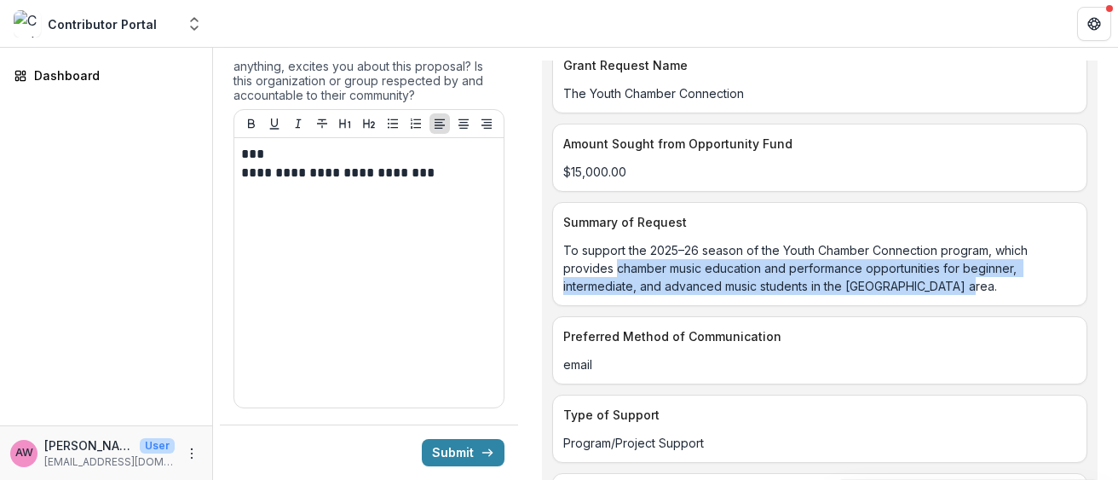
drag, startPoint x: 616, startPoint y: 267, endPoint x: 954, endPoint y: 276, distance: 337.6
click at [954, 276] on p "To support the 2025–26 season of the Youth Chamber Connection program, which pr…" at bounding box center [819, 268] width 513 height 54
copy p "chamber music education and performance opportunities for beginner, intermediat…"
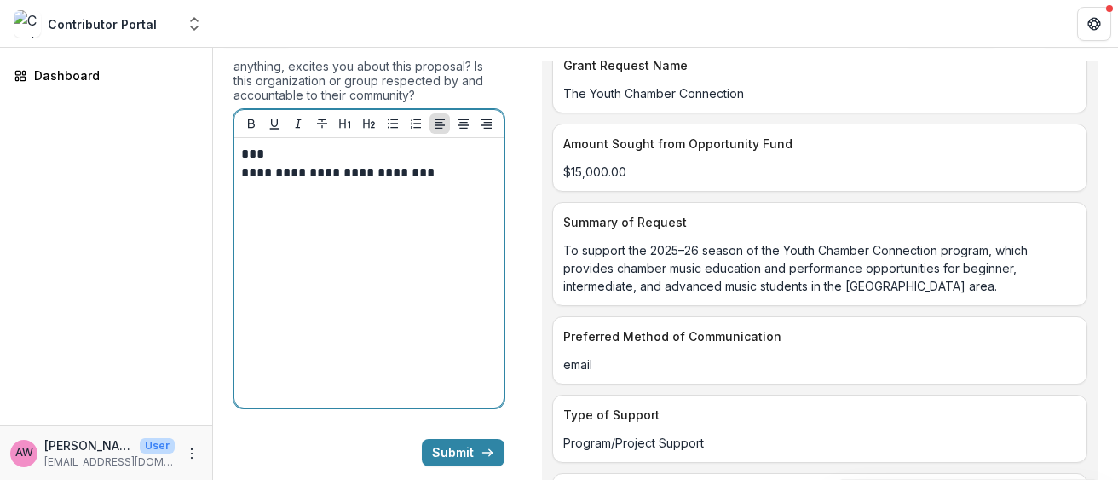
click at [292, 193] on p at bounding box center [369, 191] width 256 height 19
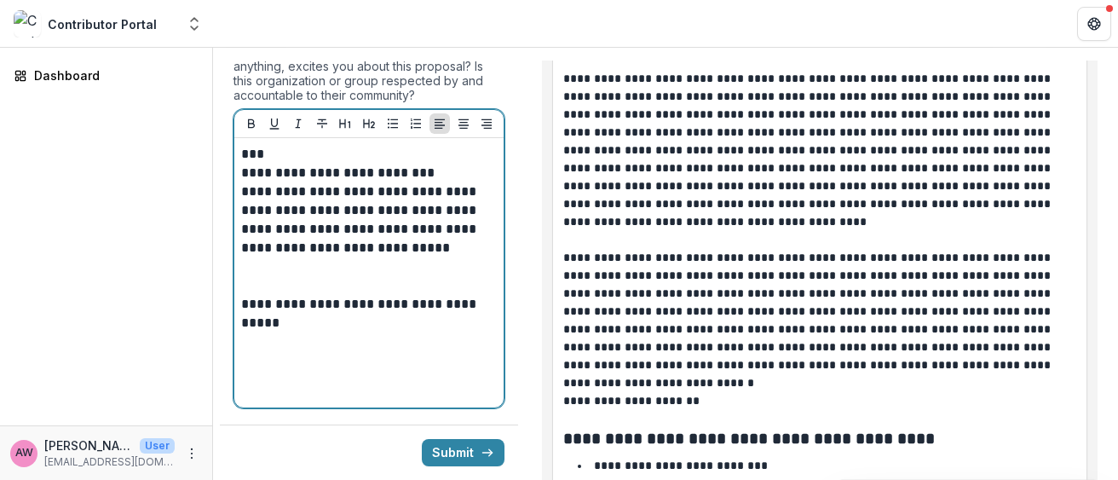
scroll to position [1595, 0]
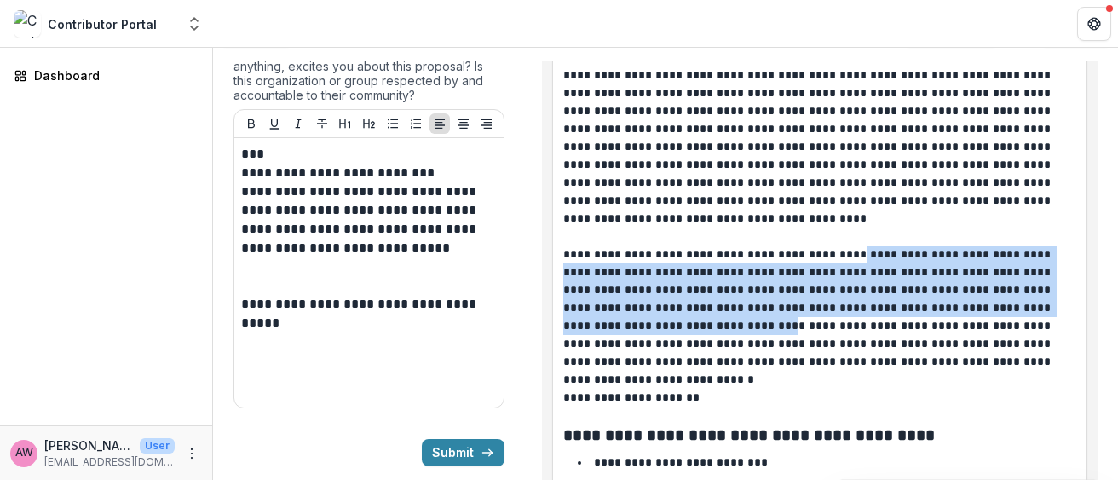
drag, startPoint x: 851, startPoint y: 251, endPoint x: 654, endPoint y: 324, distance: 210.6
click at [654, 324] on p "**********" at bounding box center [814, 307] width 503 height 125
copy p "**********"
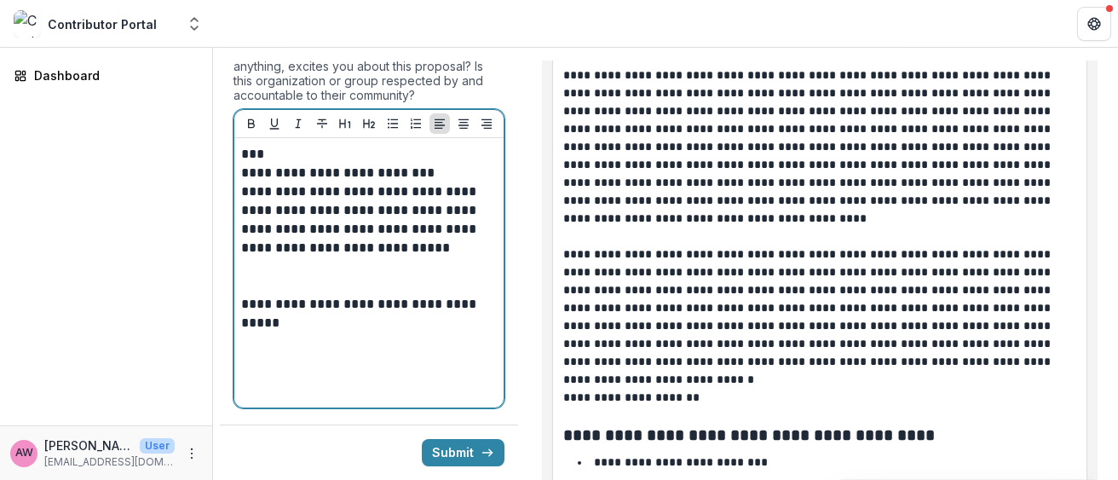
click at [262, 380] on div "**********" at bounding box center [369, 273] width 256 height 256
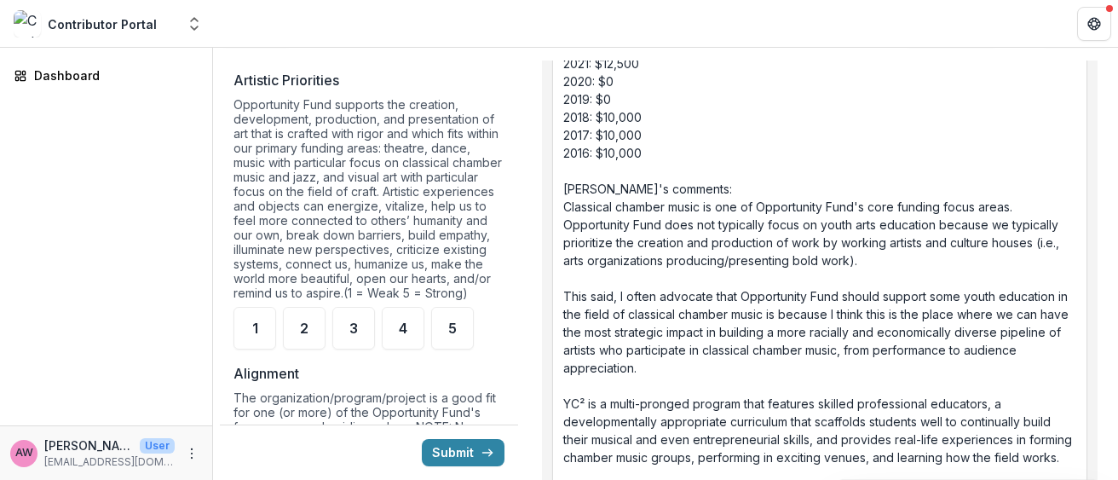
scroll to position [1415, 0]
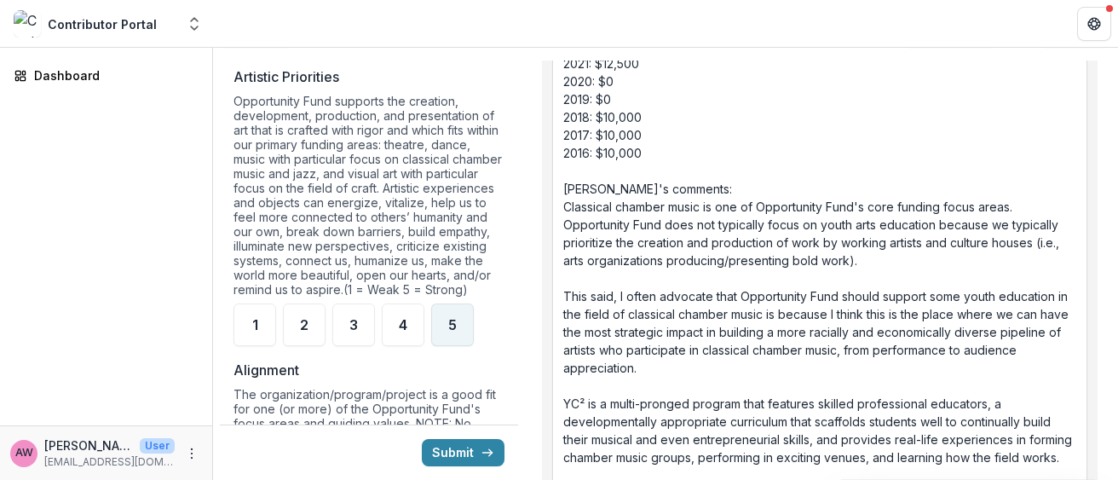
click at [450, 332] on span "5" at bounding box center [452, 325] width 9 height 14
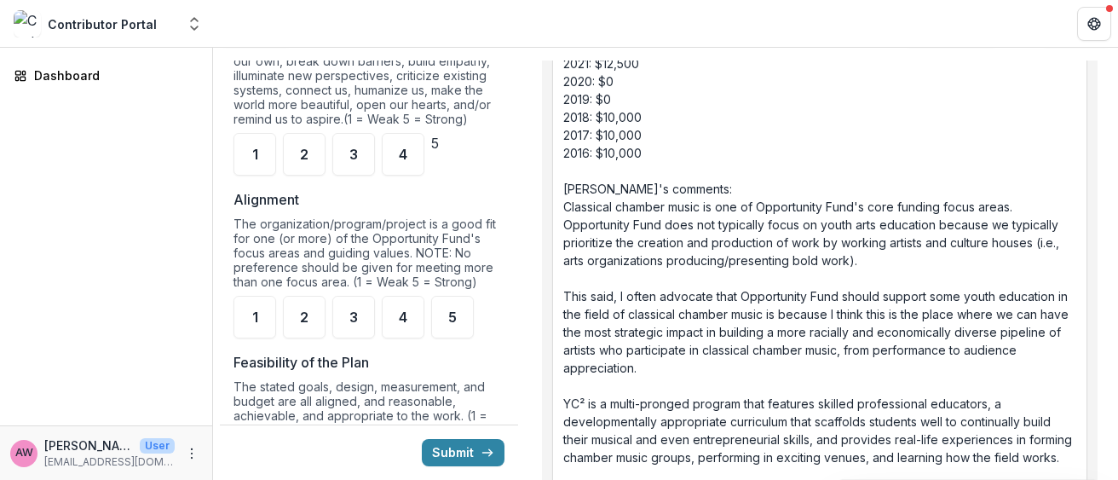
scroll to position [1601, 0]
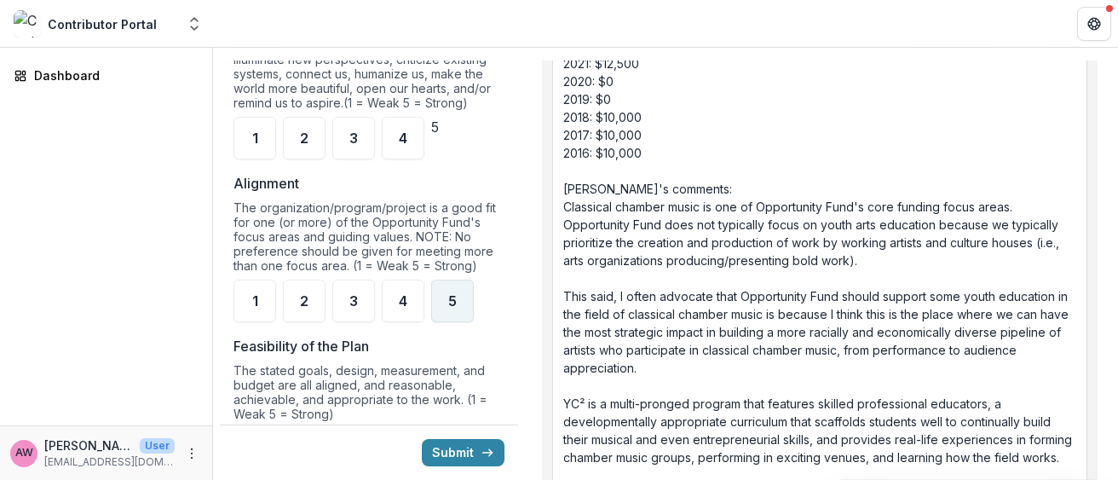
click at [453, 308] on span "5" at bounding box center [452, 301] width 9 height 14
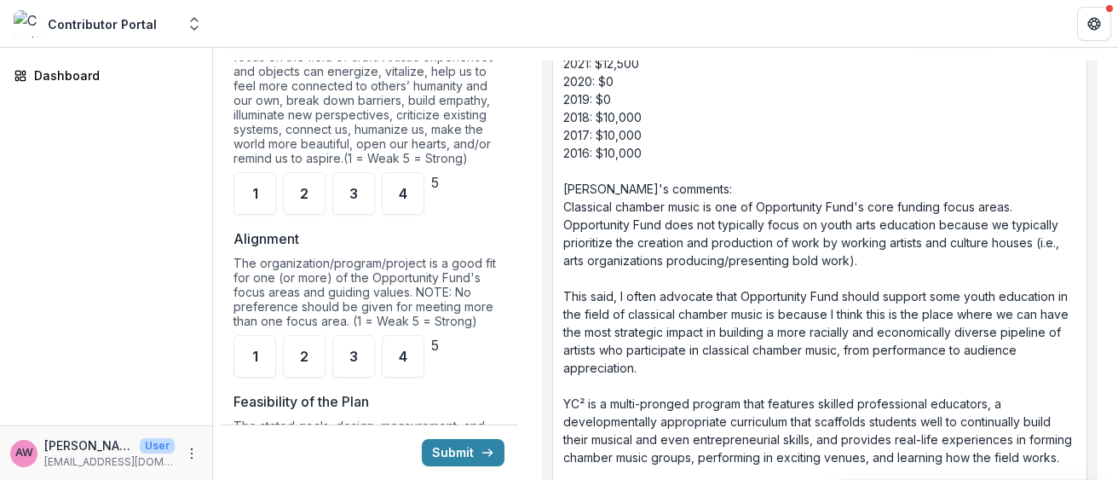
scroll to position [1520, 0]
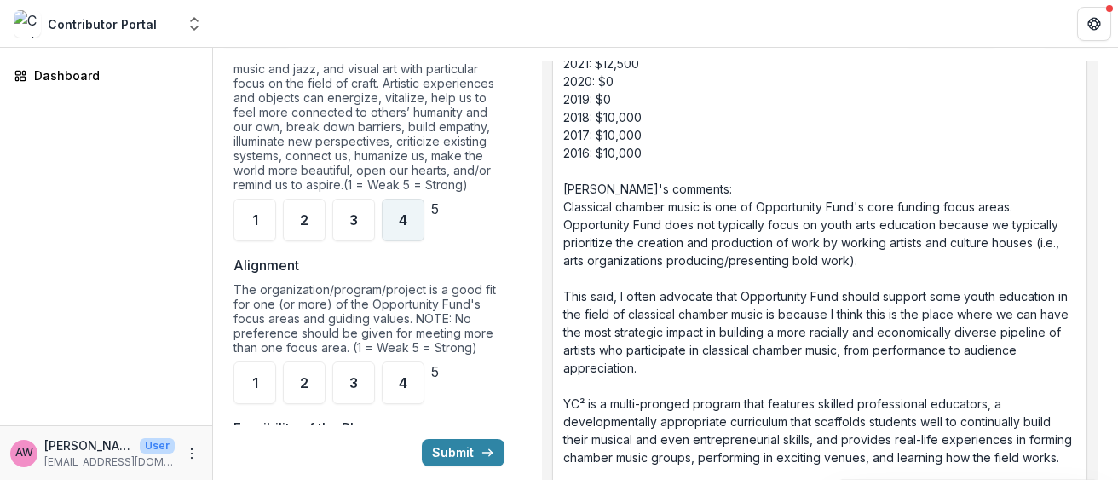
click at [407, 227] on span "4" at bounding box center [403, 220] width 9 height 14
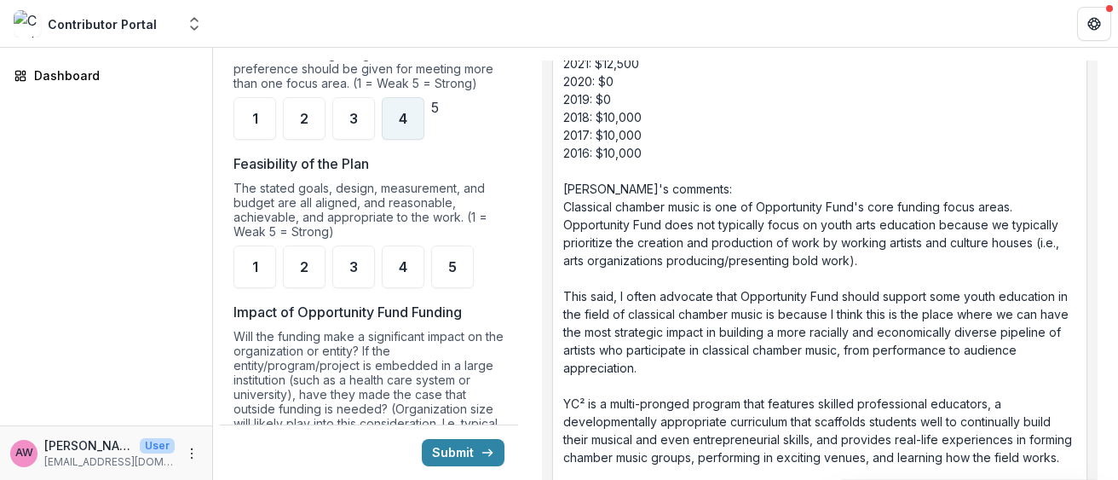
scroll to position [1787, 0]
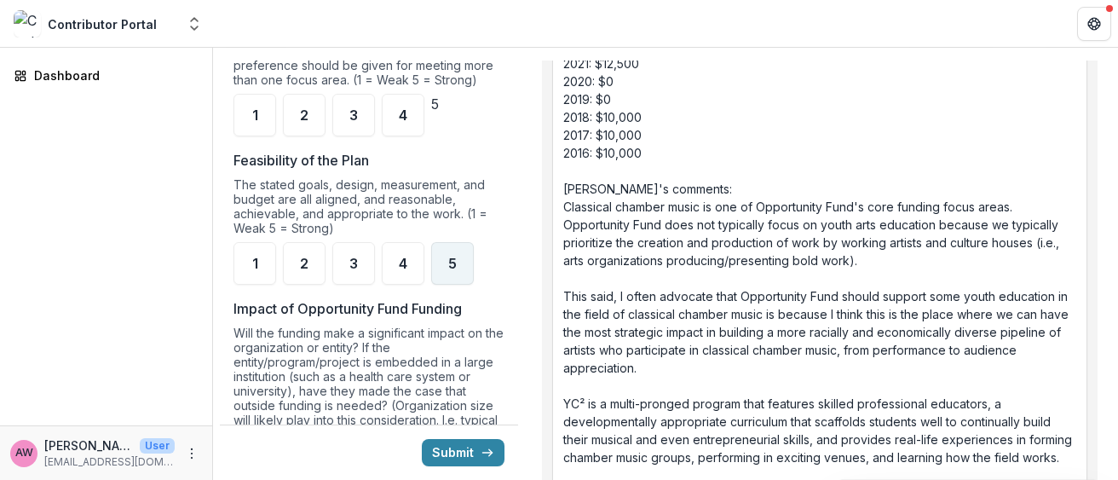
click at [453, 270] on span "5" at bounding box center [452, 264] width 9 height 14
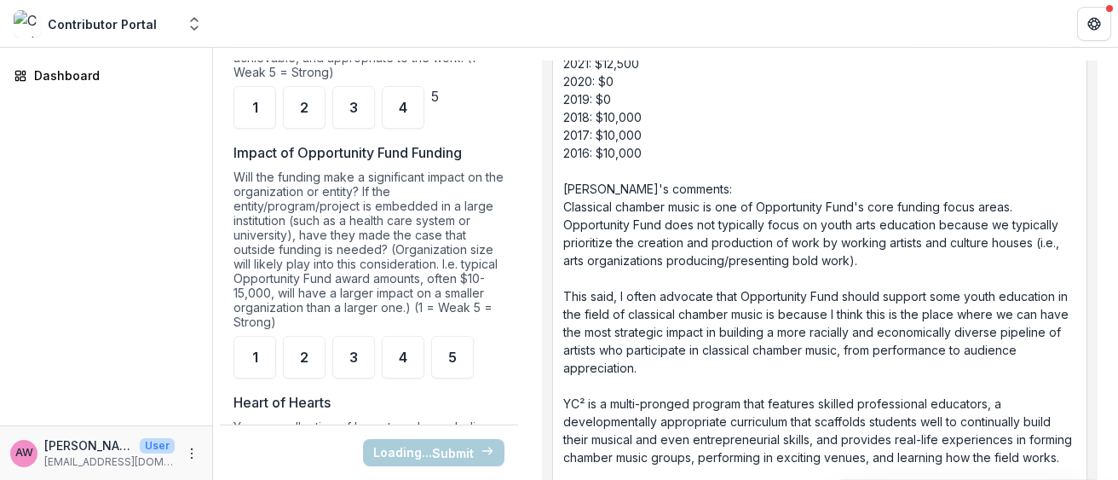
scroll to position [2047, 0]
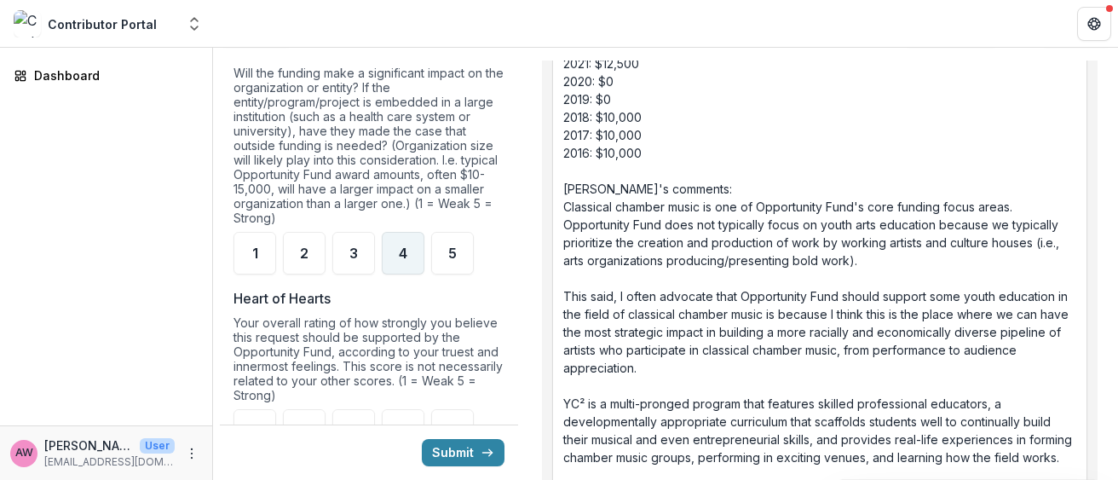
click at [399, 260] on span "4" at bounding box center [403, 253] width 9 height 14
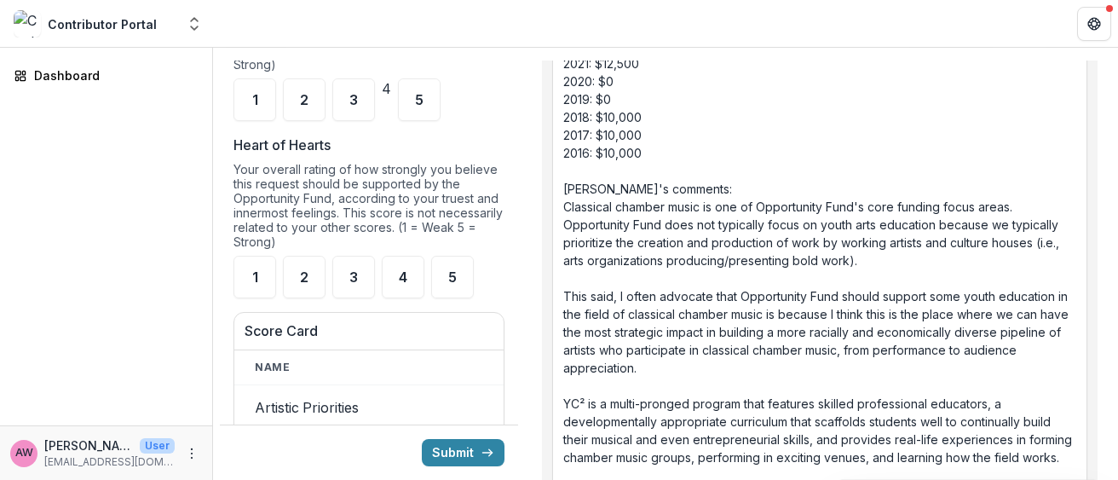
scroll to position [2222, 0]
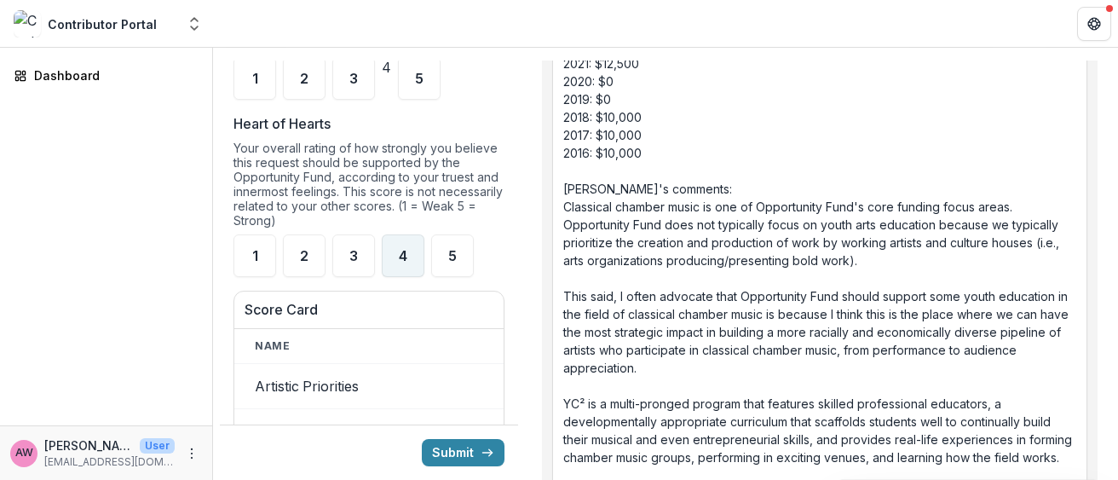
click at [396, 277] on div "4" at bounding box center [403, 255] width 43 height 43
click at [457, 437] on div "Submit" at bounding box center [369, 451] width 298 height 55
click at [457, 458] on button "Submit" at bounding box center [463, 452] width 83 height 27
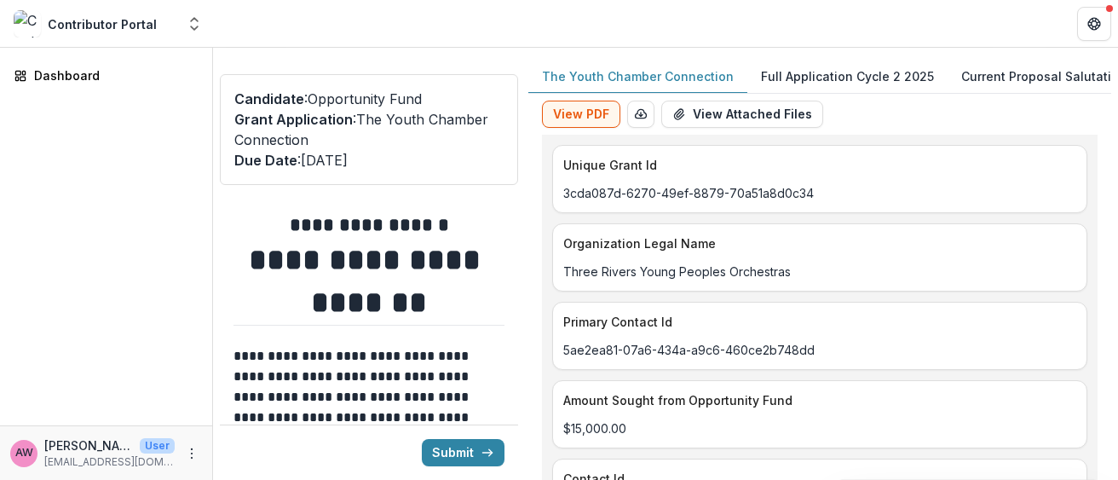
type input "*******"
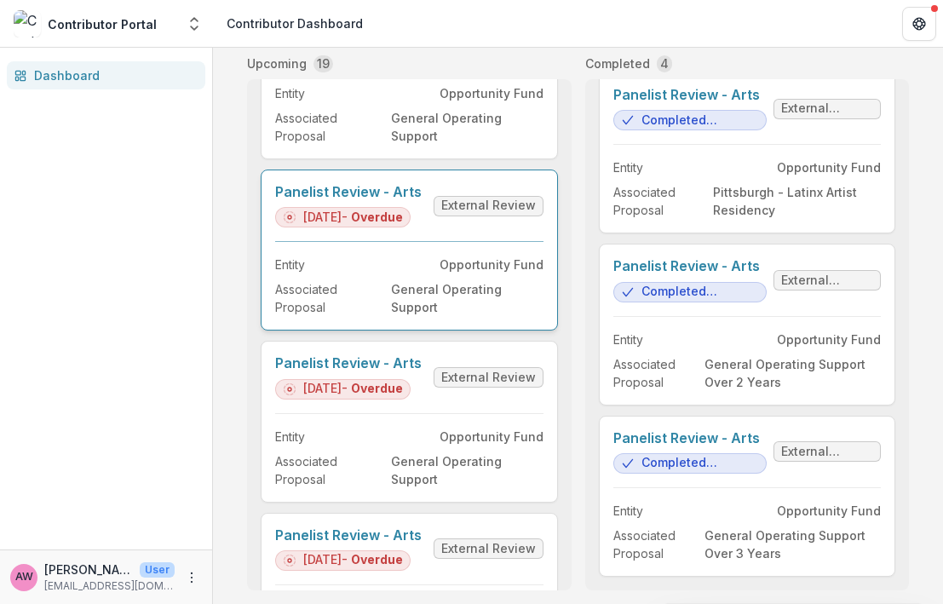
scroll to position [112, 0]
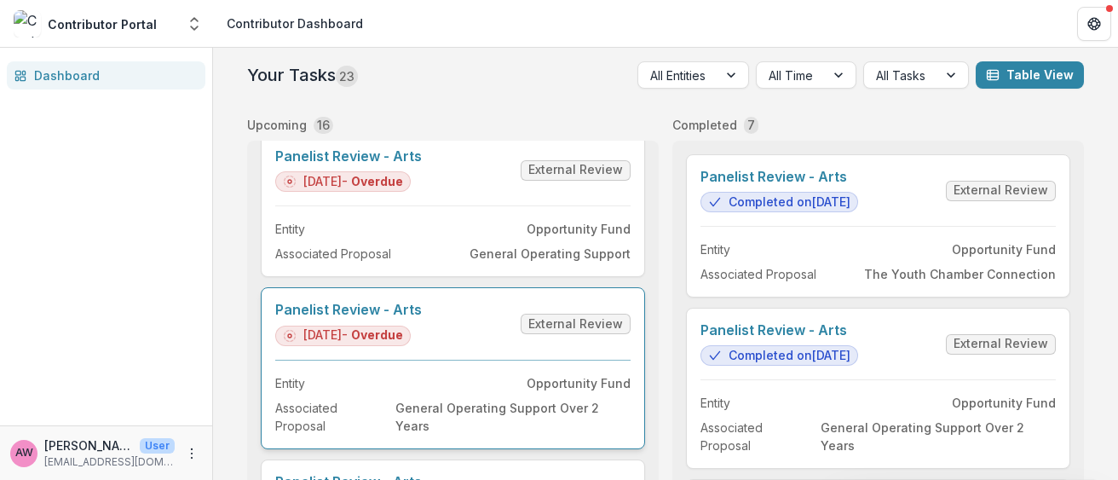
scroll to position [964, 0]
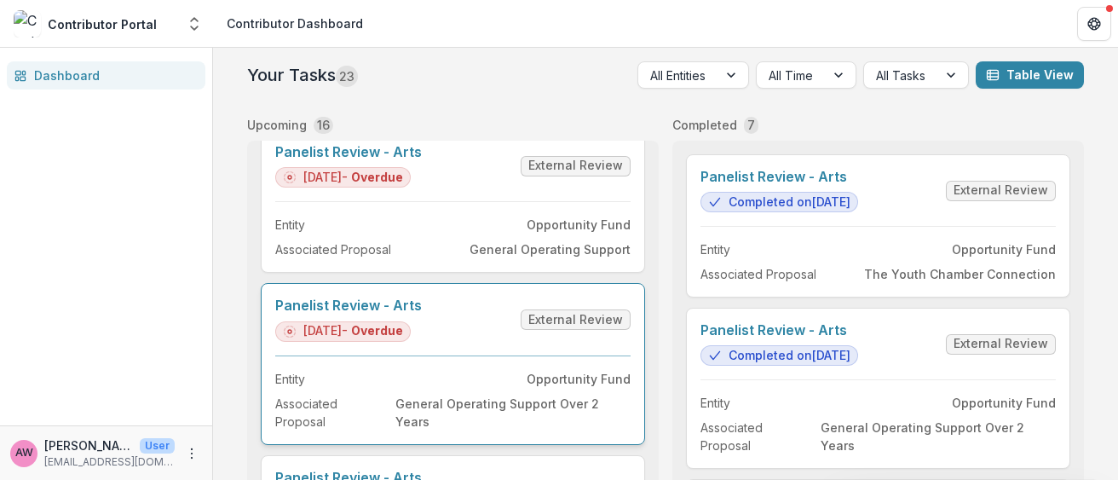
click at [422, 314] on link "Panelist Review - Arts" at bounding box center [348, 305] width 147 height 16
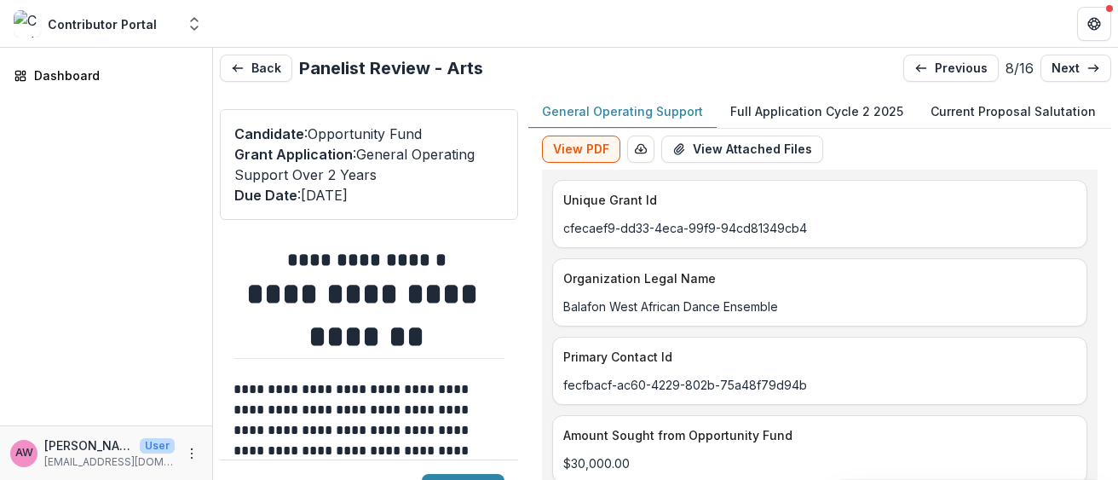
click at [788, 109] on p "Full Application Cycle 2 2025" at bounding box center [816, 111] width 173 height 18
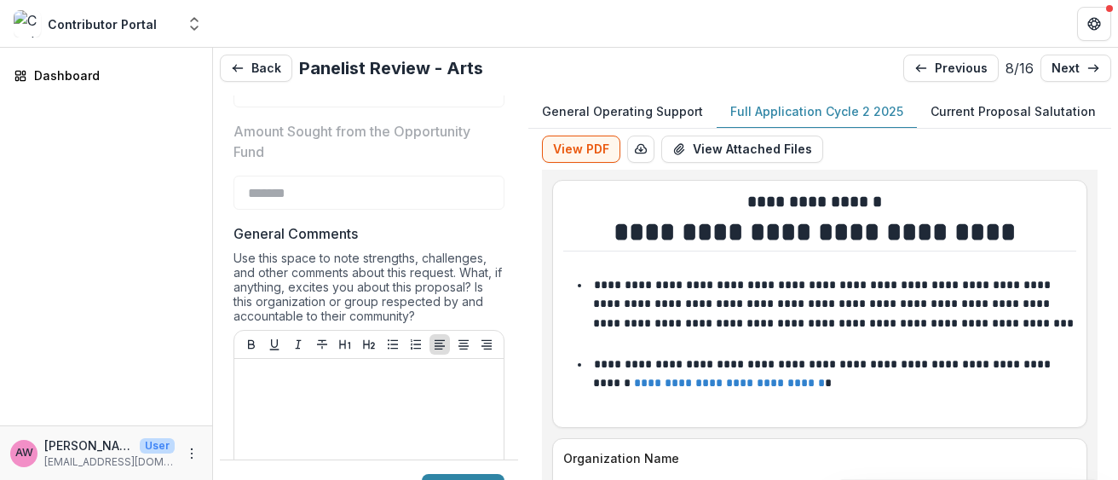
scroll to position [581, 0]
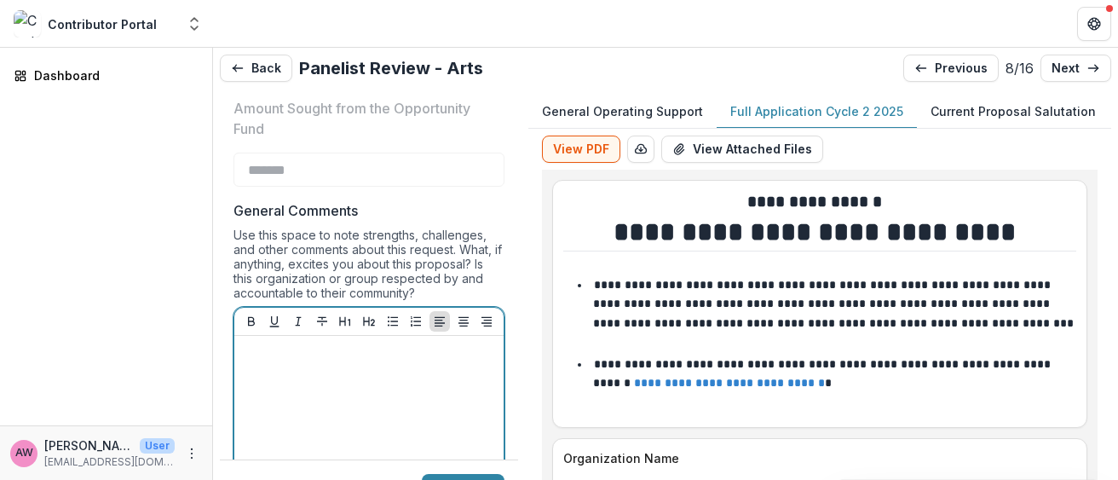
click at [290, 357] on p at bounding box center [369, 352] width 256 height 19
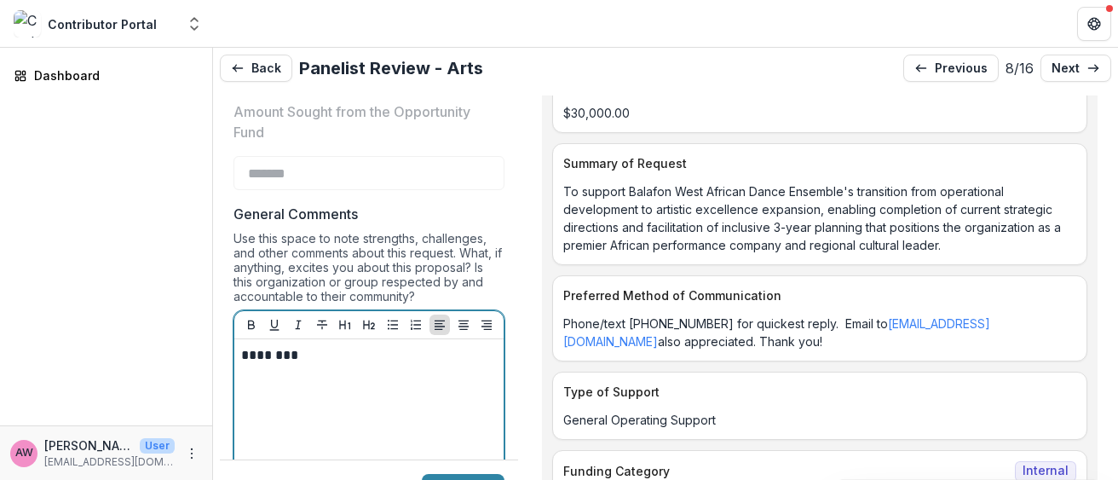
scroll to position [668, 0]
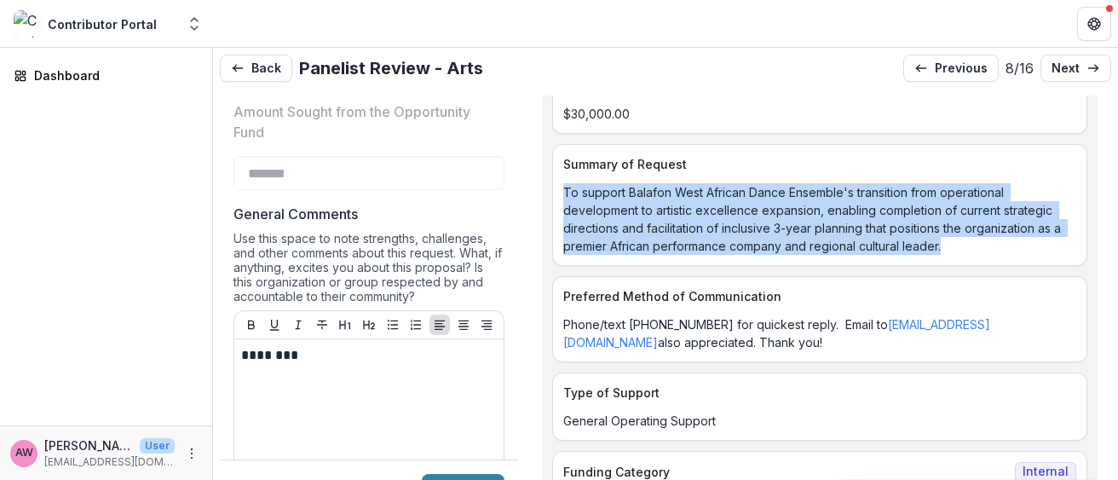
drag, startPoint x: 566, startPoint y: 190, endPoint x: 983, endPoint y: 244, distance: 420.2
click at [983, 244] on p "To support Balafon West African Dance Ensemble's transition from operational de…" at bounding box center [819, 219] width 513 height 72
copy p "To support Balafon West African Dance Ensemble's transition from operational de…"
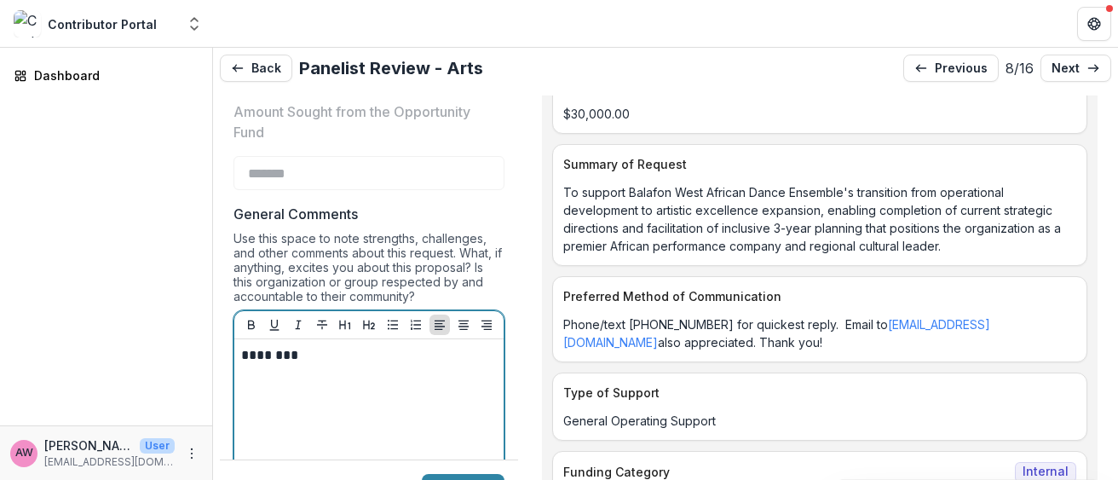
click at [253, 381] on p at bounding box center [369, 374] width 256 height 19
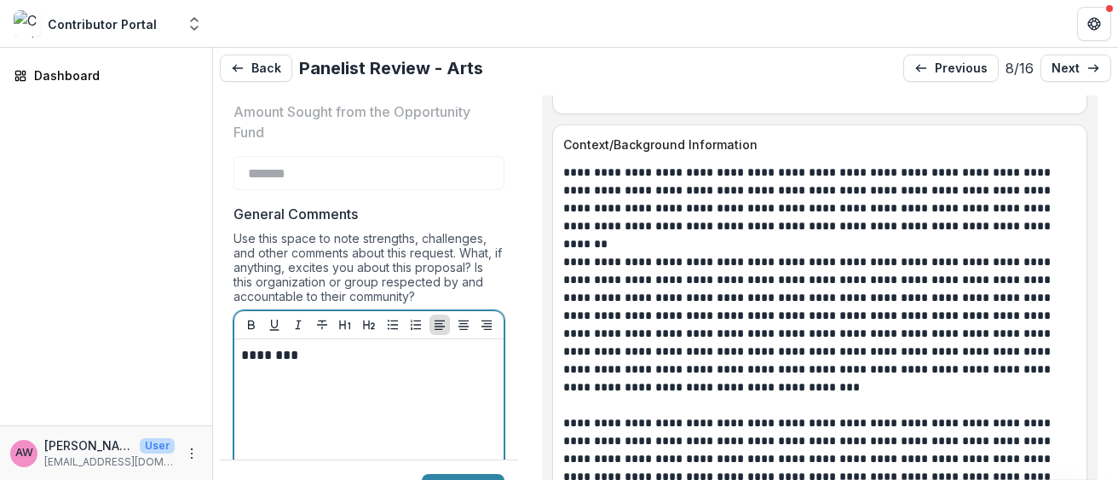
scroll to position [1474, 0]
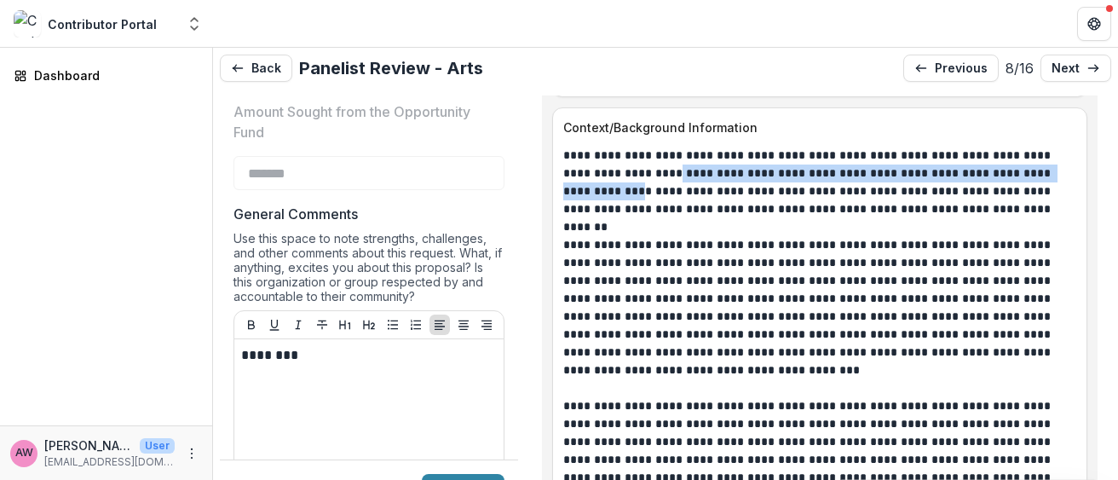
drag, startPoint x: 620, startPoint y: 172, endPoint x: 1047, endPoint y: 175, distance: 426.1
click at [1047, 175] on p "**********" at bounding box center [814, 183] width 503 height 72
copy p "**********"
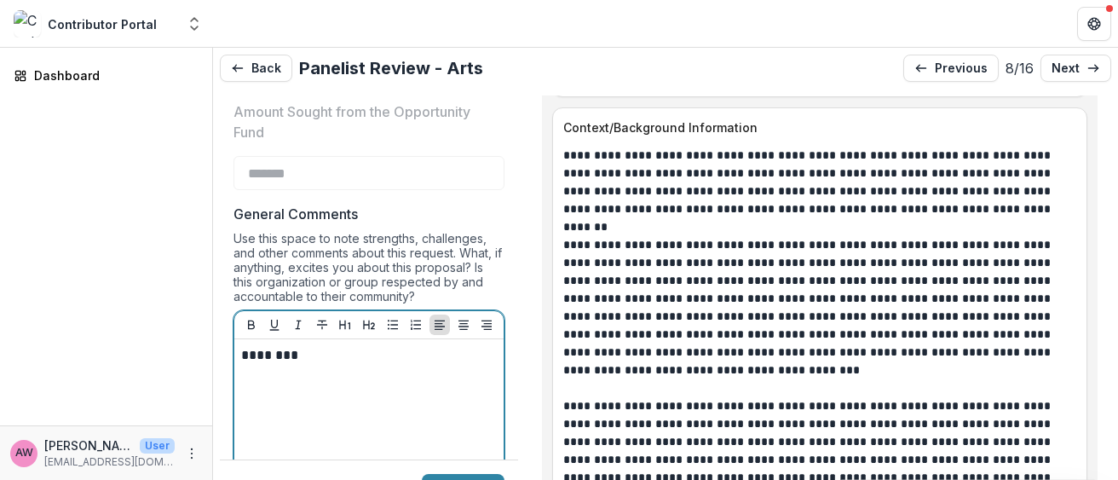
click at [247, 382] on p at bounding box center [369, 374] width 256 height 19
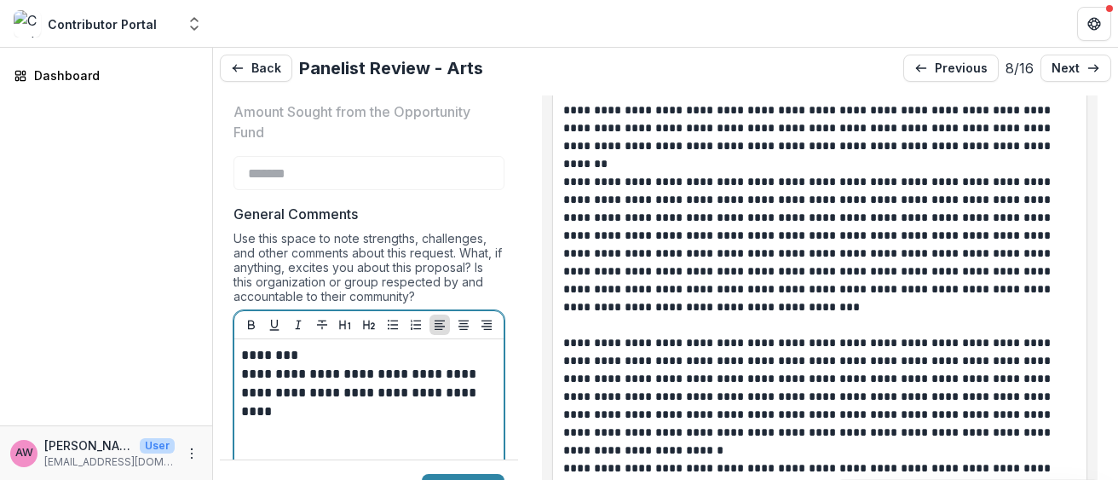
scroll to position [1545, 0]
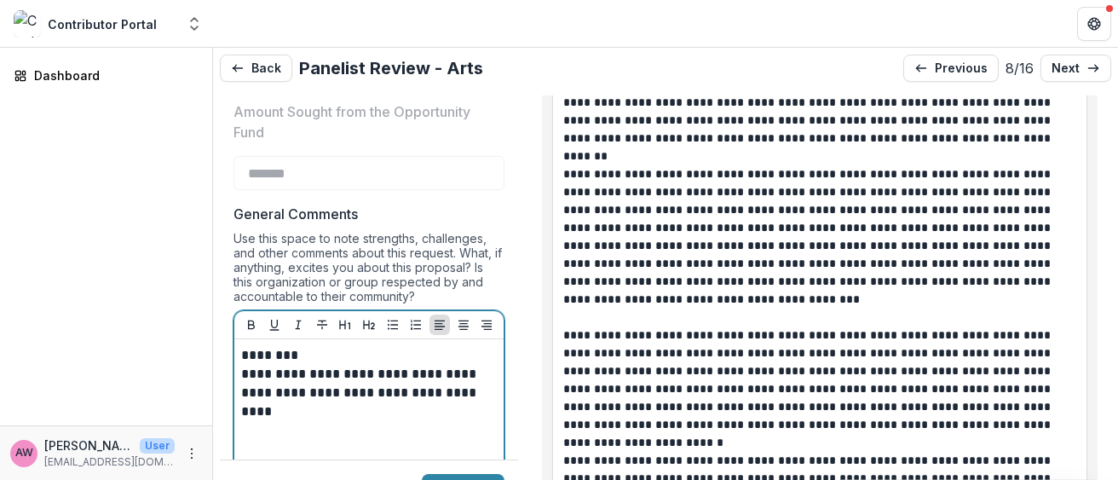
click at [303, 410] on p at bounding box center [369, 411] width 256 height 19
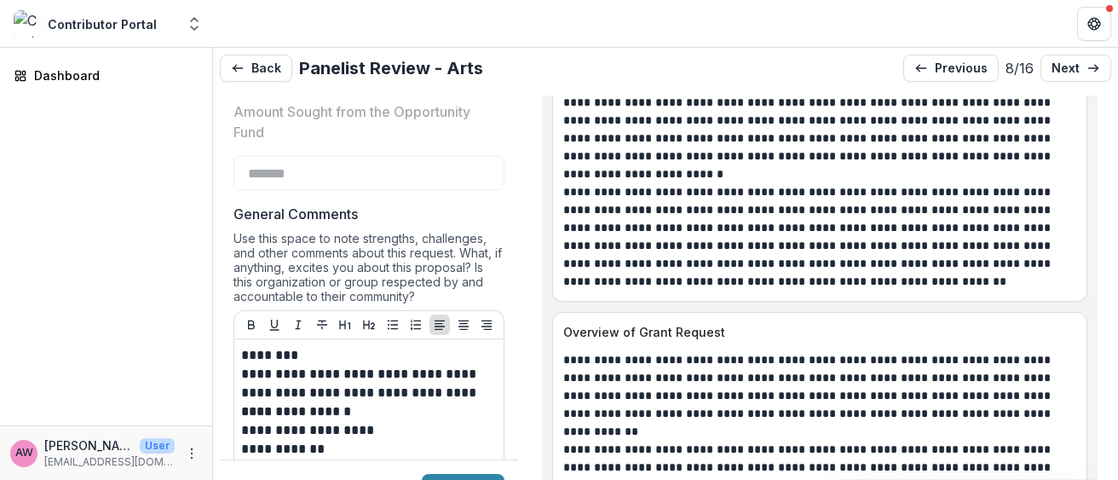
scroll to position [1823, 0]
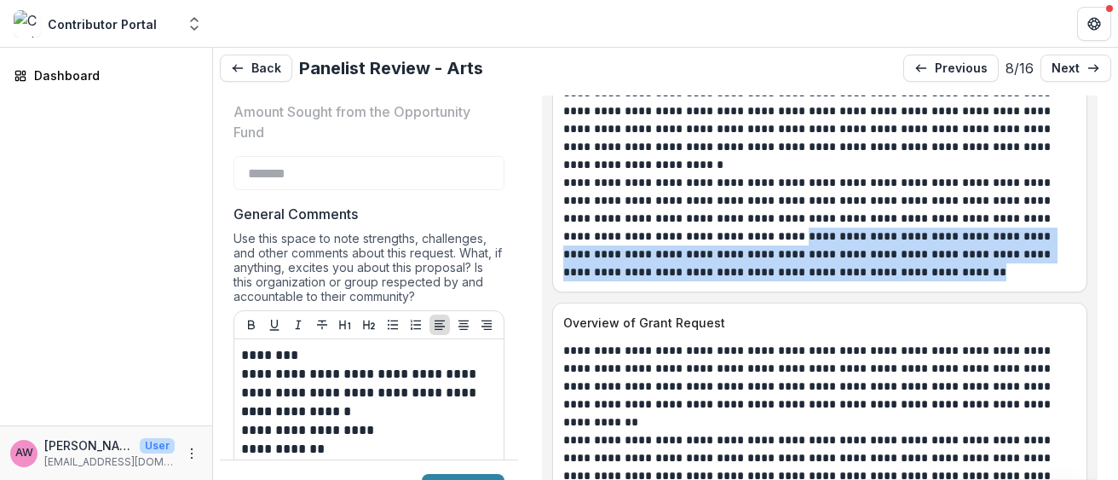
drag, startPoint x: 707, startPoint y: 234, endPoint x: 920, endPoint y: 263, distance: 215.0
click at [920, 263] on p "**********" at bounding box center [814, 227] width 503 height 107
copy p "**********"
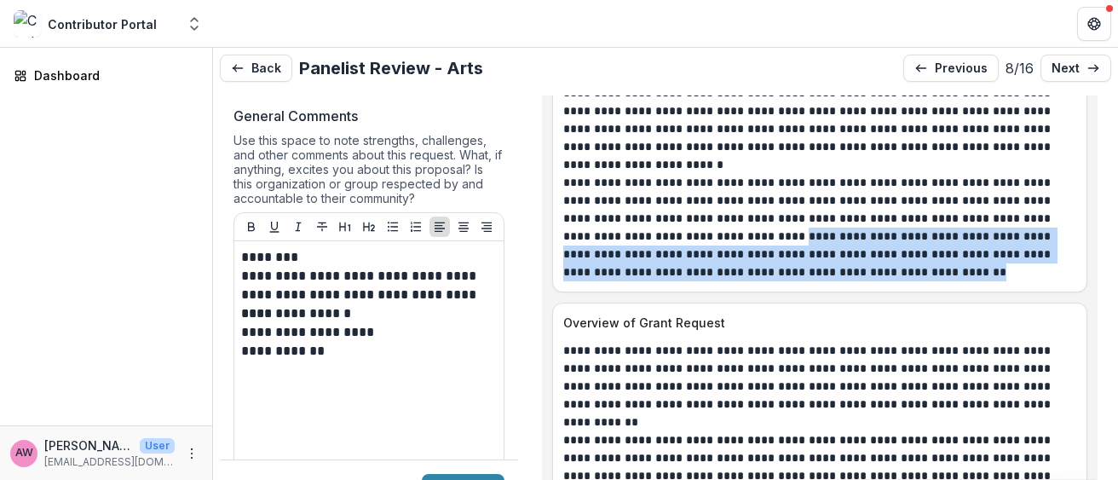
scroll to position [680, 0]
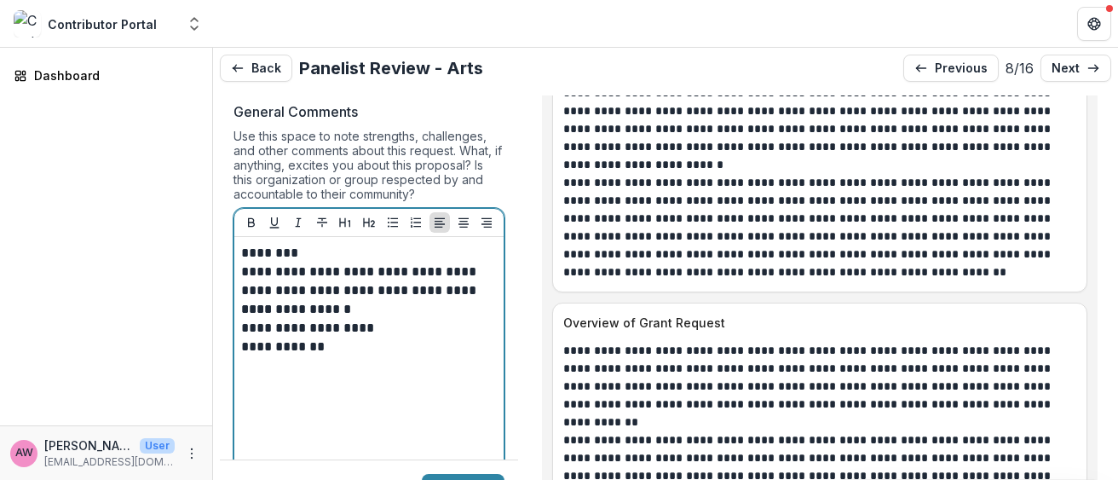
click at [254, 394] on div "**********" at bounding box center [369, 372] width 256 height 256
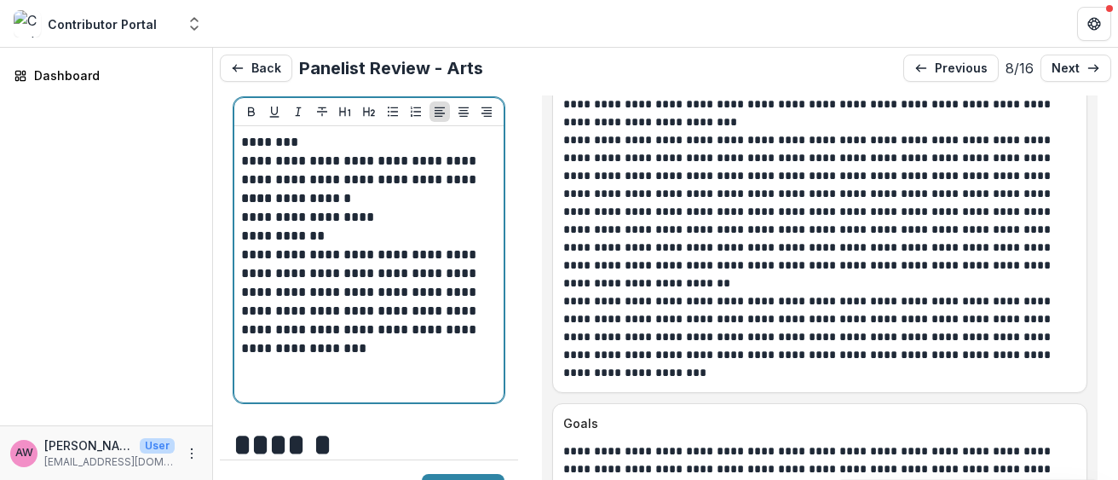
scroll to position [2296, 0]
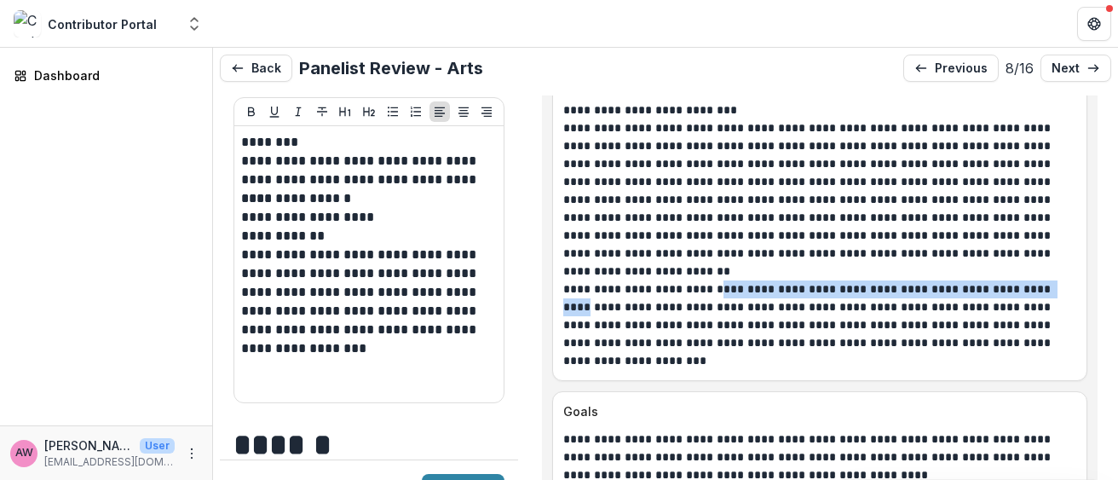
drag, startPoint x: 707, startPoint y: 289, endPoint x: 1024, endPoint y: 290, distance: 317.9
click at [1024, 290] on p "**********" at bounding box center [814, 324] width 503 height 89
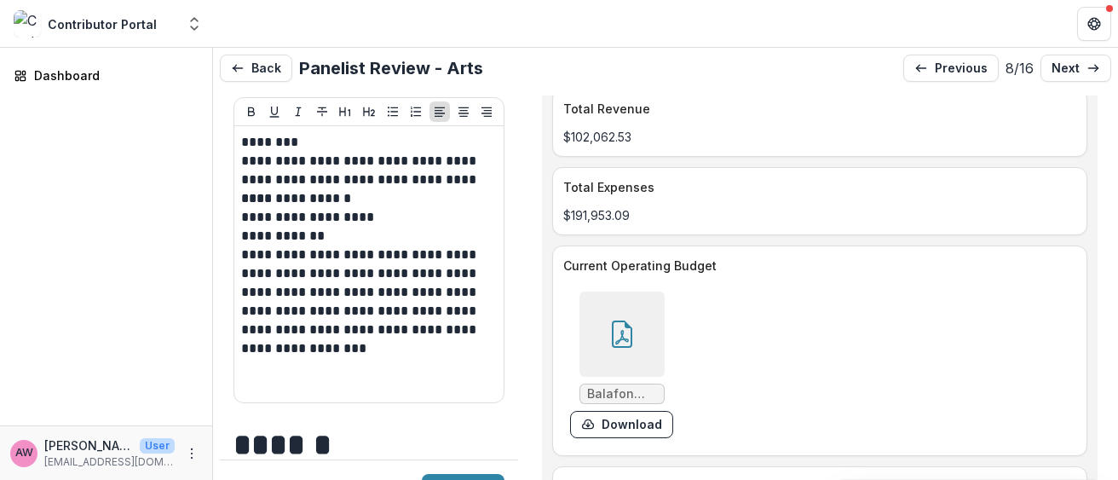
scroll to position [9405, 0]
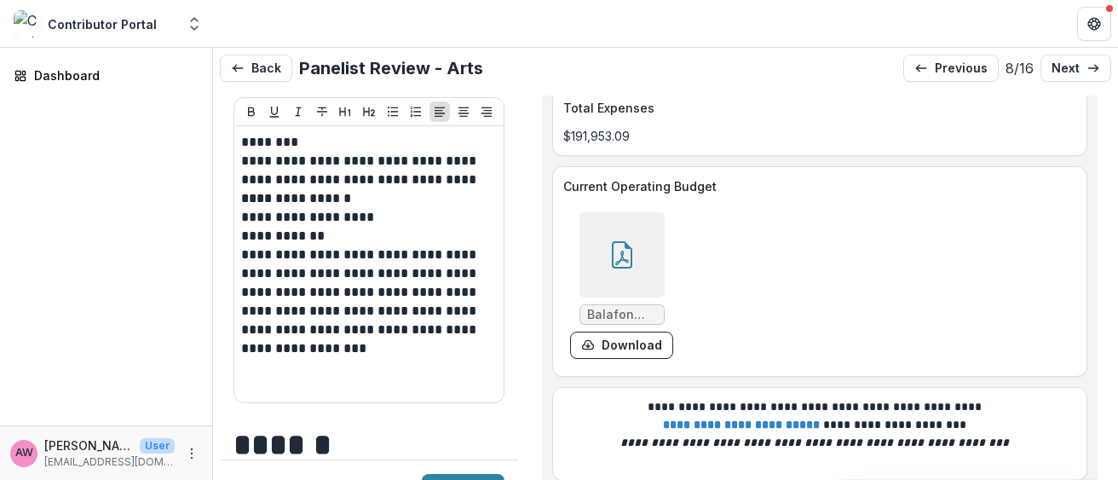
click at [619, 241] on icon at bounding box center [622, 254] width 27 height 27
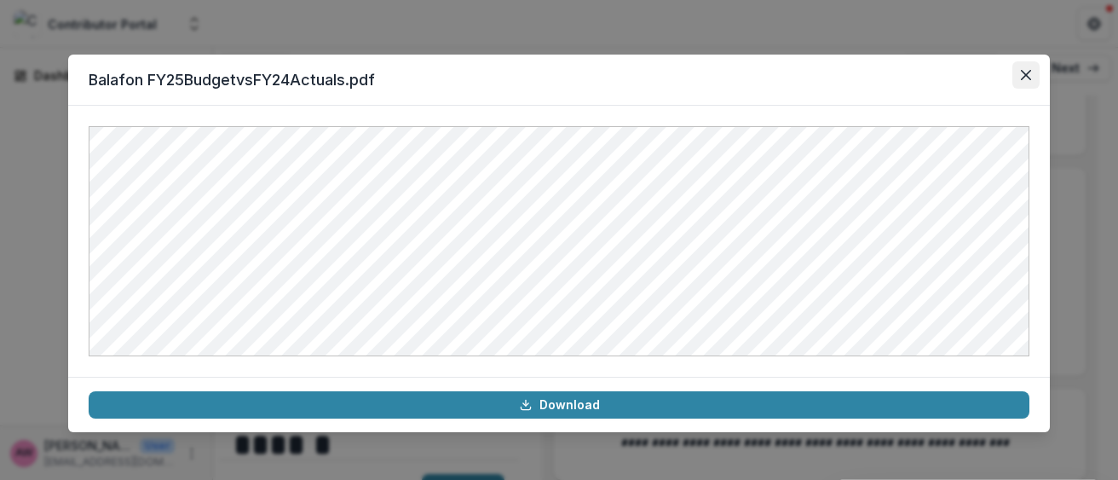
click at [1024, 72] on icon "Close" at bounding box center [1026, 75] width 10 height 10
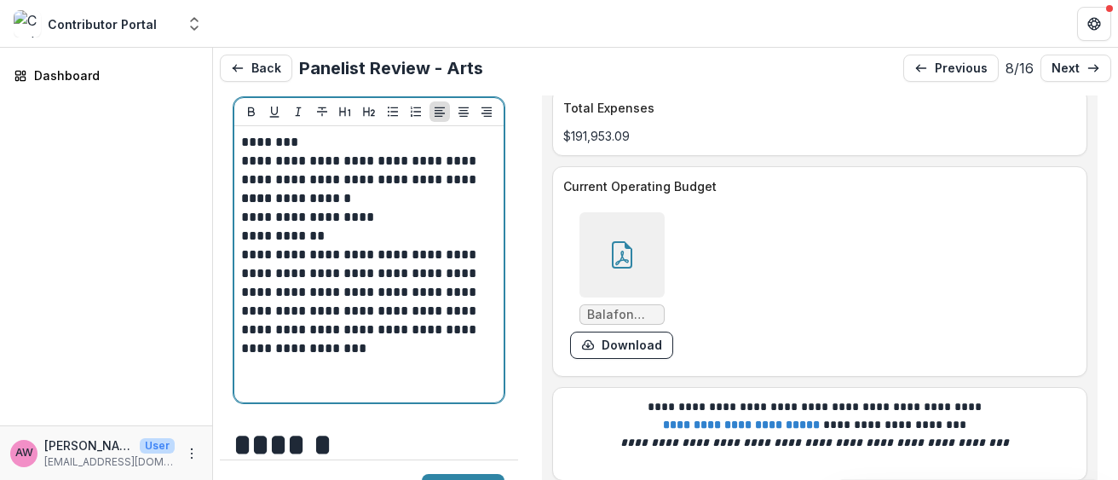
click at [295, 379] on p at bounding box center [369, 386] width 256 height 19
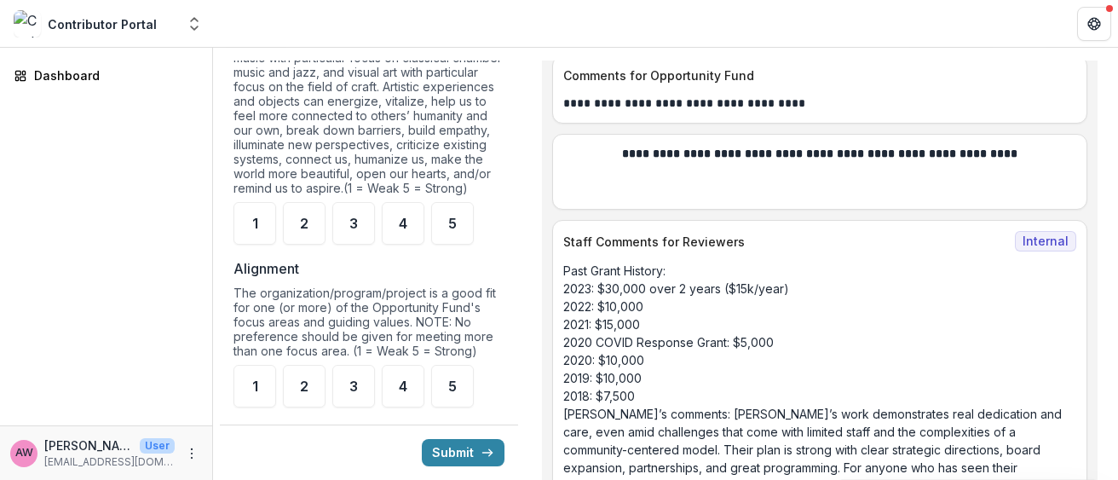
scroll to position [1347, 0]
click at [452, 231] on span "5" at bounding box center [452, 224] width 9 height 14
click at [453, 393] on span "5" at bounding box center [452, 387] width 9 height 14
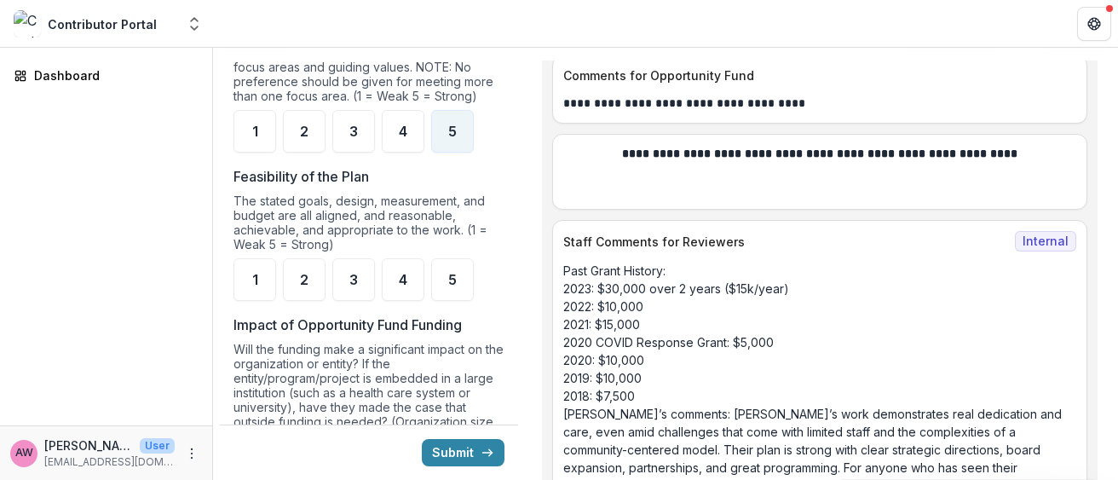
scroll to position [1623, 0]
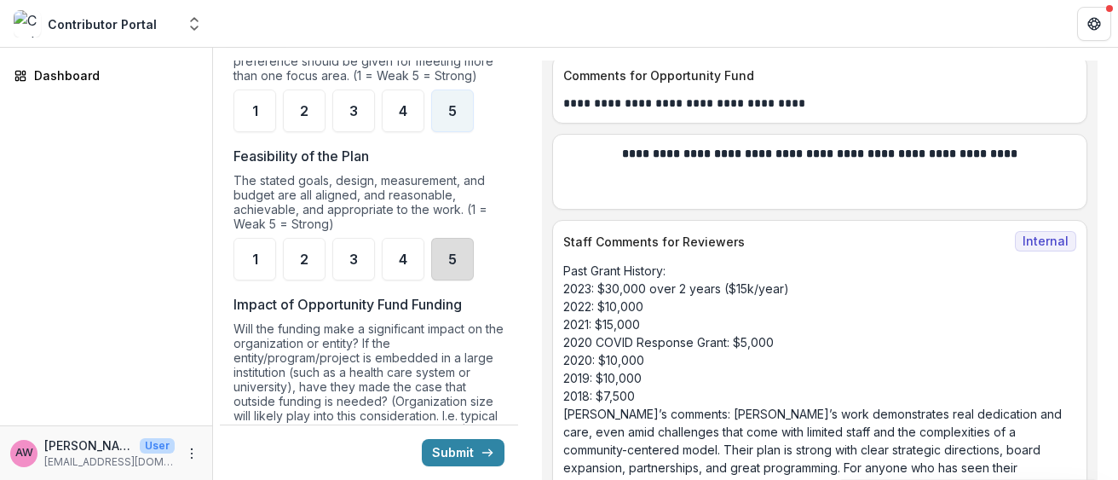
click at [443, 268] on div "5" at bounding box center [452, 259] width 43 height 43
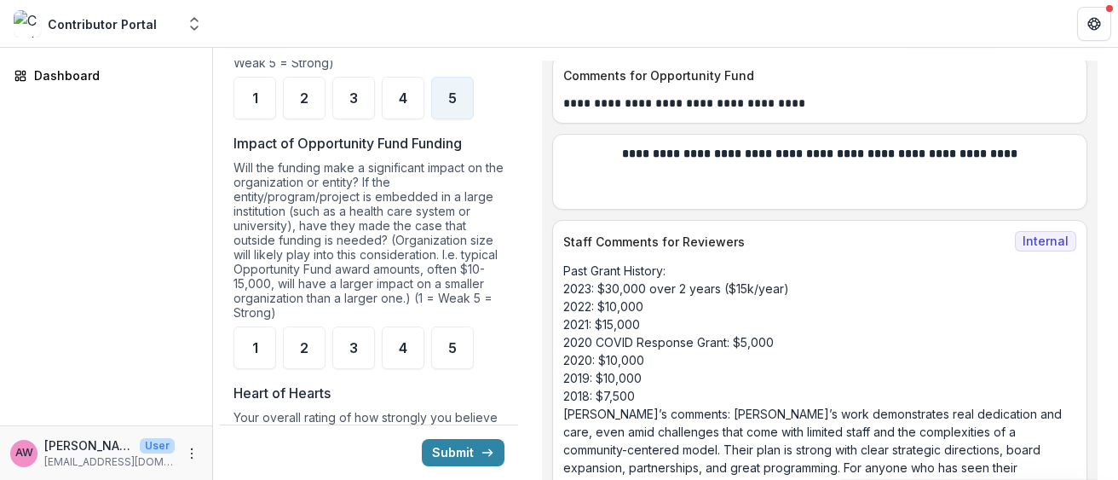
scroll to position [1803, 0]
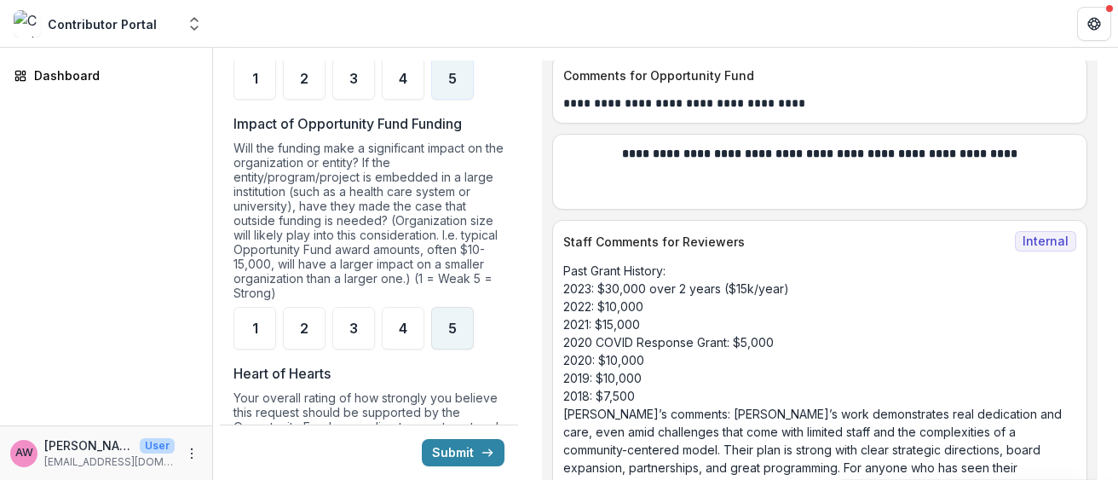
click at [449, 335] on span "5" at bounding box center [452, 328] width 9 height 14
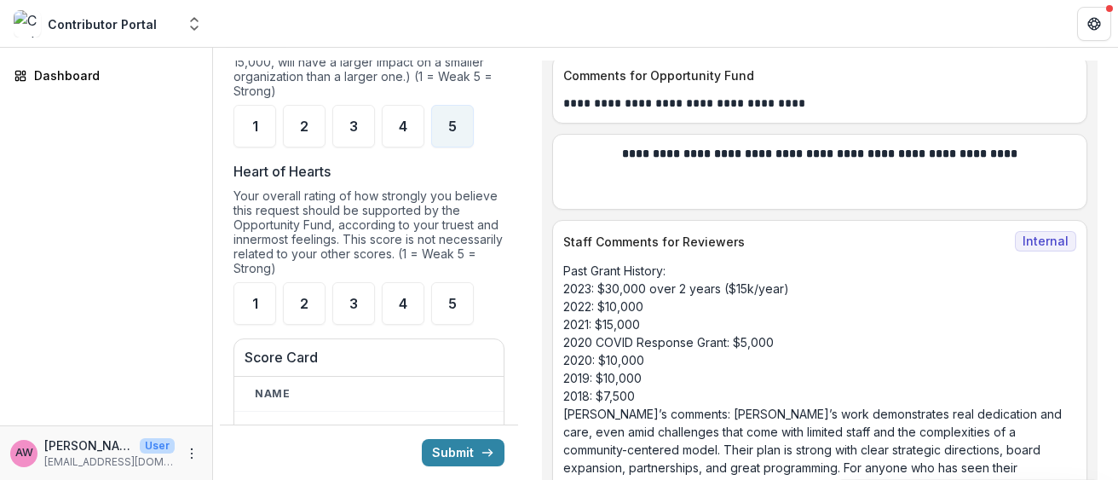
scroll to position [2007, 0]
click at [449, 309] on span "5" at bounding box center [452, 302] width 9 height 14
click at [456, 450] on button "Submit" at bounding box center [463, 452] width 83 height 27
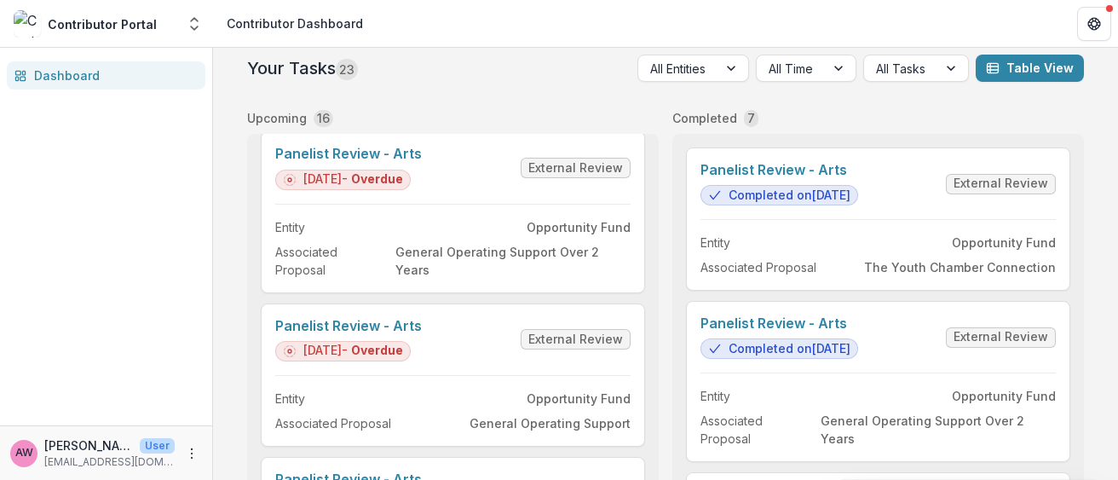
scroll to position [1116, 0]
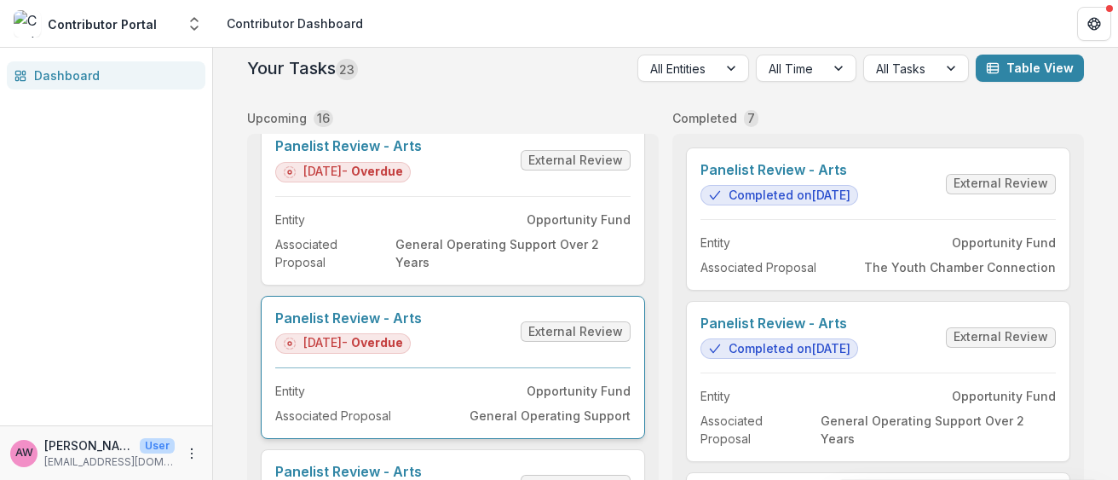
click at [422, 326] on link "Panelist Review - Arts" at bounding box center [348, 318] width 147 height 16
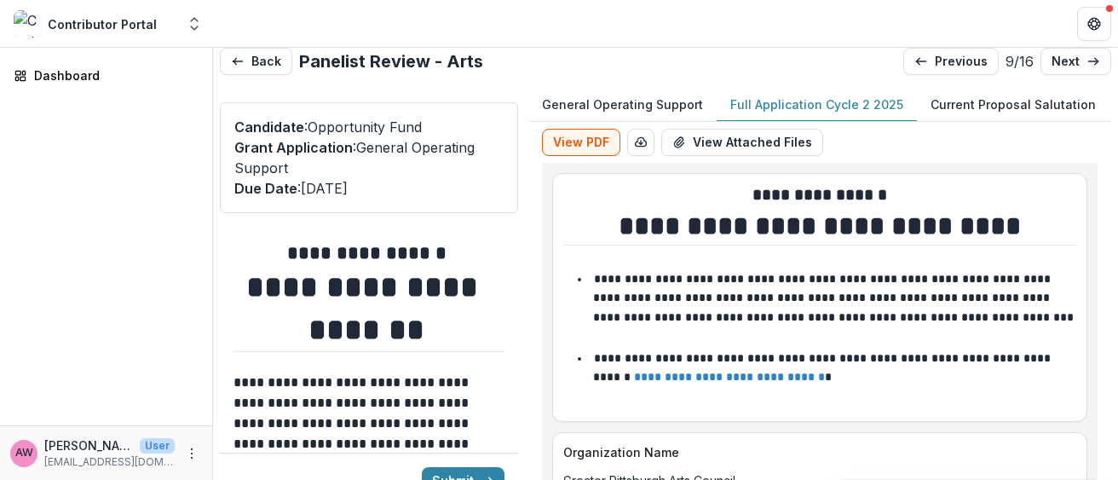
click at [782, 95] on p "Full Application Cycle 2 2025" at bounding box center [816, 104] width 173 height 18
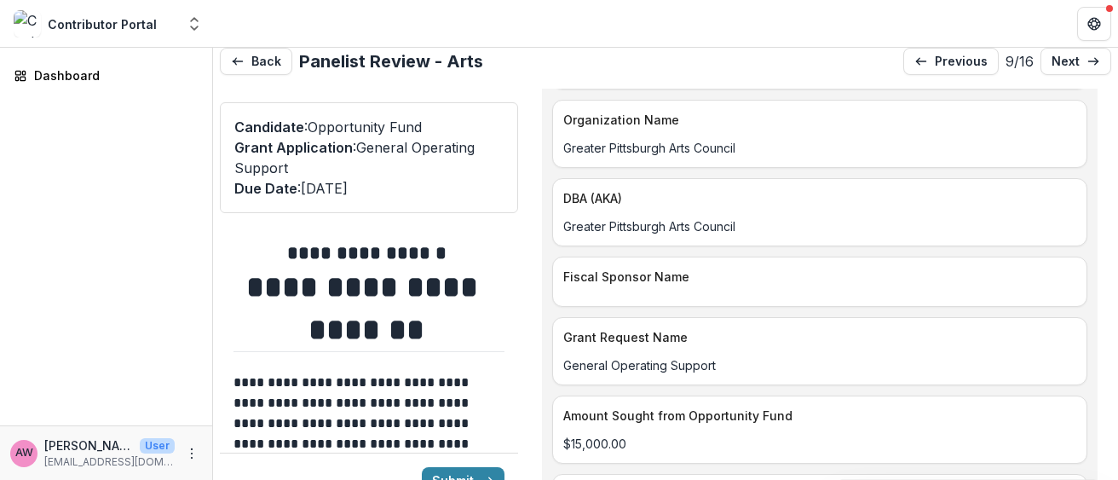
scroll to position [326, 0]
